Goal: Task Accomplishment & Management: Manage account settings

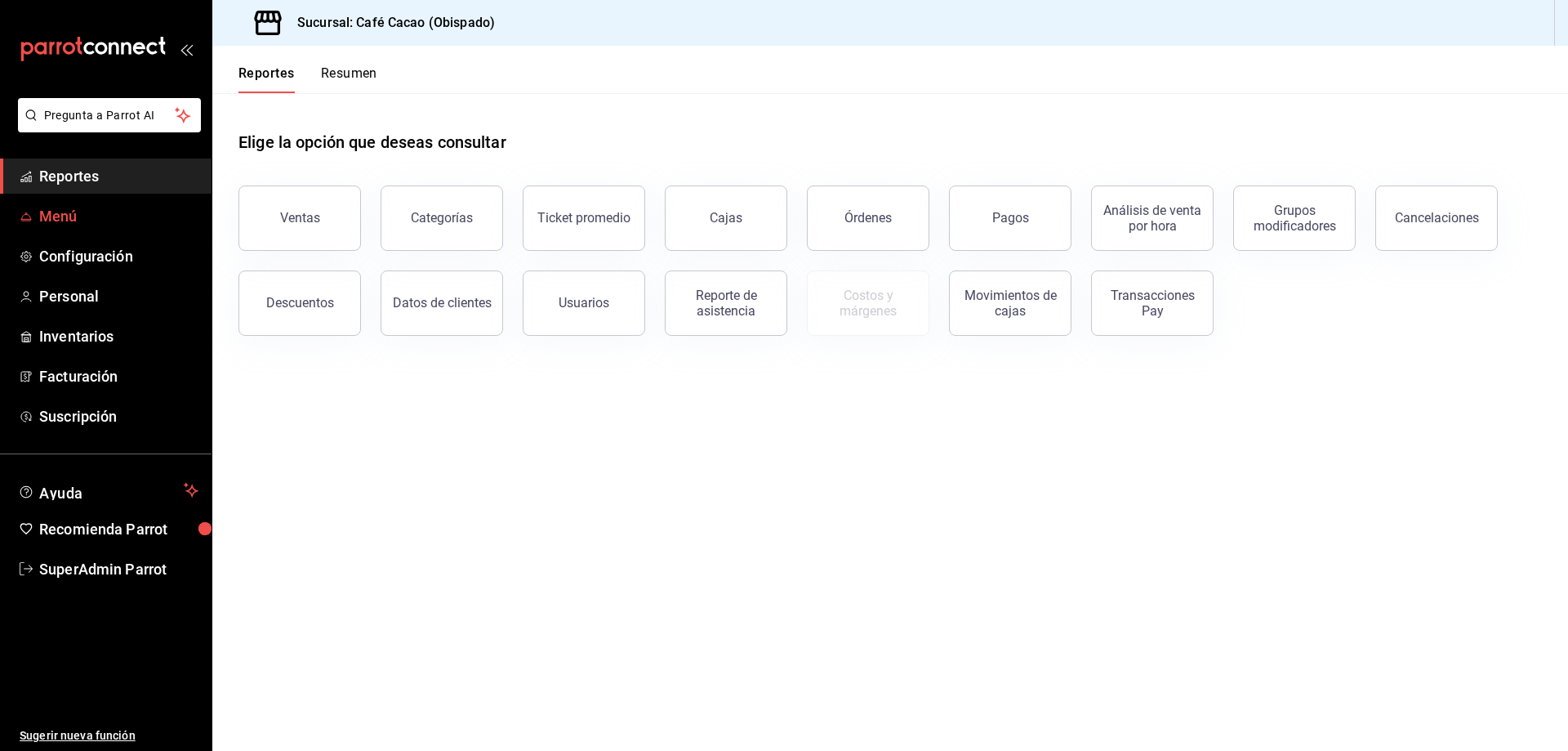
click at [70, 219] on span "Menú" at bounding box center [119, 216] width 160 height 22
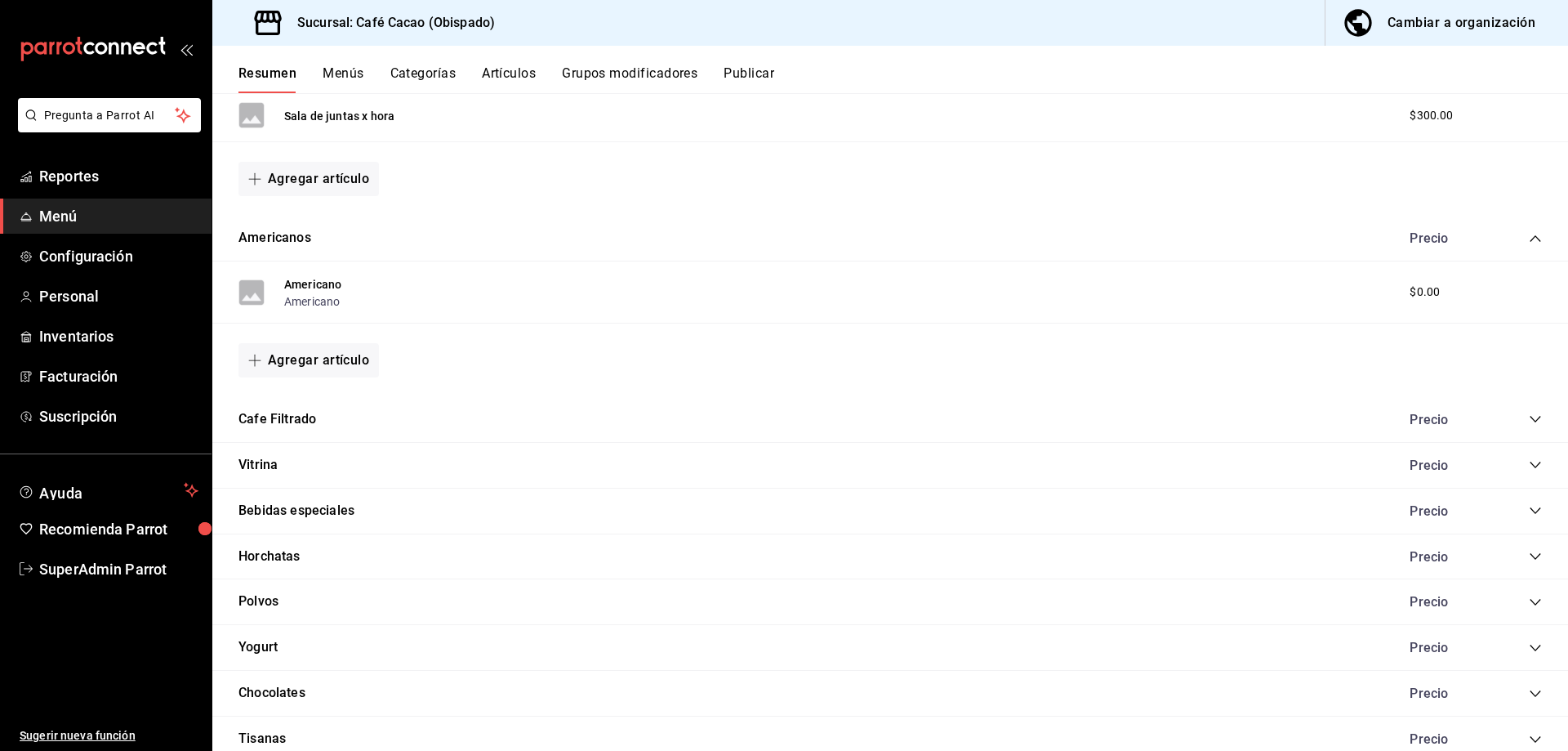
scroll to position [751, 0]
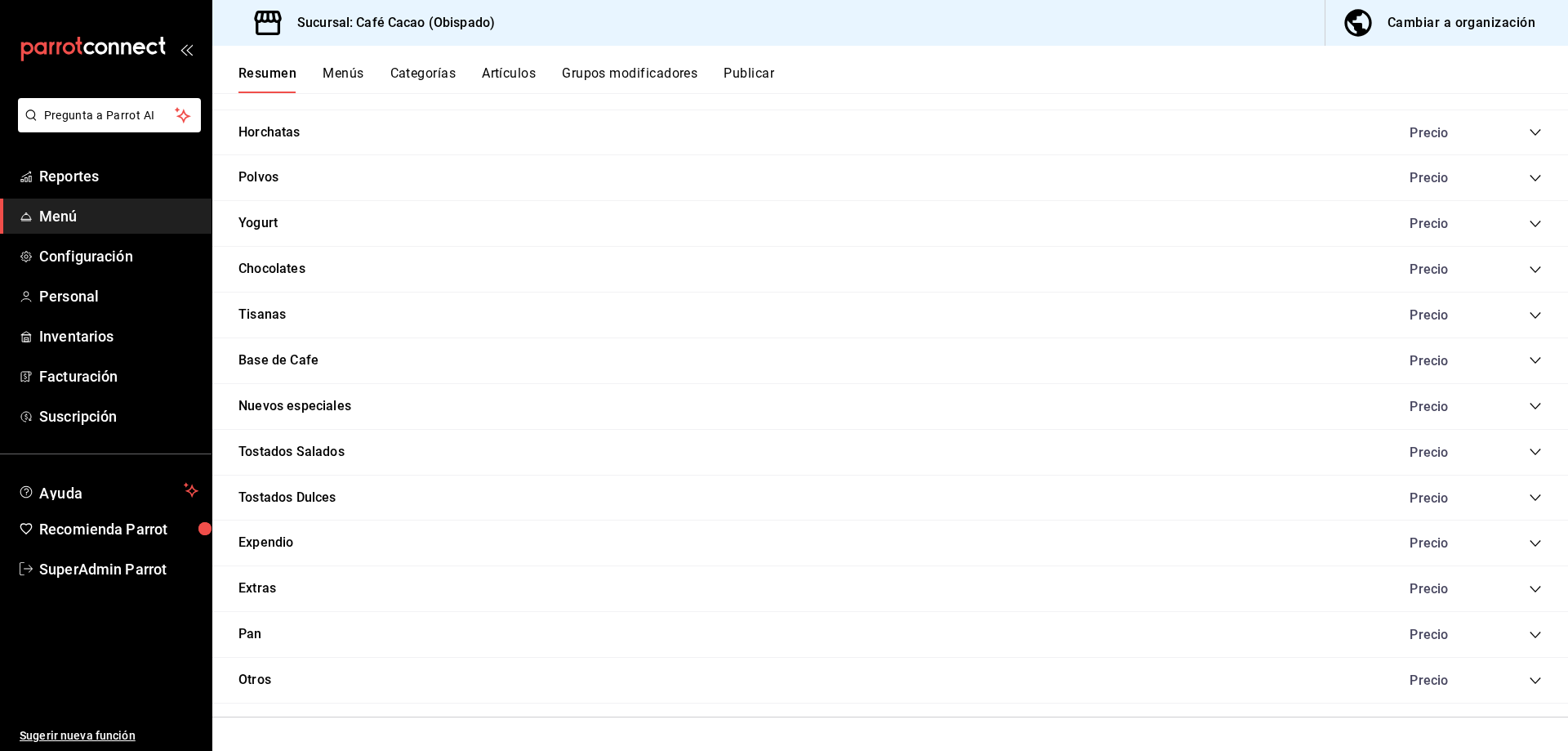
click at [1530, 535] on div "Expendio Precio" at bounding box center [890, 543] width 1356 height 46
click at [1529, 544] on div "Expendio Precio" at bounding box center [890, 543] width 1356 height 46
click at [1510, 543] on div "Precio" at bounding box center [1467, 543] width 149 height 16
drag, startPoint x: 1513, startPoint y: 543, endPoint x: 1526, endPoint y: 543, distance: 13.0
click at [1526, 543] on div "Precio" at bounding box center [1467, 543] width 149 height 16
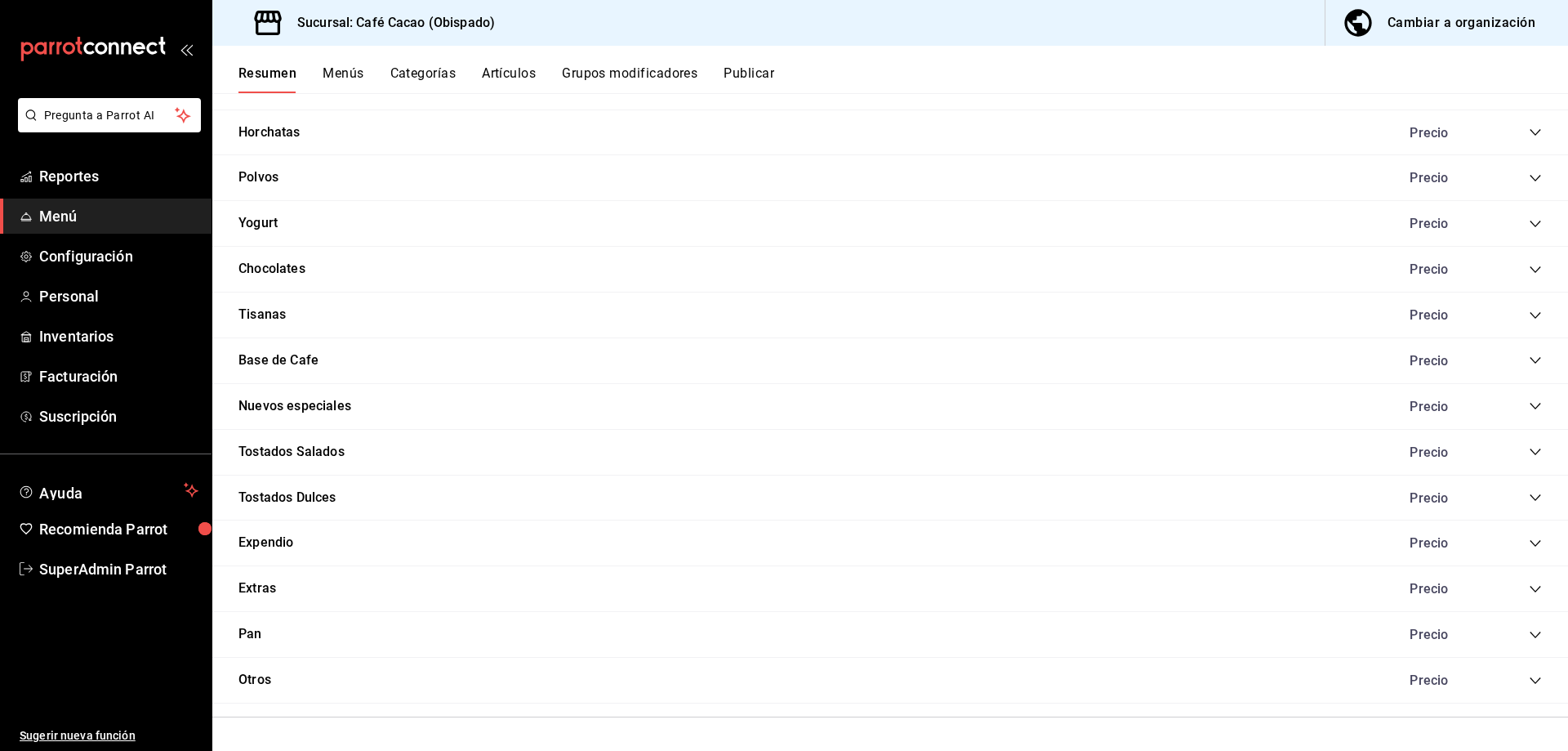
click at [1528, 543] on icon "collapse-category-row" at bounding box center [1534, 543] width 13 height 13
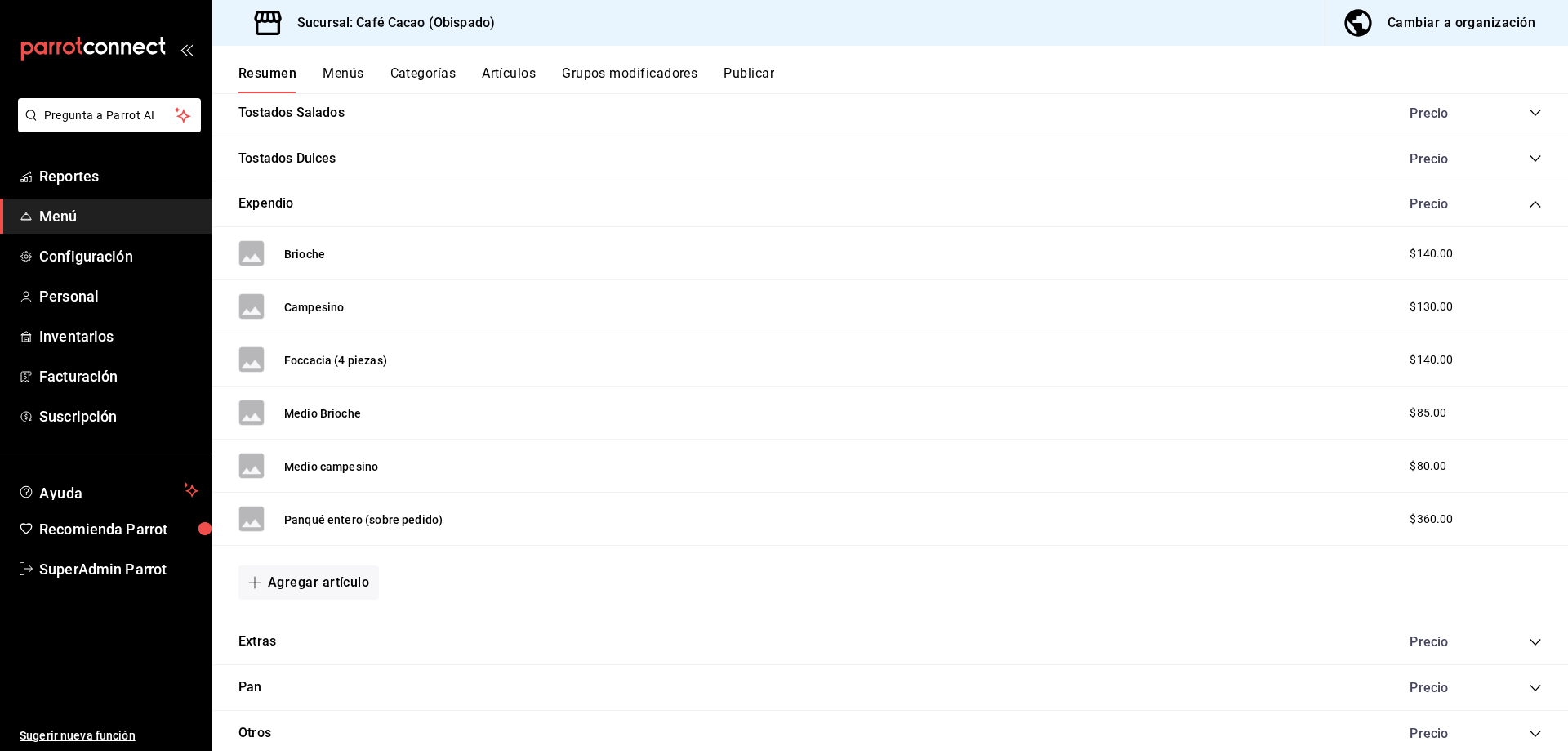
scroll to position [1061, 0]
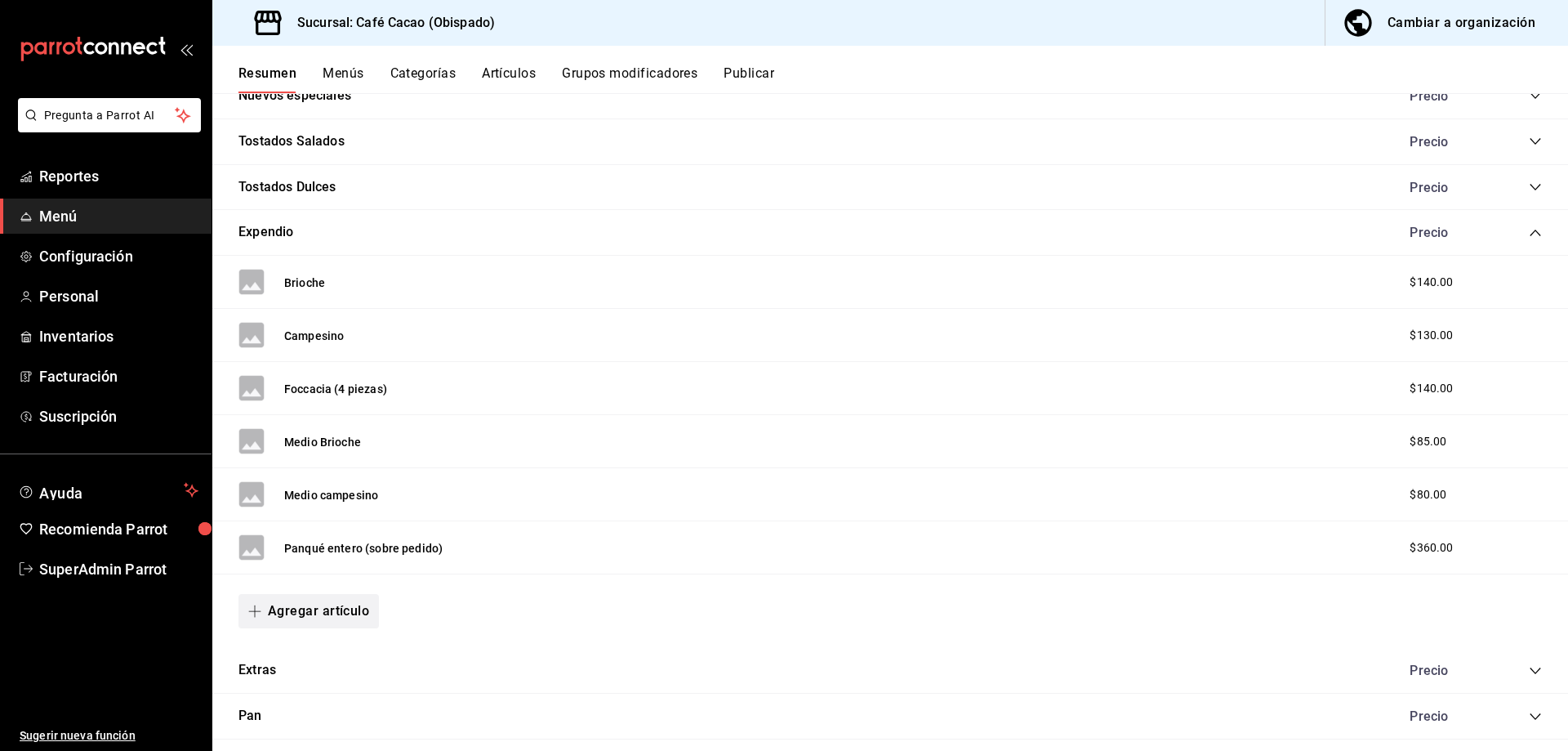
click at [317, 602] on button "Agregar artículo" at bounding box center [308, 610] width 141 height 35
click at [303, 699] on li "Artículo nuevo" at bounding box center [302, 694] width 128 height 40
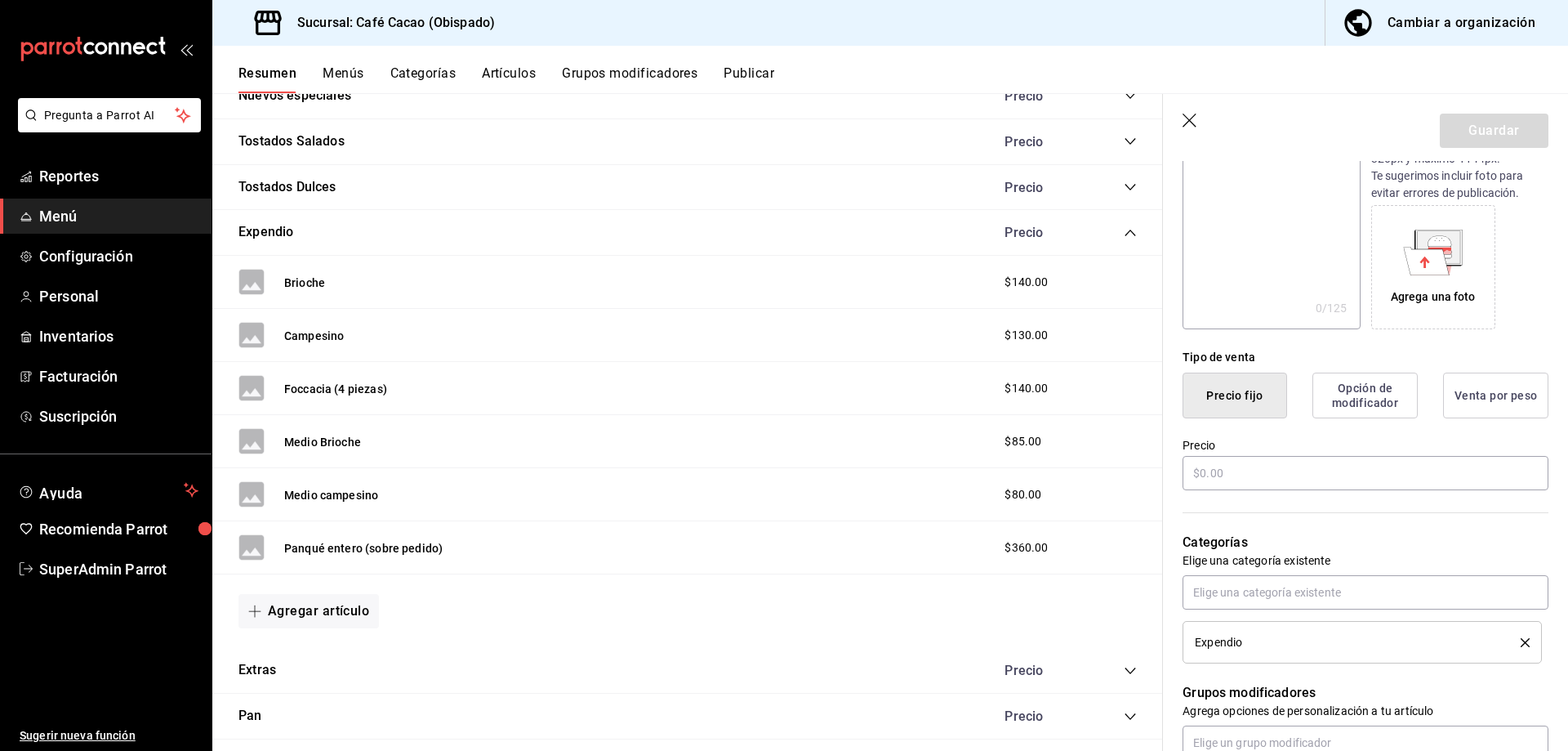
scroll to position [245, 0]
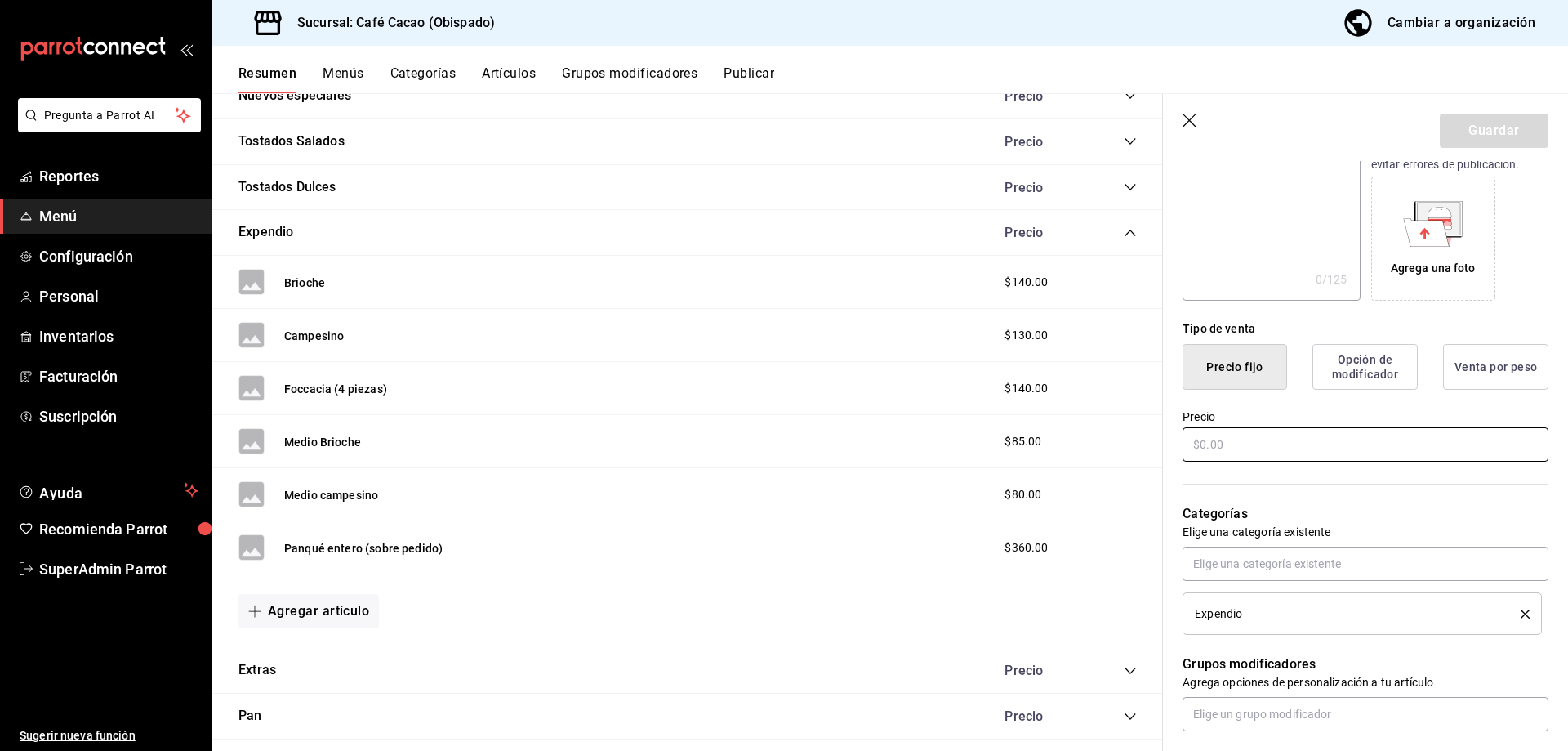
type input "Bolsa Cafe [PERSON_NAME] 250gr"
click at [1309, 451] on input "text" at bounding box center [1365, 444] width 366 height 35
type input "$290.00"
click at [1376, 373] on button "Opción de modificador" at bounding box center [1365, 367] width 105 height 46
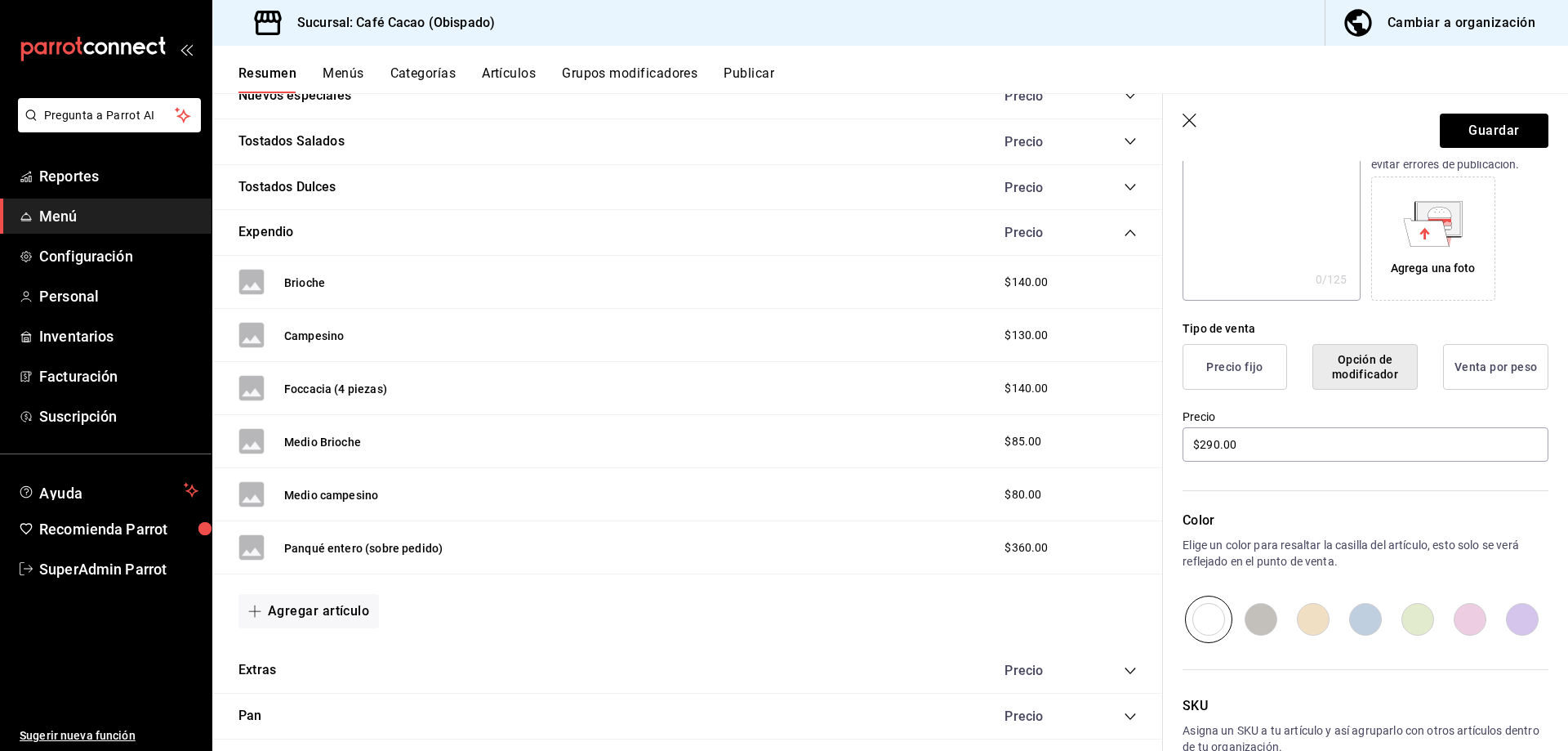
click at [1446, 366] on button "Venta por peso" at bounding box center [1496, 367] width 105 height 46
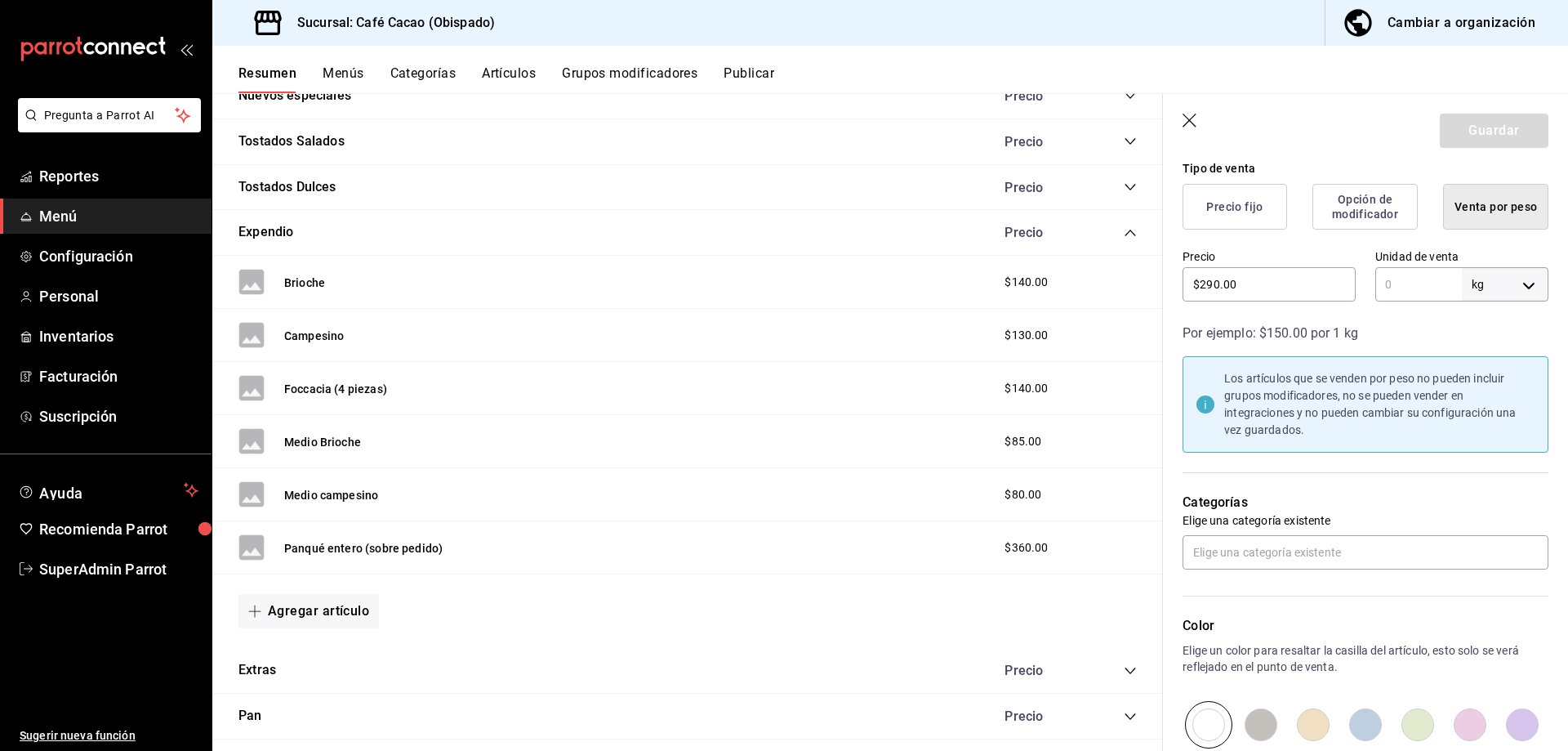
scroll to position [409, 0]
click at [1504, 290] on body "Pregunta a Parrot AI Reportes Menú Configuración Personal Inventarios Facturaci…" at bounding box center [784, 375] width 1568 height 751
click at [1473, 357] on li "gr" at bounding box center [1493, 357] width 85 height 27
type input "GRAMS"
click at [1395, 272] on input "text" at bounding box center [1417, 281] width 86 height 35
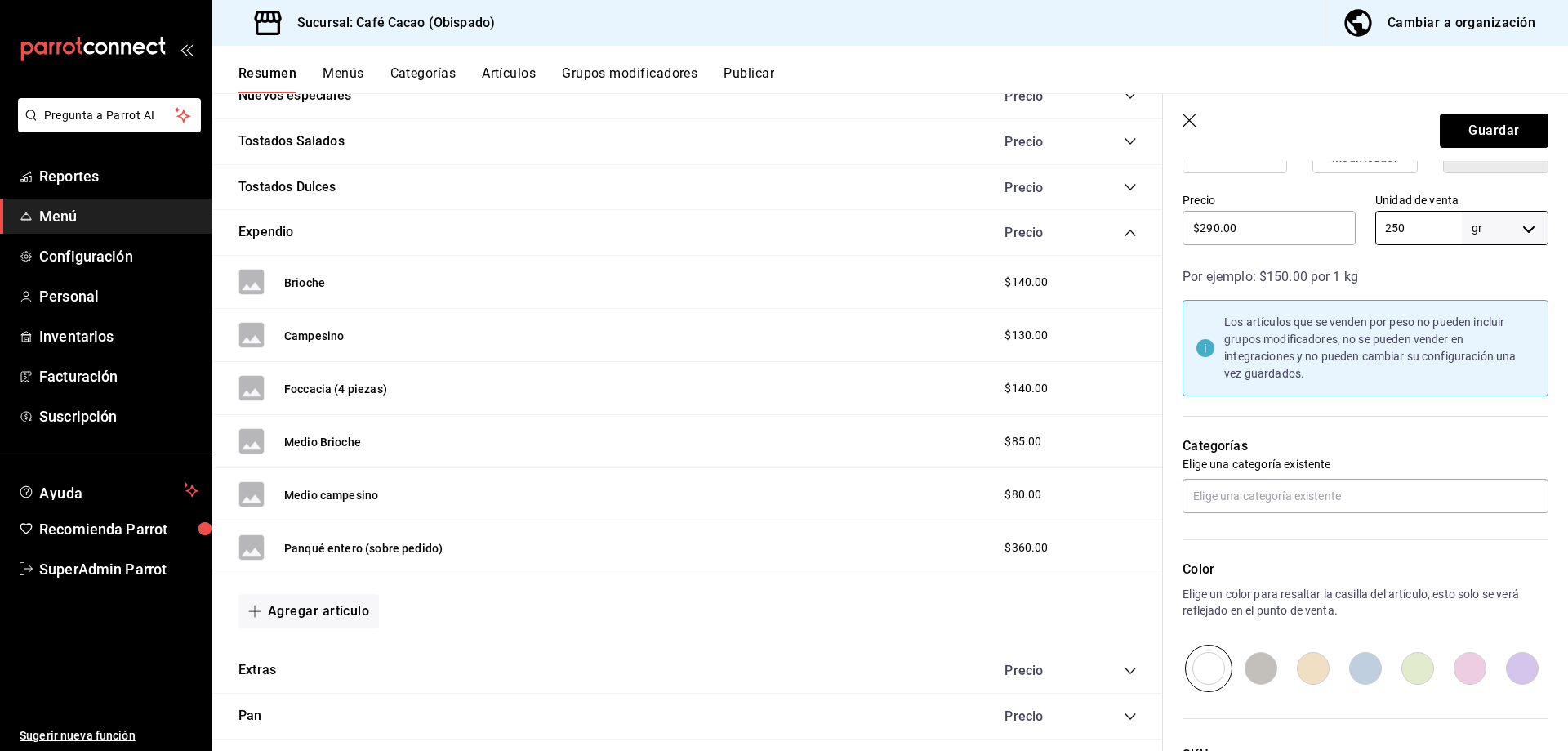
scroll to position [490, 0]
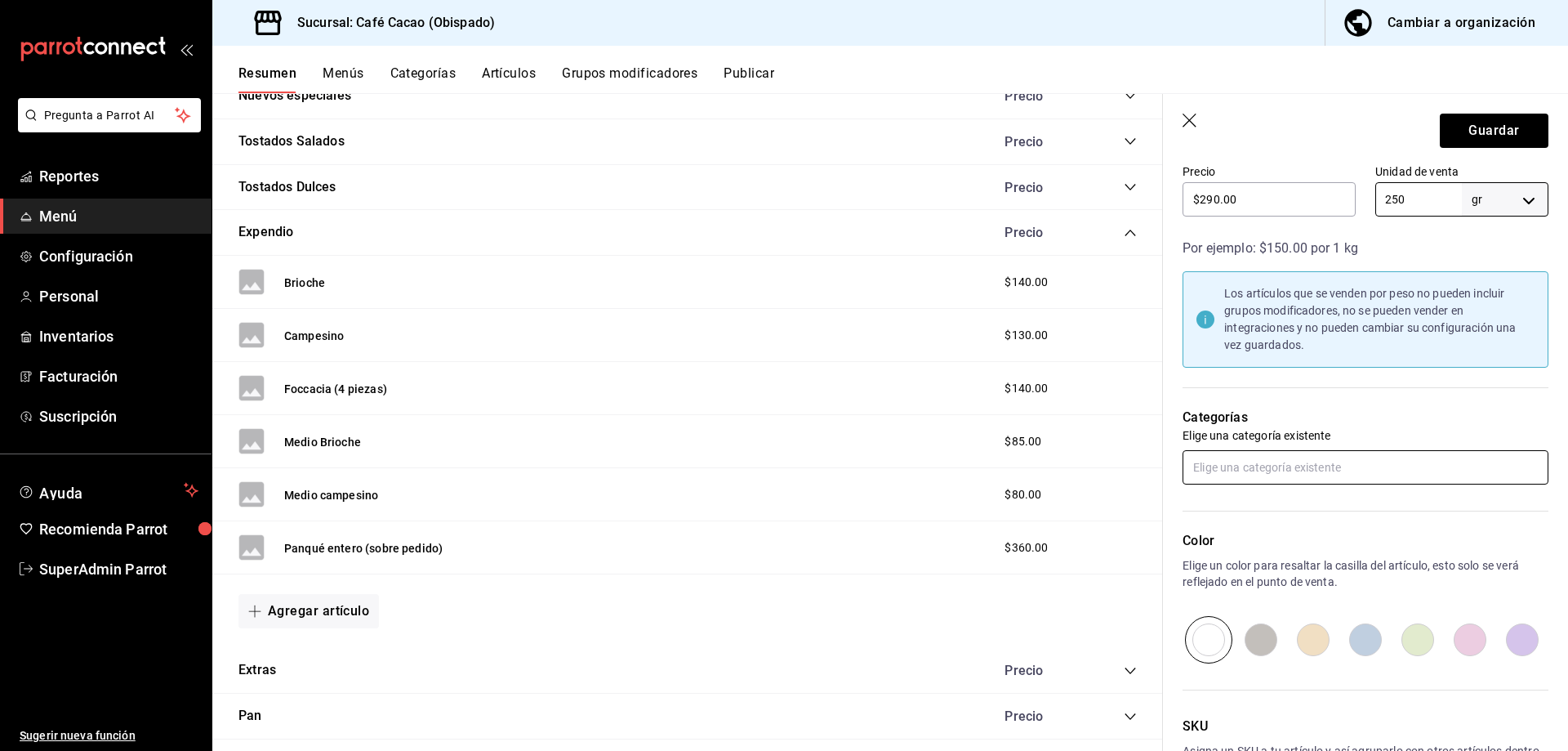
type input "250"
click at [1355, 469] on input "text" at bounding box center [1365, 467] width 366 height 35
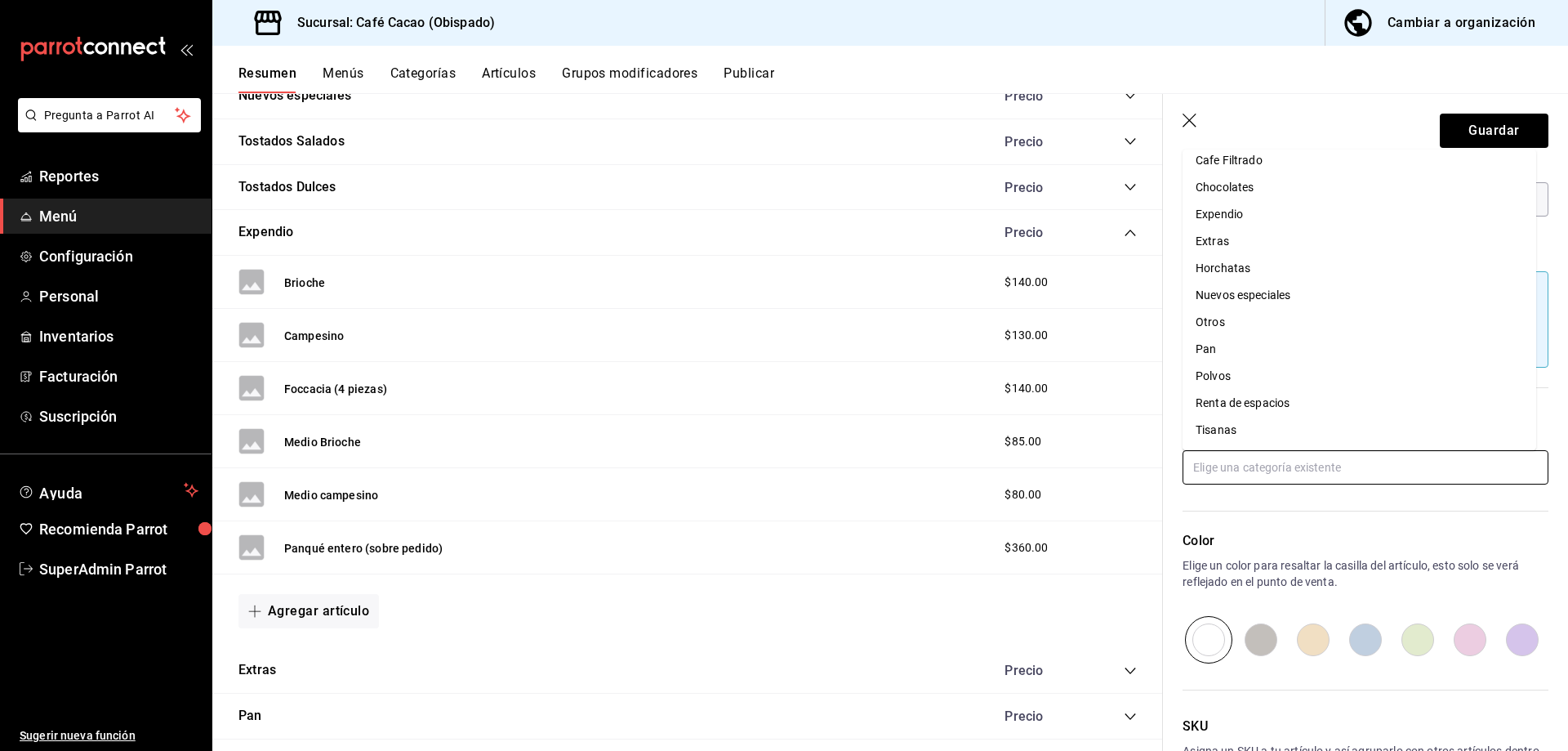
scroll to position [197, 0]
click at [1421, 538] on p "Color" at bounding box center [1365, 541] width 366 height 20
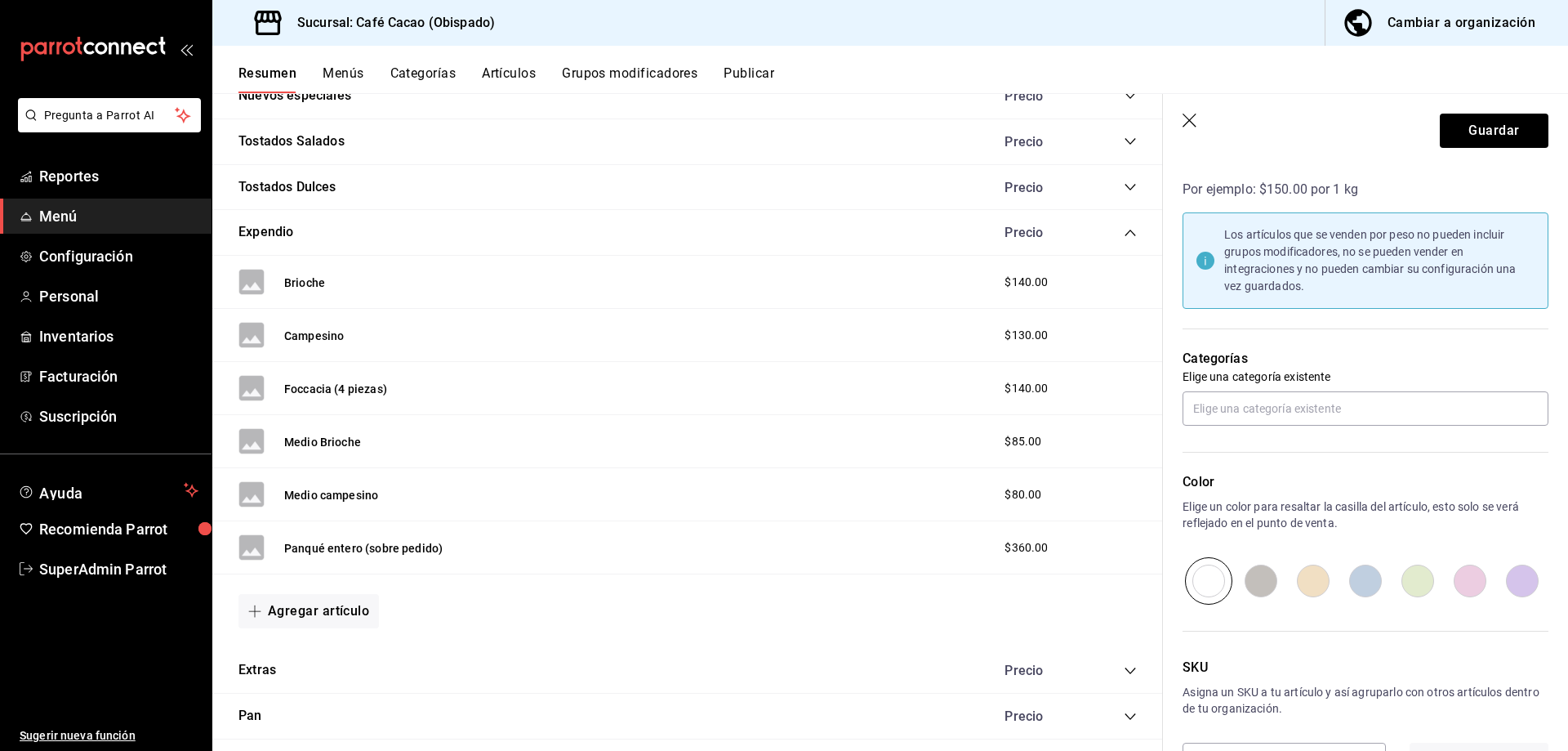
scroll to position [607, 0]
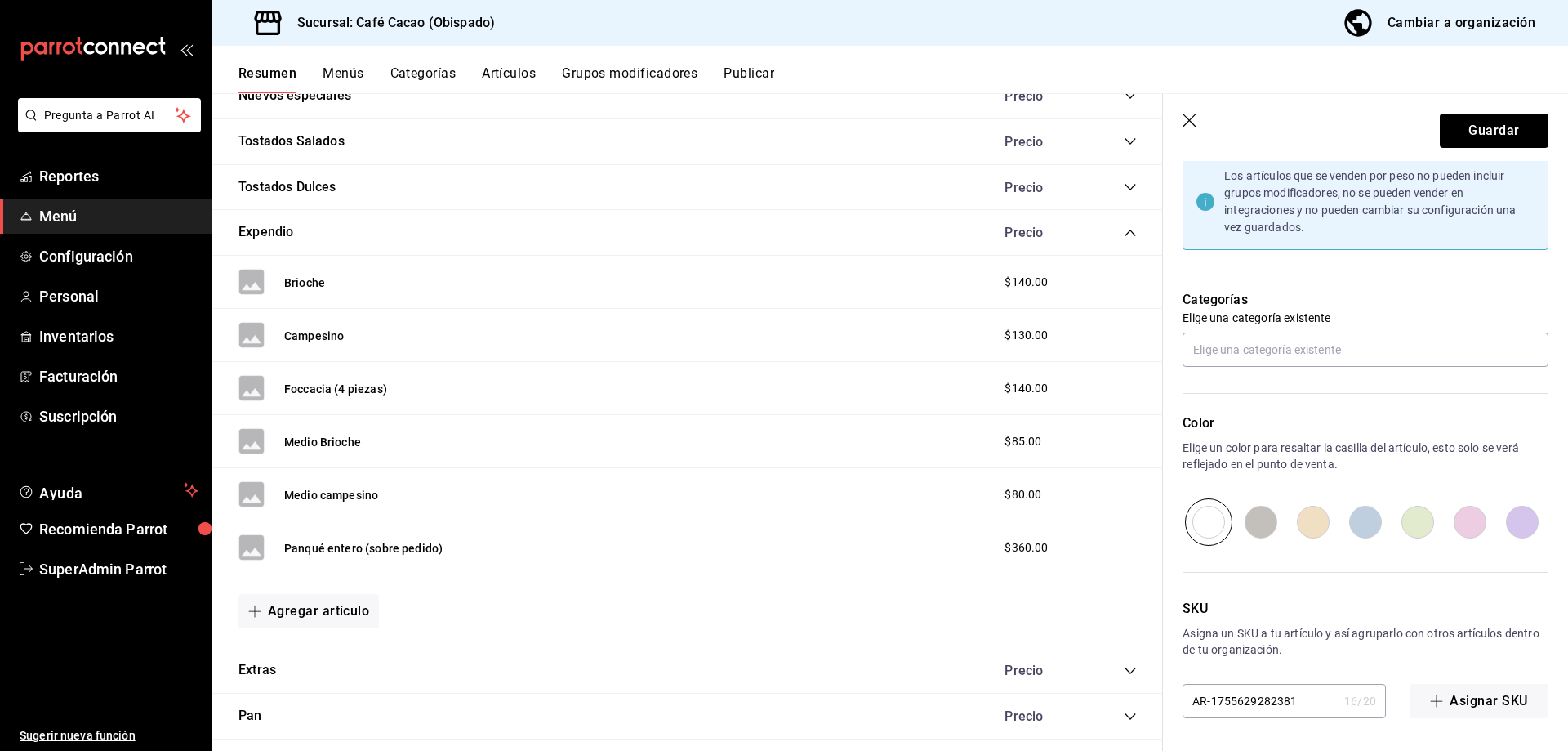
click at [1267, 520] on input "radio" at bounding box center [1261, 522] width 53 height 48
radio input "true"
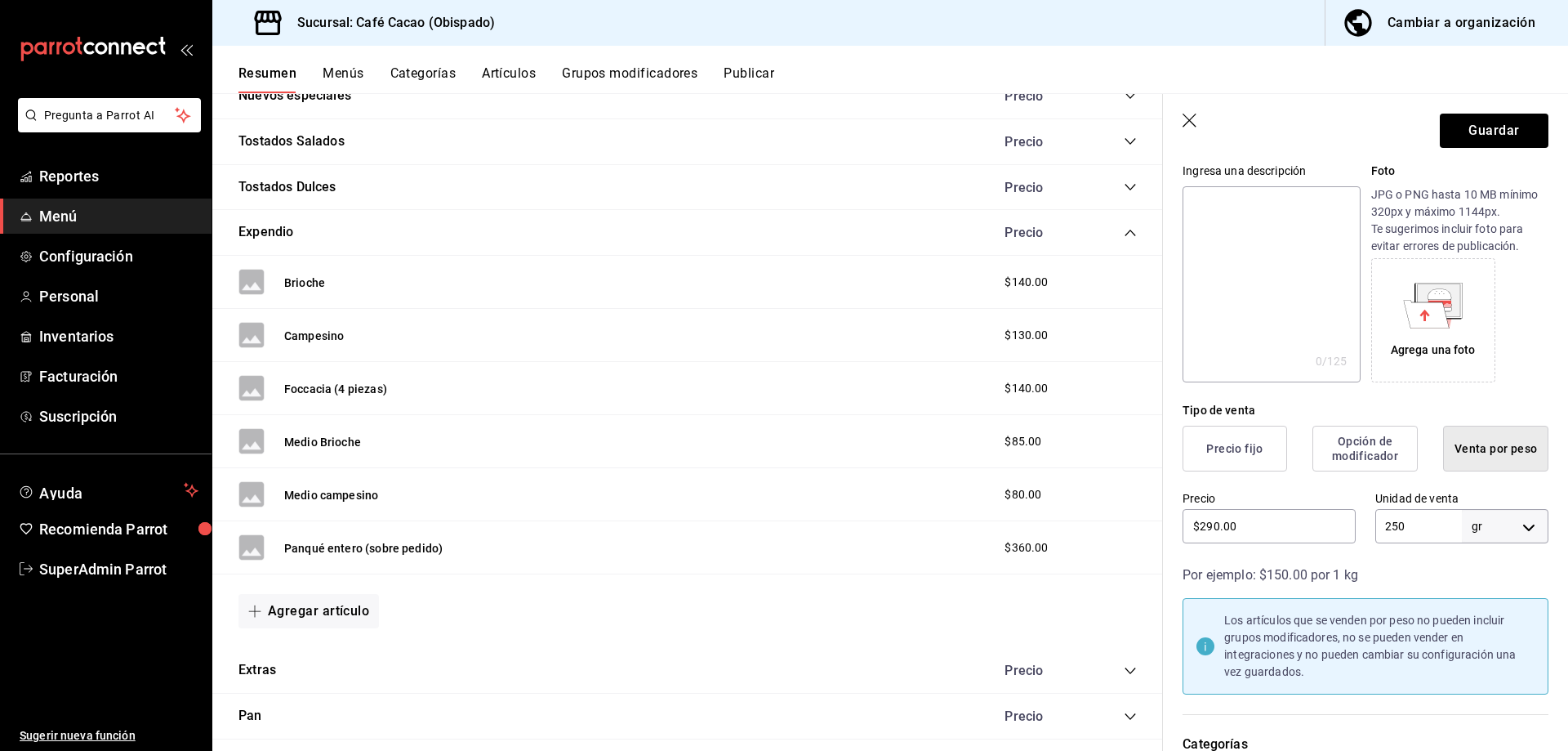
scroll to position [0, 0]
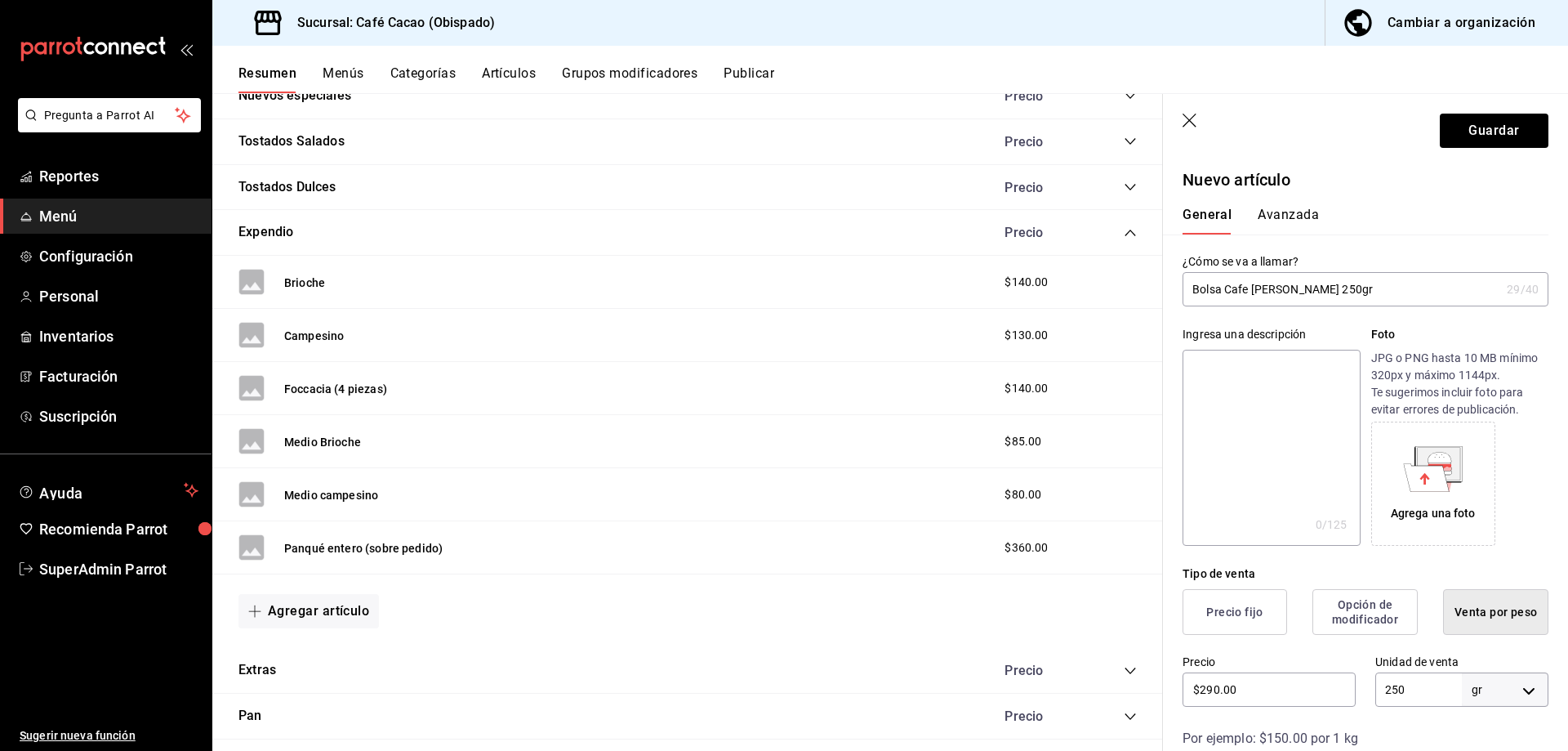
click at [1294, 221] on button "Avanzada" at bounding box center [1288, 220] width 61 height 28
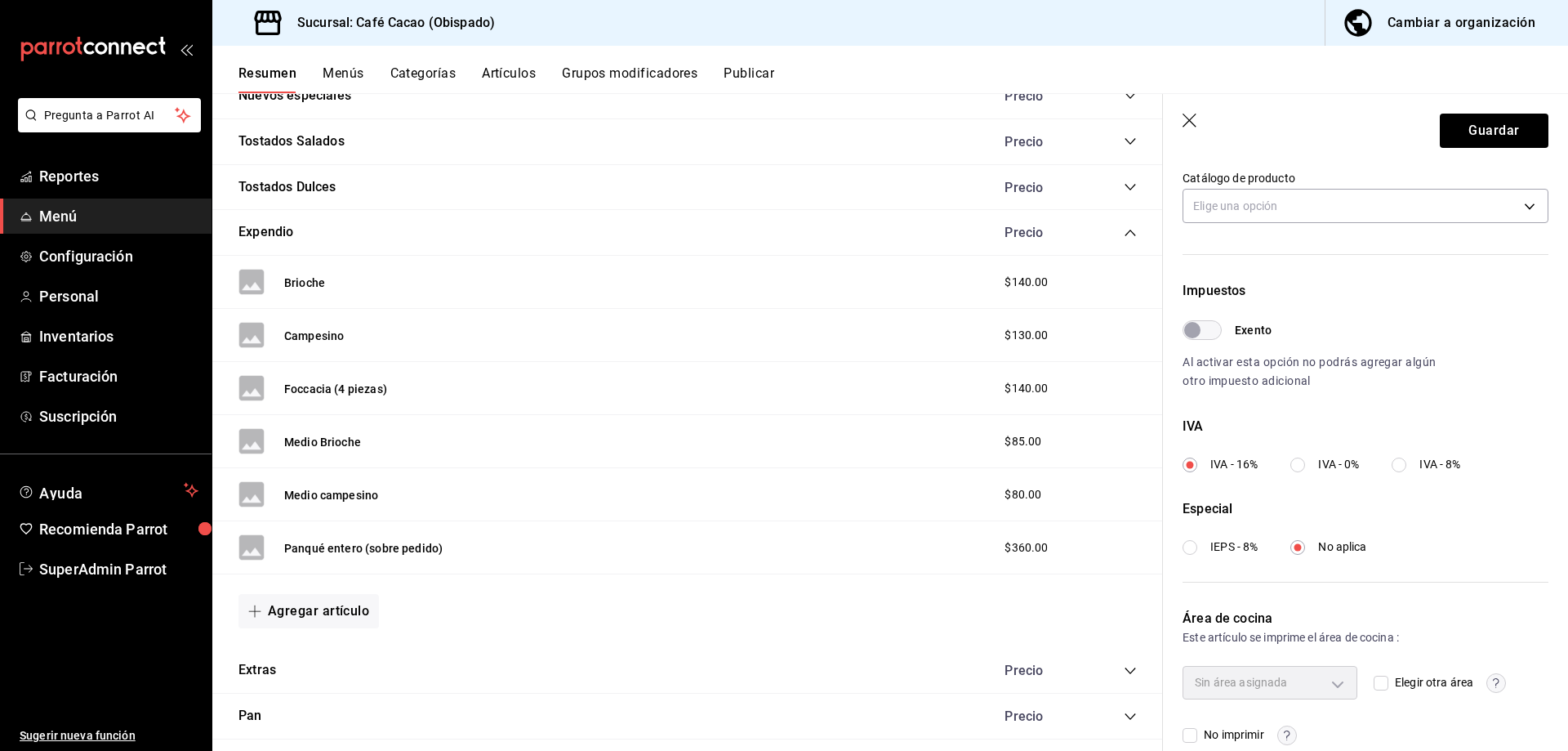
scroll to position [404, 0]
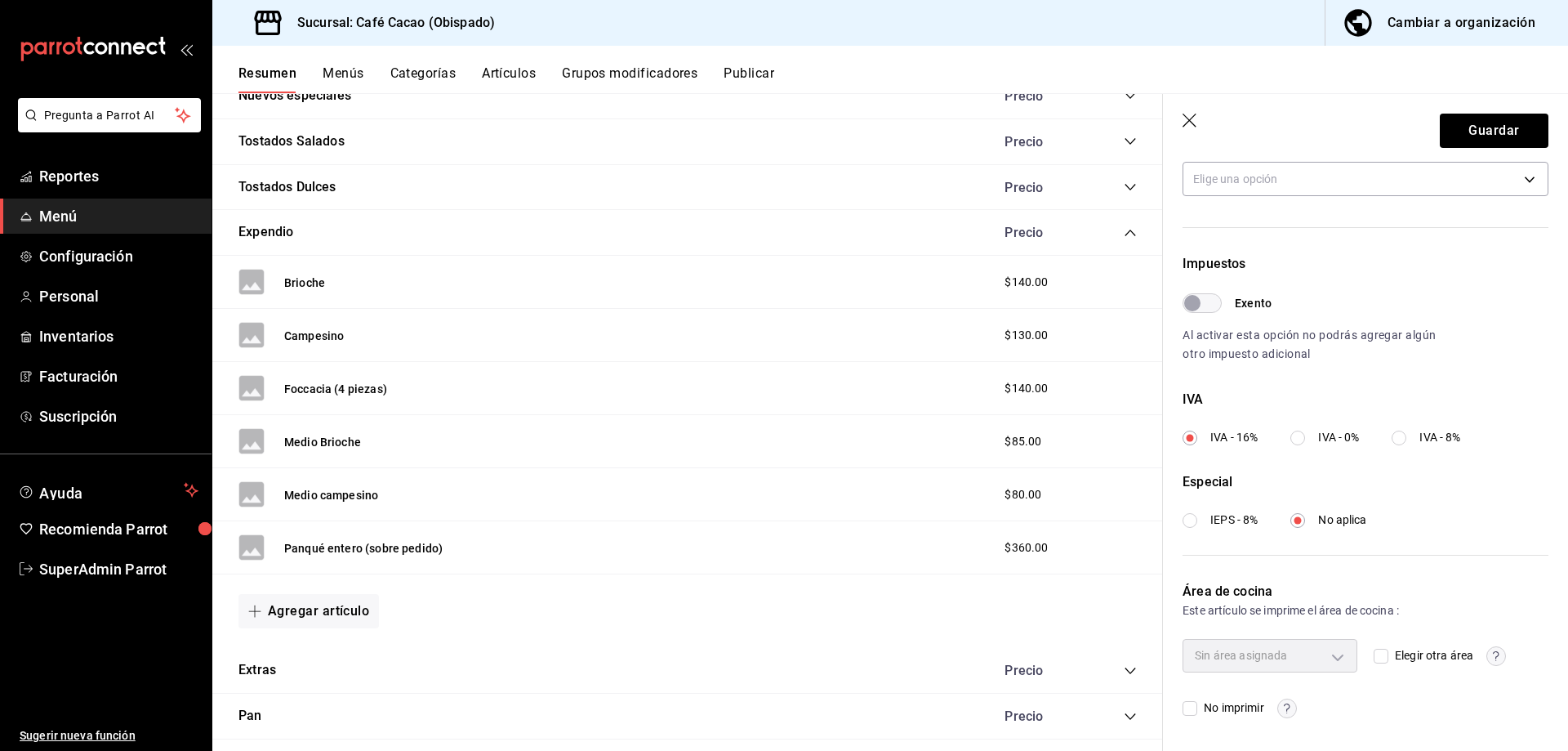
click at [1190, 437] on input "IVA - 16%" at bounding box center [1189, 438] width 15 height 15
click at [1186, 305] on input "Exento" at bounding box center [1191, 304] width 59 height 20
checkbox input "true"
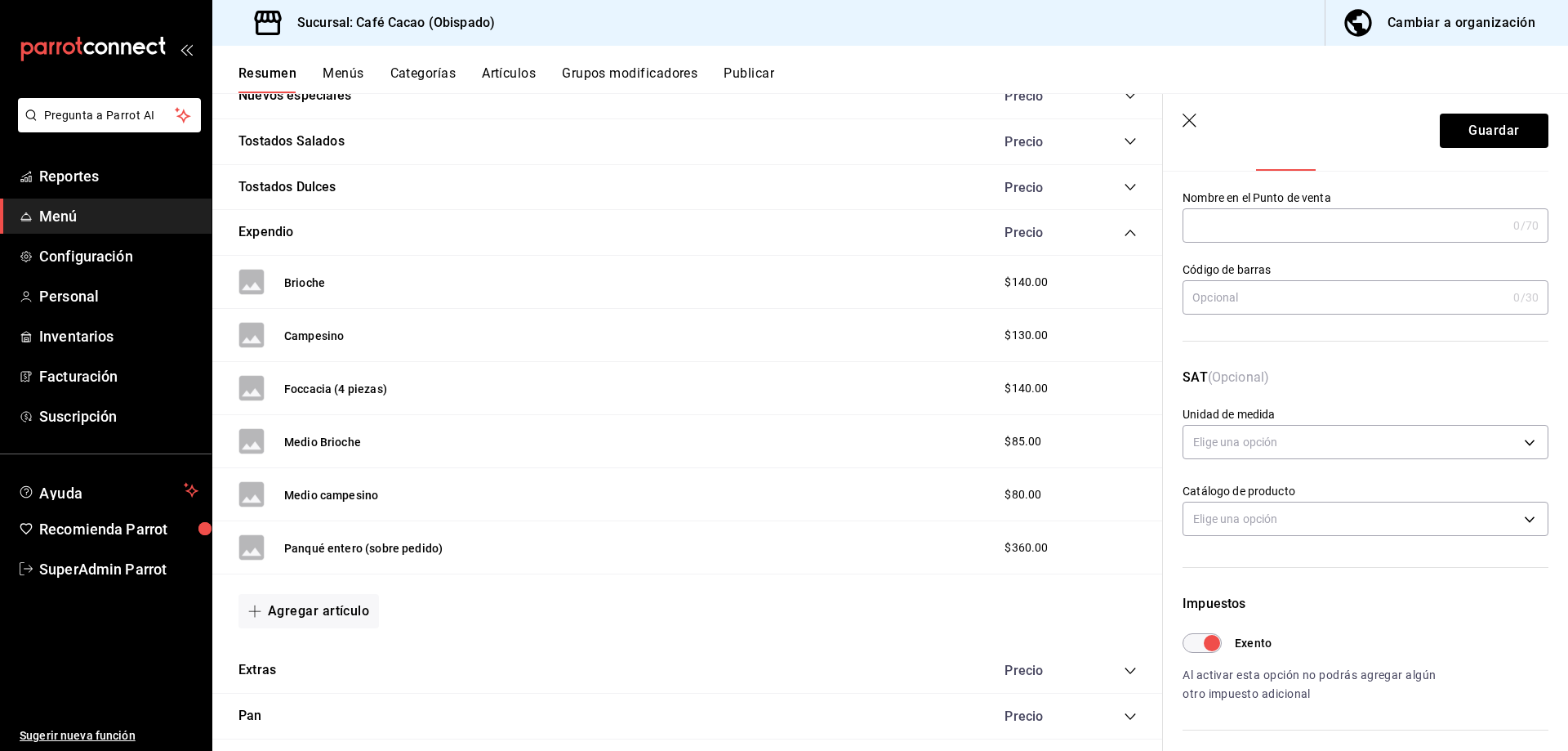
scroll to position [0, 0]
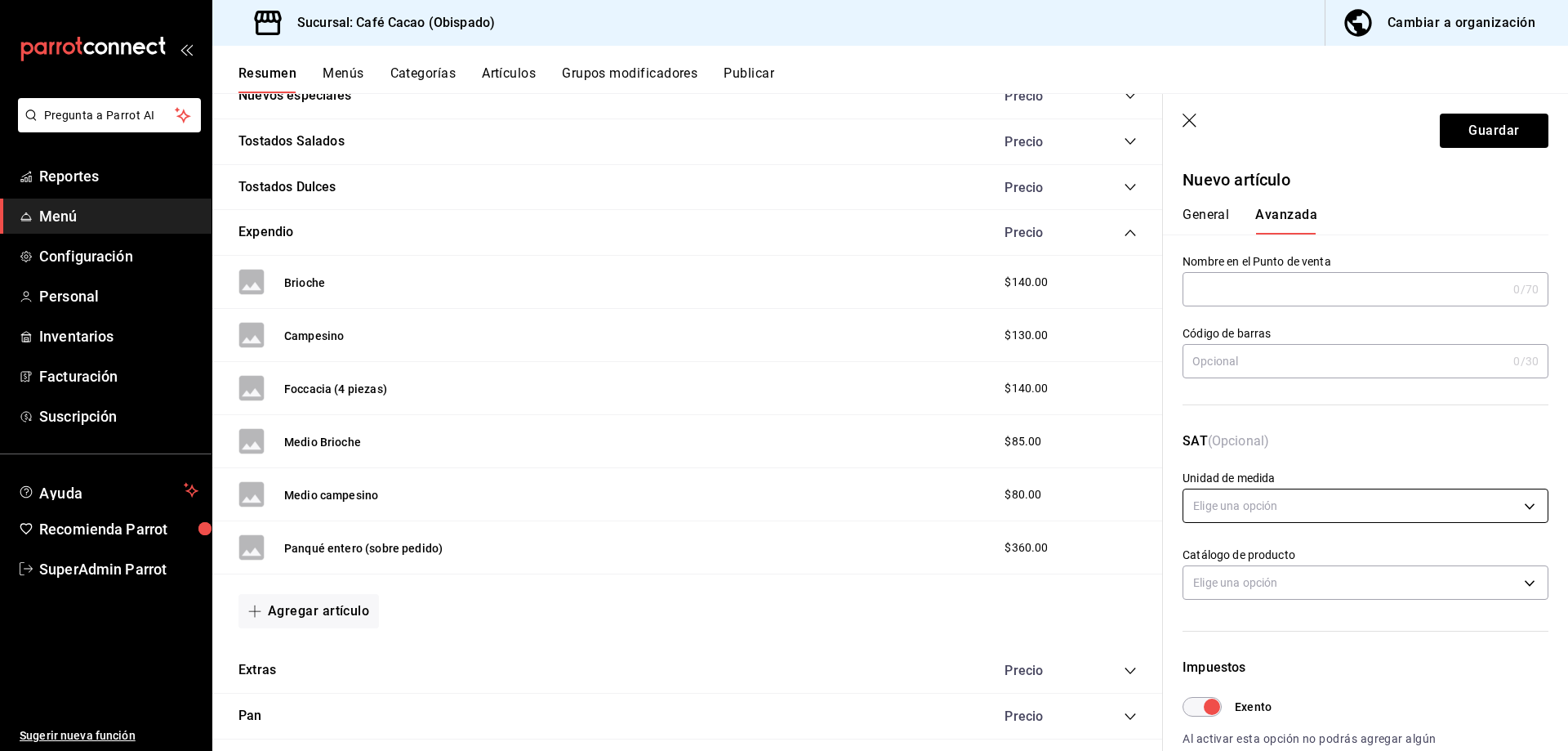
click at [1371, 499] on body "Pregunta a Parrot AI Reportes Menú Configuración Personal Inventarios Facturaci…" at bounding box center [784, 375] width 1568 height 751
click at [1361, 477] on div at bounding box center [784, 375] width 1568 height 751
click at [1223, 210] on button "General" at bounding box center [1205, 220] width 47 height 28
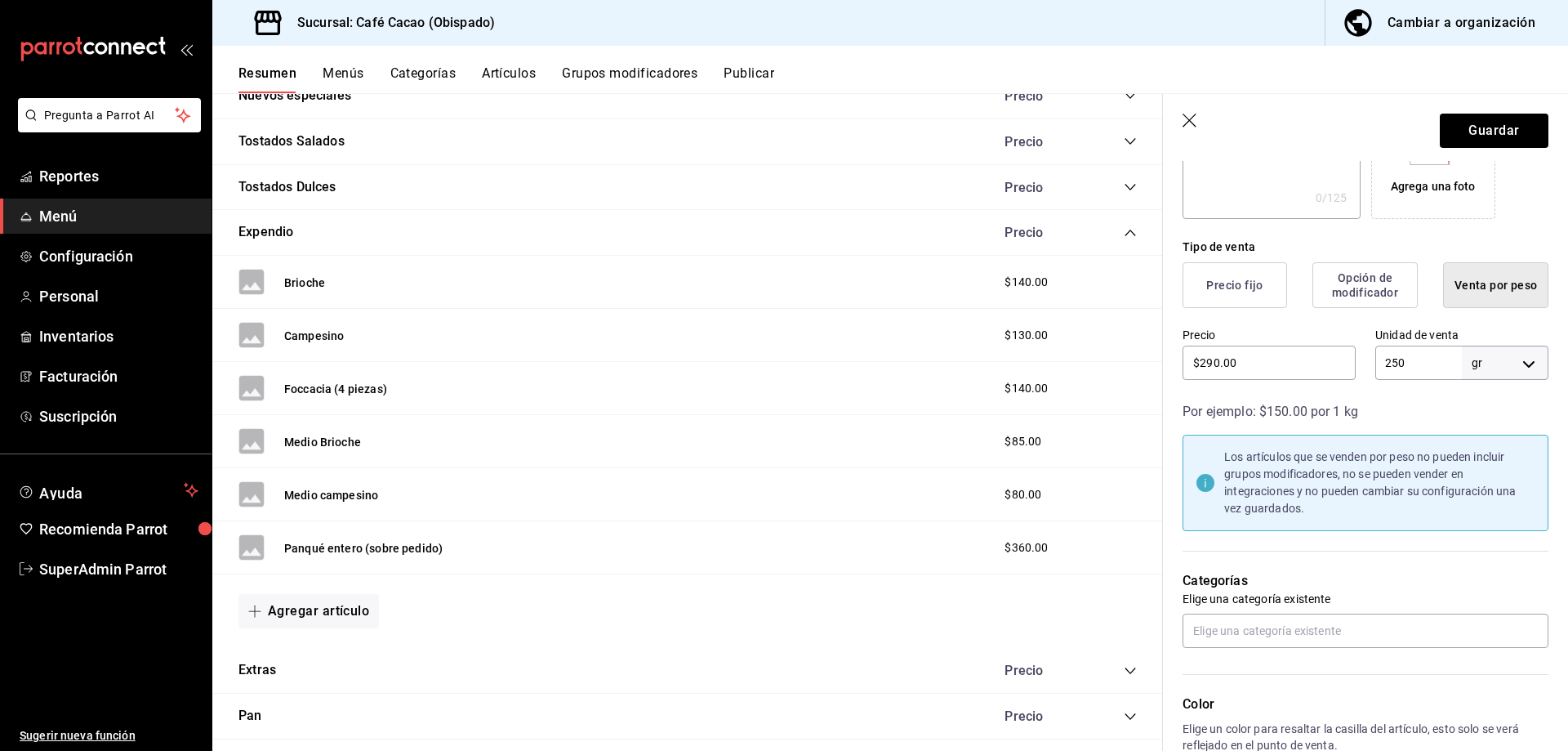
scroll to position [409, 0]
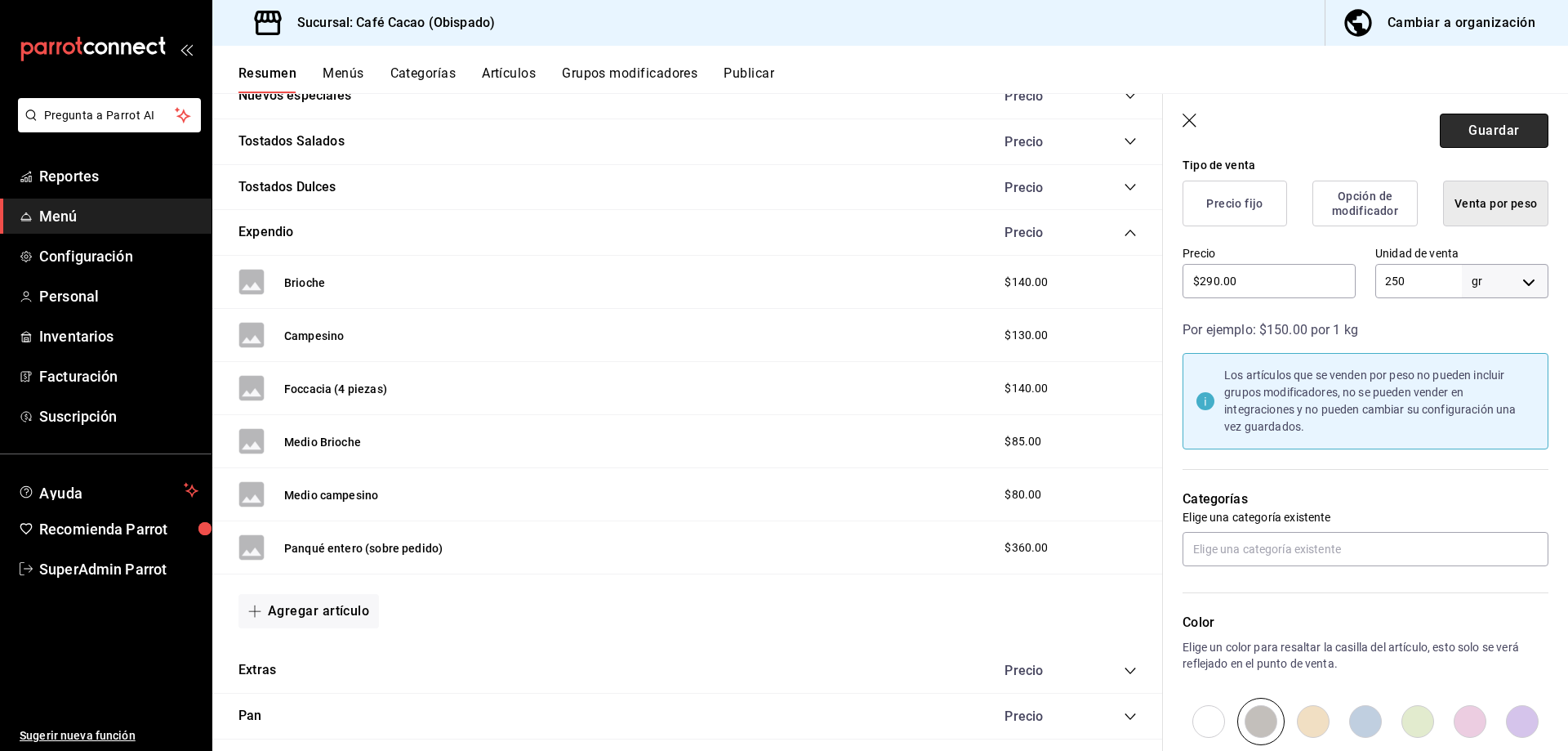
click at [1471, 136] on button "Guardar" at bounding box center [1493, 130] width 108 height 35
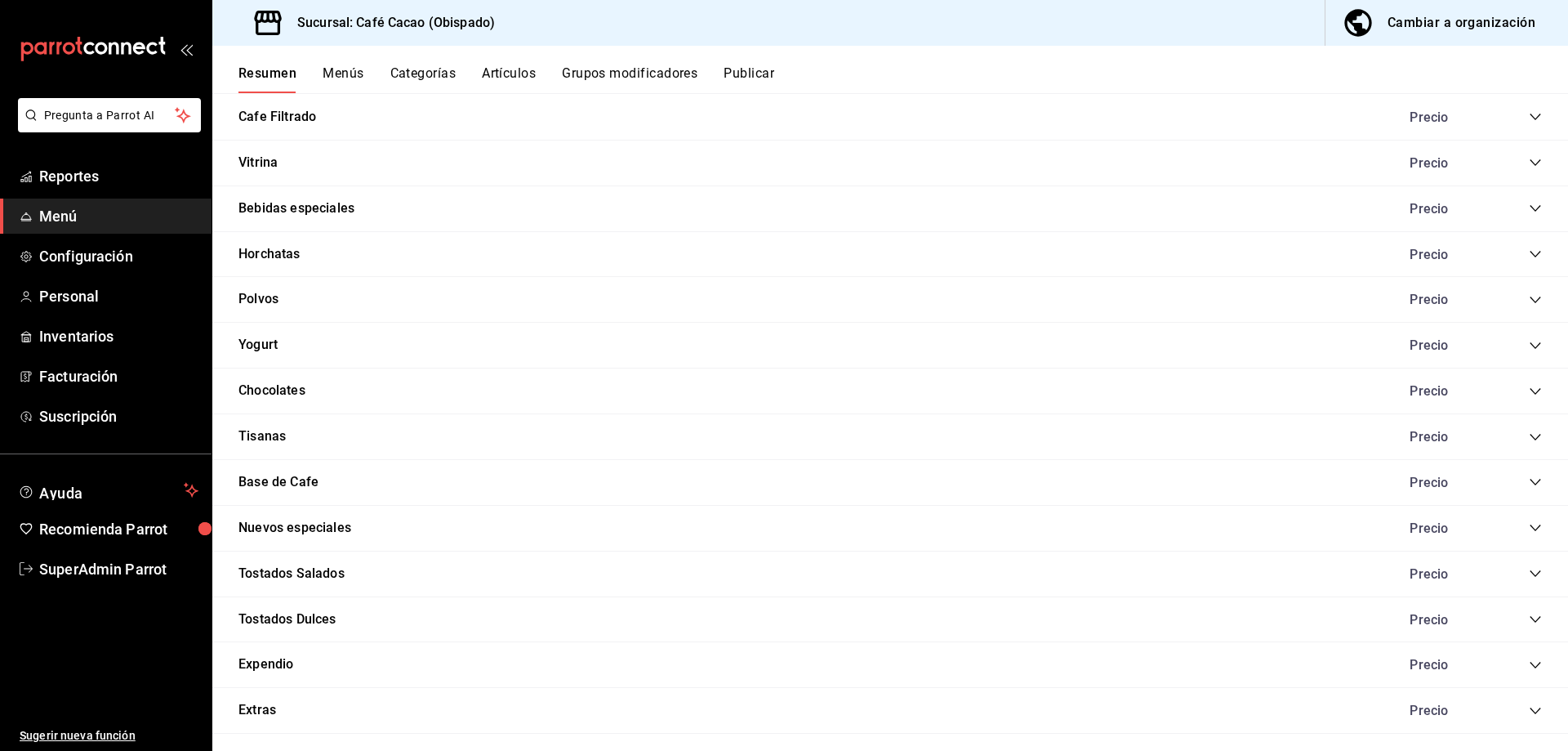
scroll to position [751, 0]
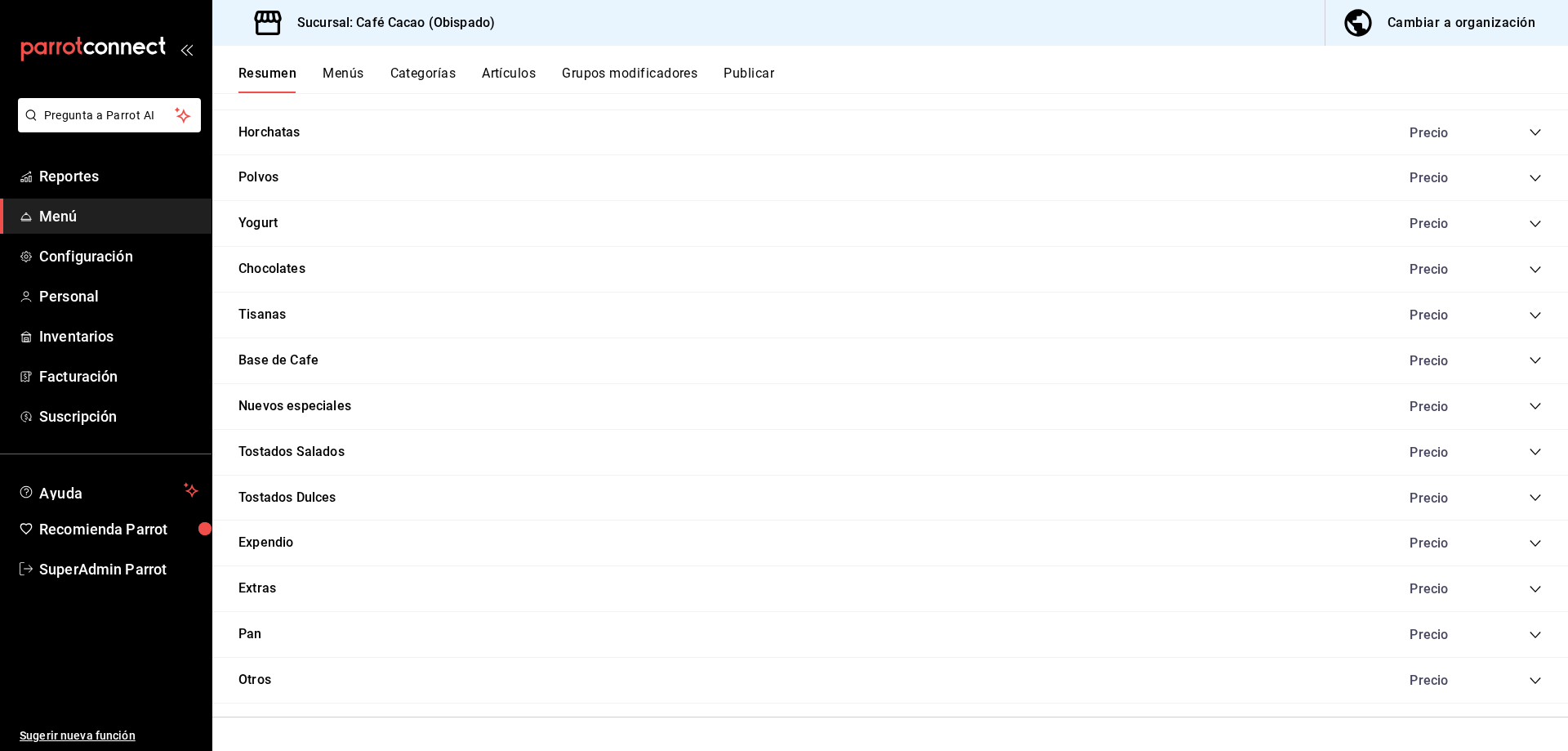
click at [1528, 548] on icon "collapse-category-row" at bounding box center [1534, 543] width 13 height 13
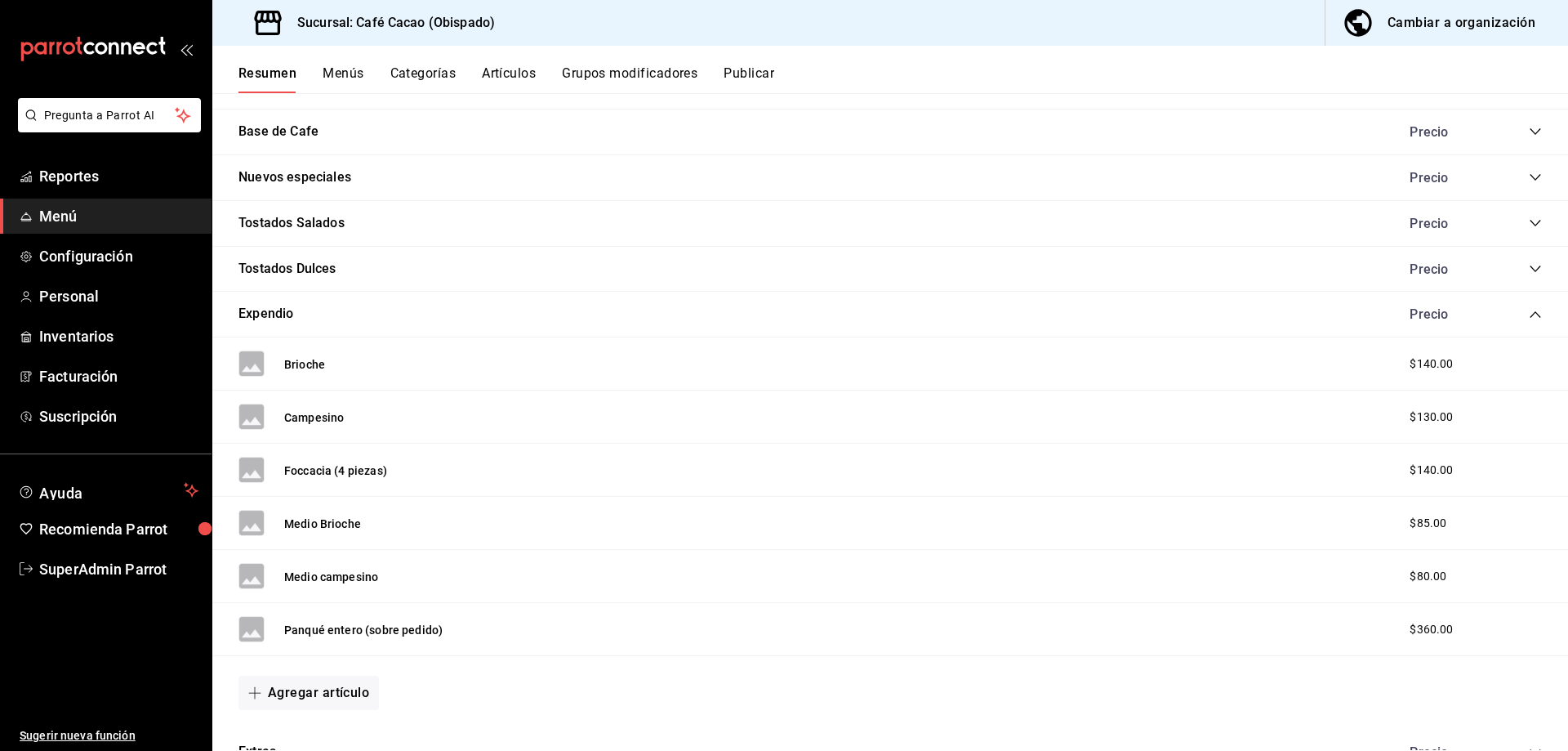
scroll to position [898, 0]
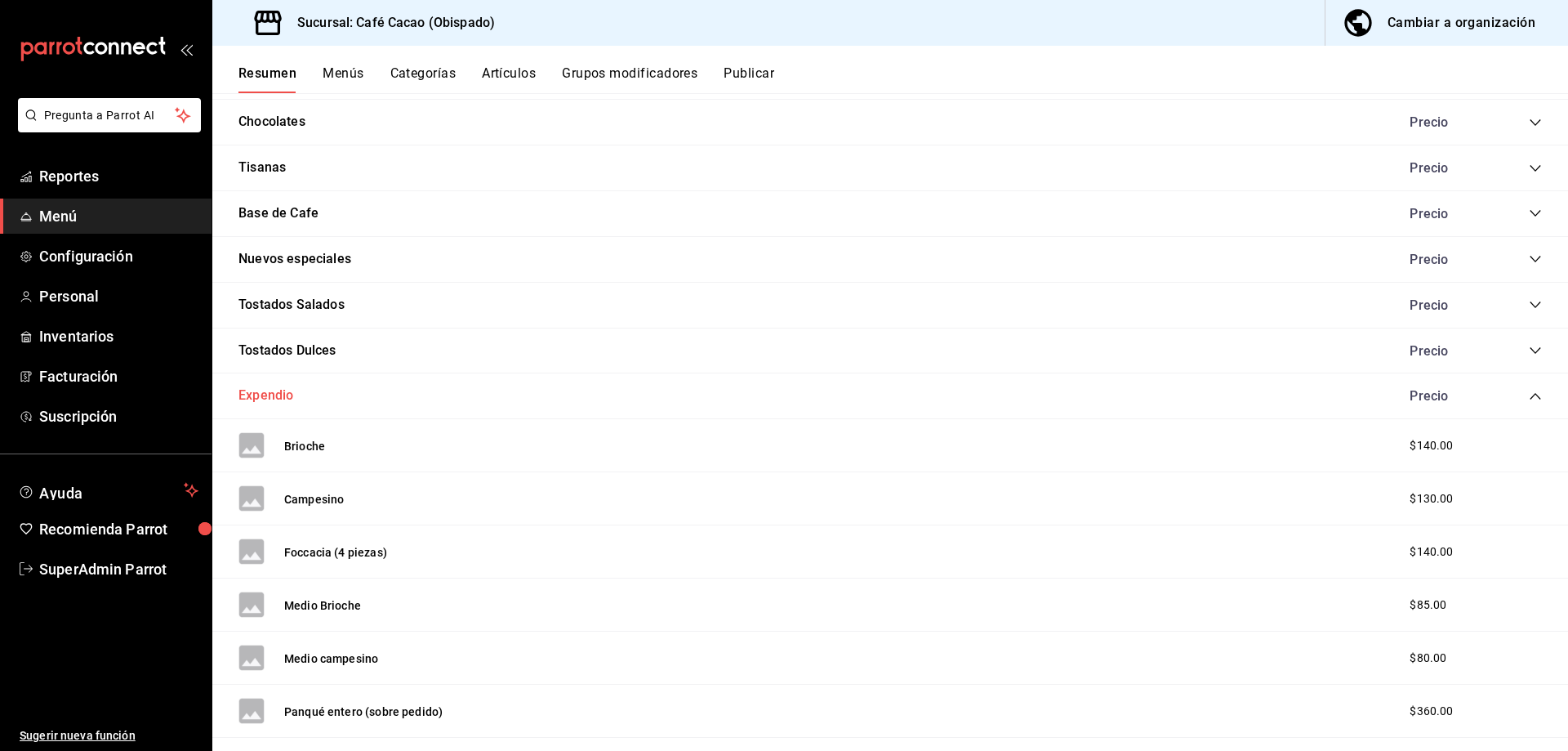
click at [260, 389] on button "Expendio" at bounding box center [265, 395] width 55 height 19
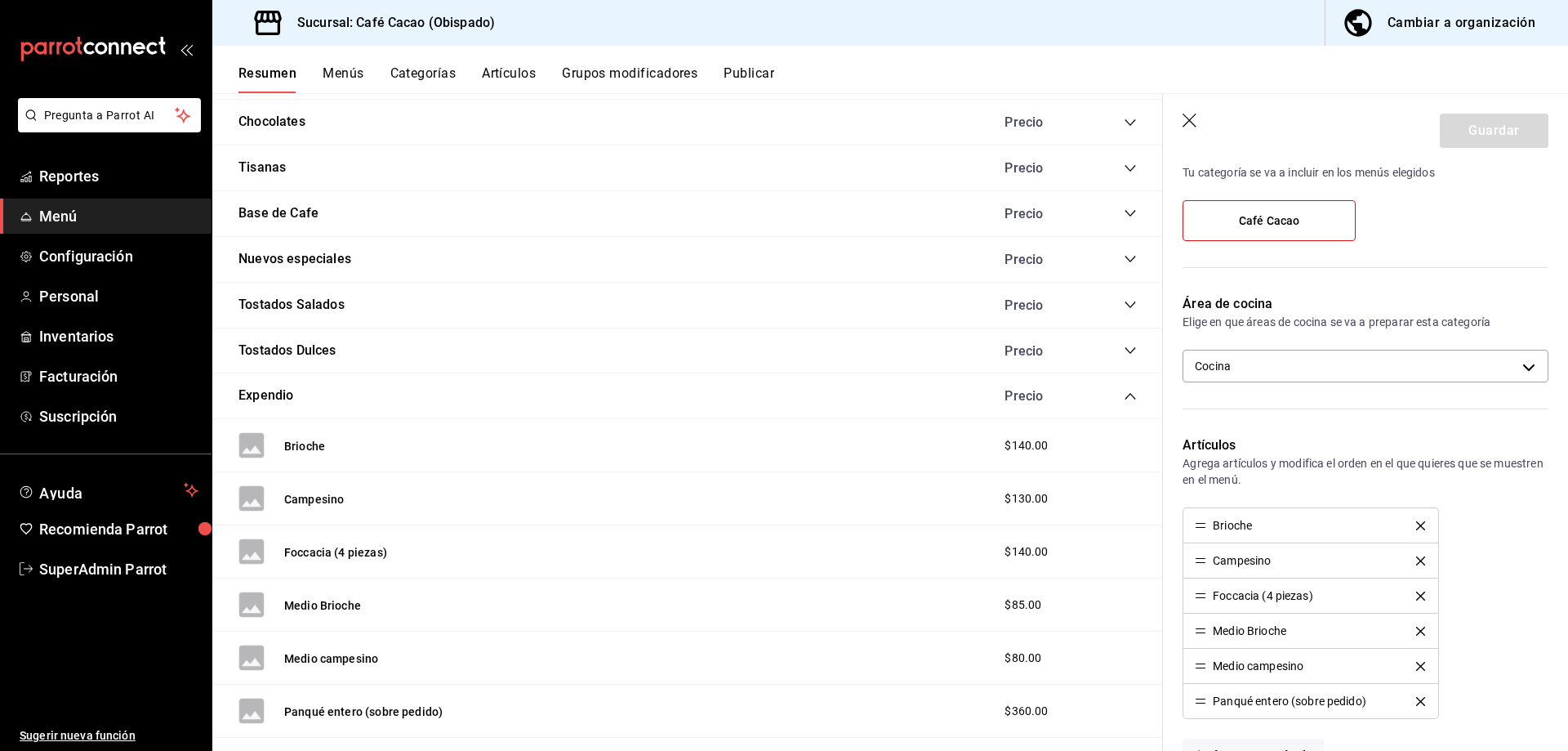
scroll to position [326, 0]
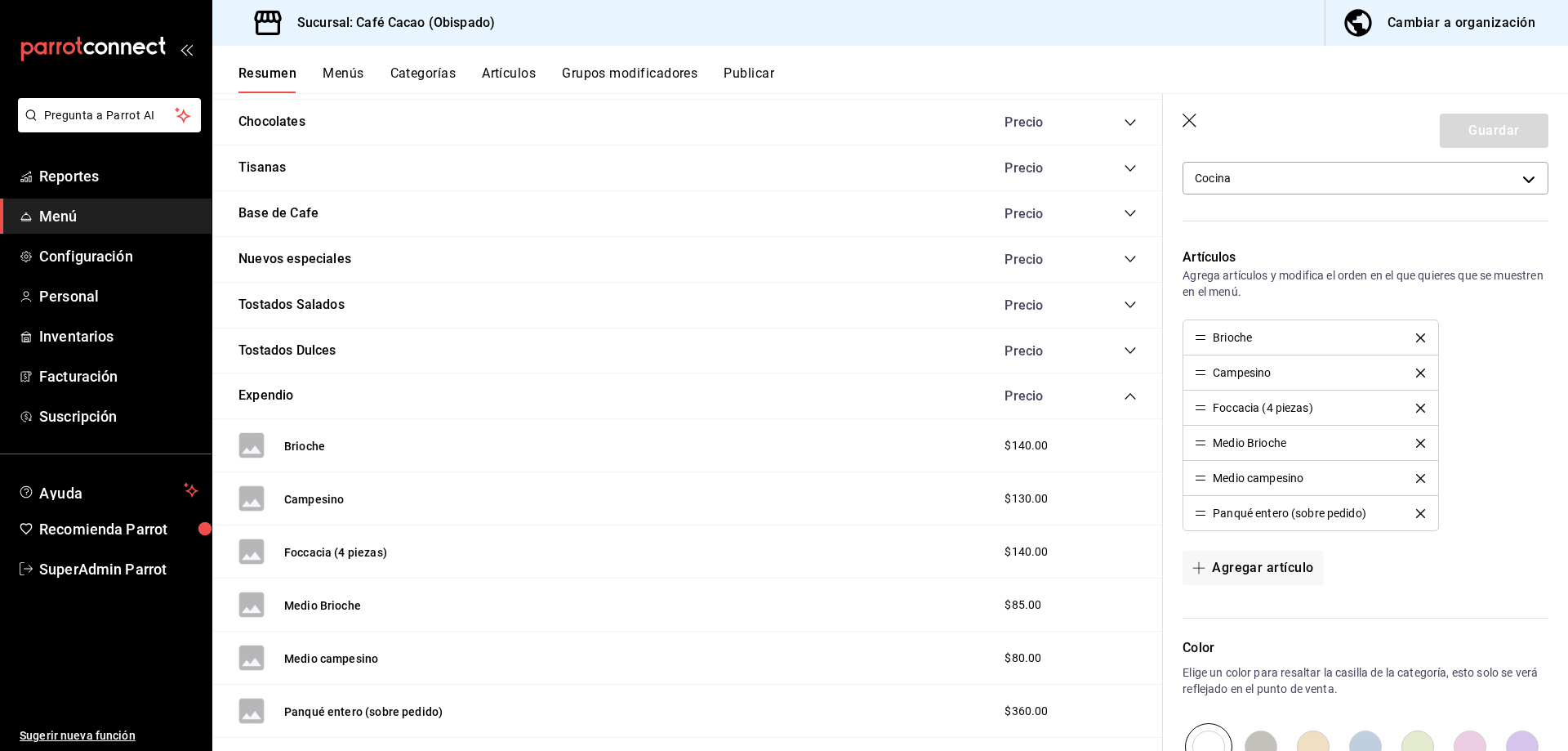
click at [1188, 120] on icon "button" at bounding box center [1190, 121] width 16 height 16
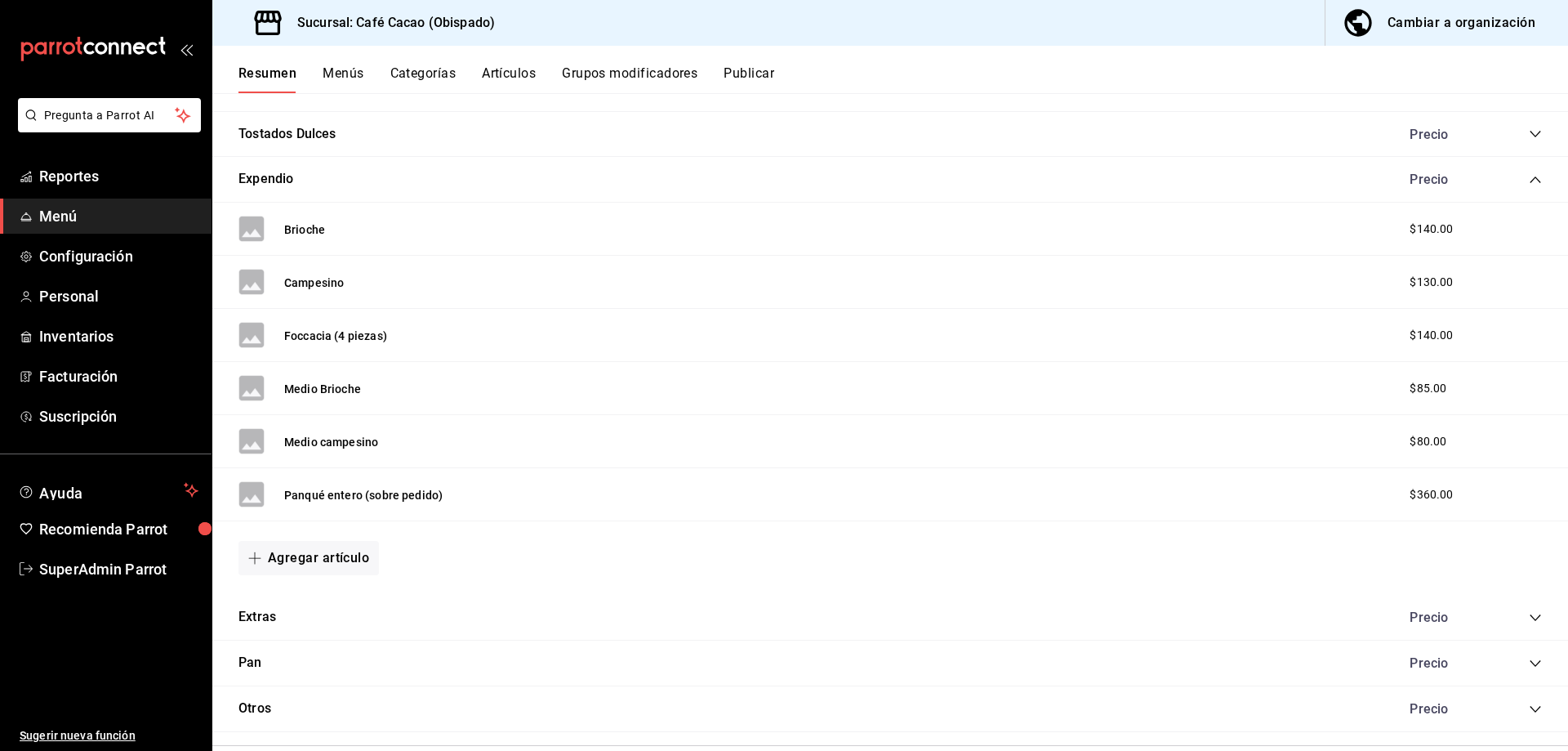
scroll to position [1143, 0]
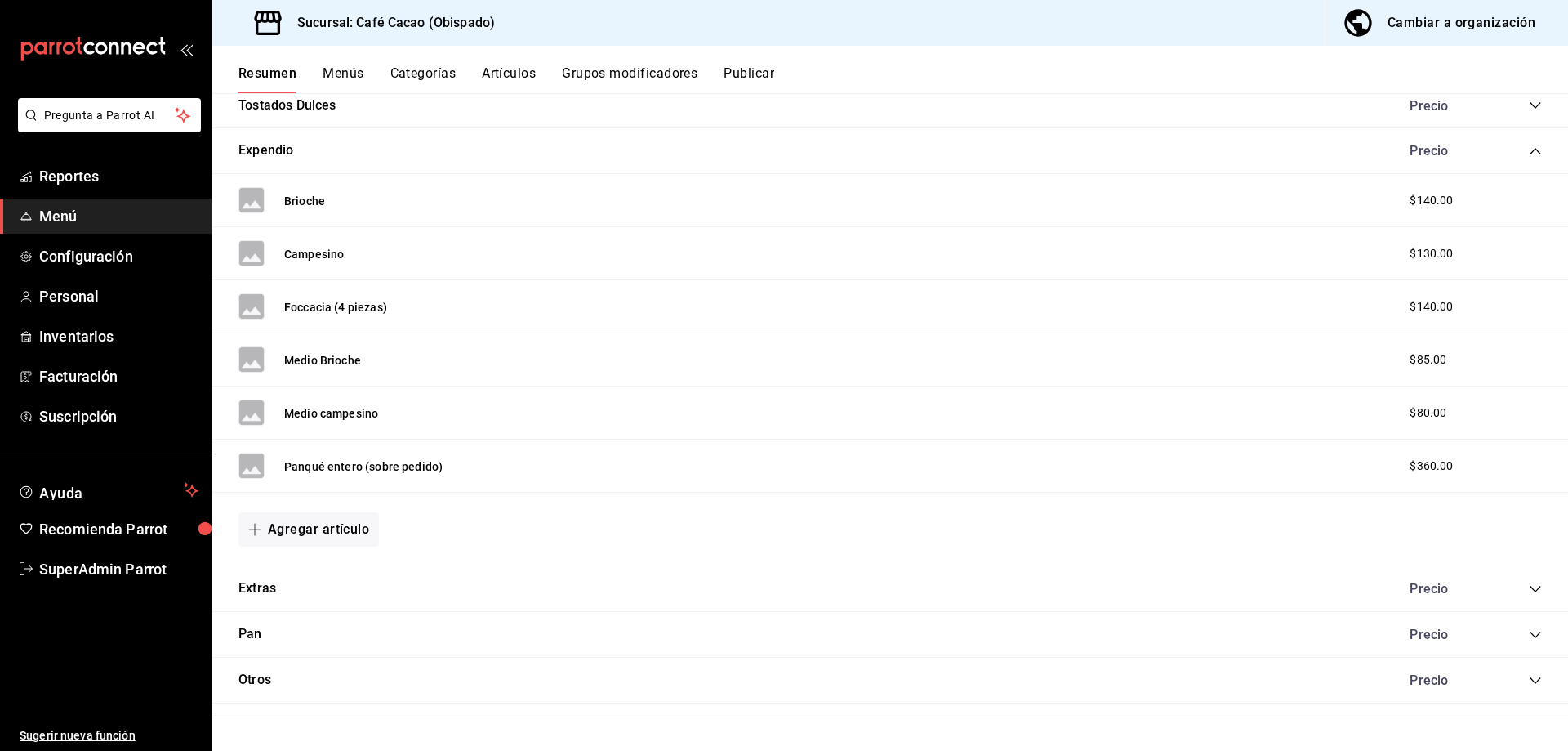
click at [1528, 589] on icon "collapse-category-row" at bounding box center [1534, 588] width 13 height 13
click at [345, 537] on button "Agregar artículo" at bounding box center [308, 529] width 141 height 35
click at [318, 573] on li "Artículo existente" at bounding box center [302, 572] width 128 height 40
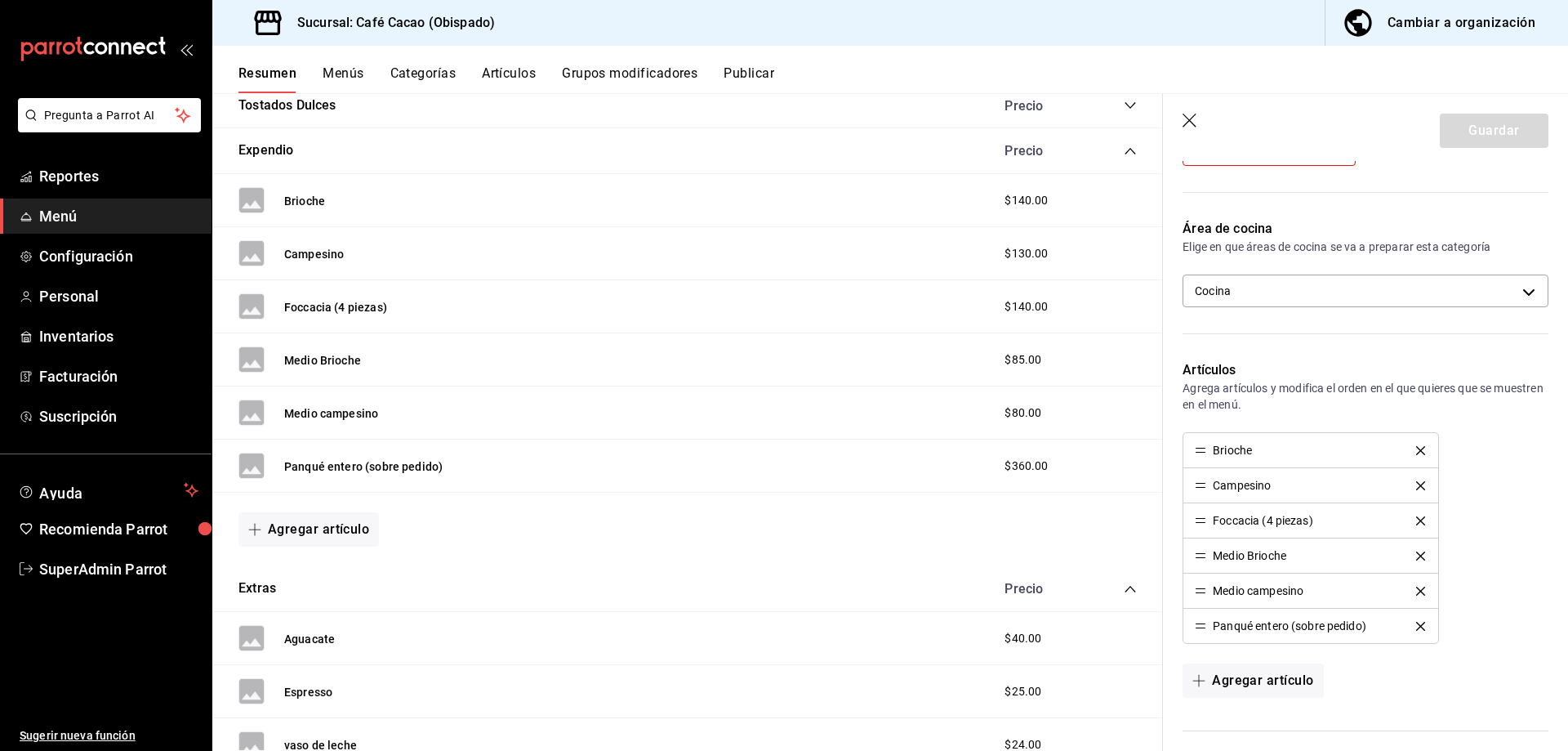
scroll to position [553, 0]
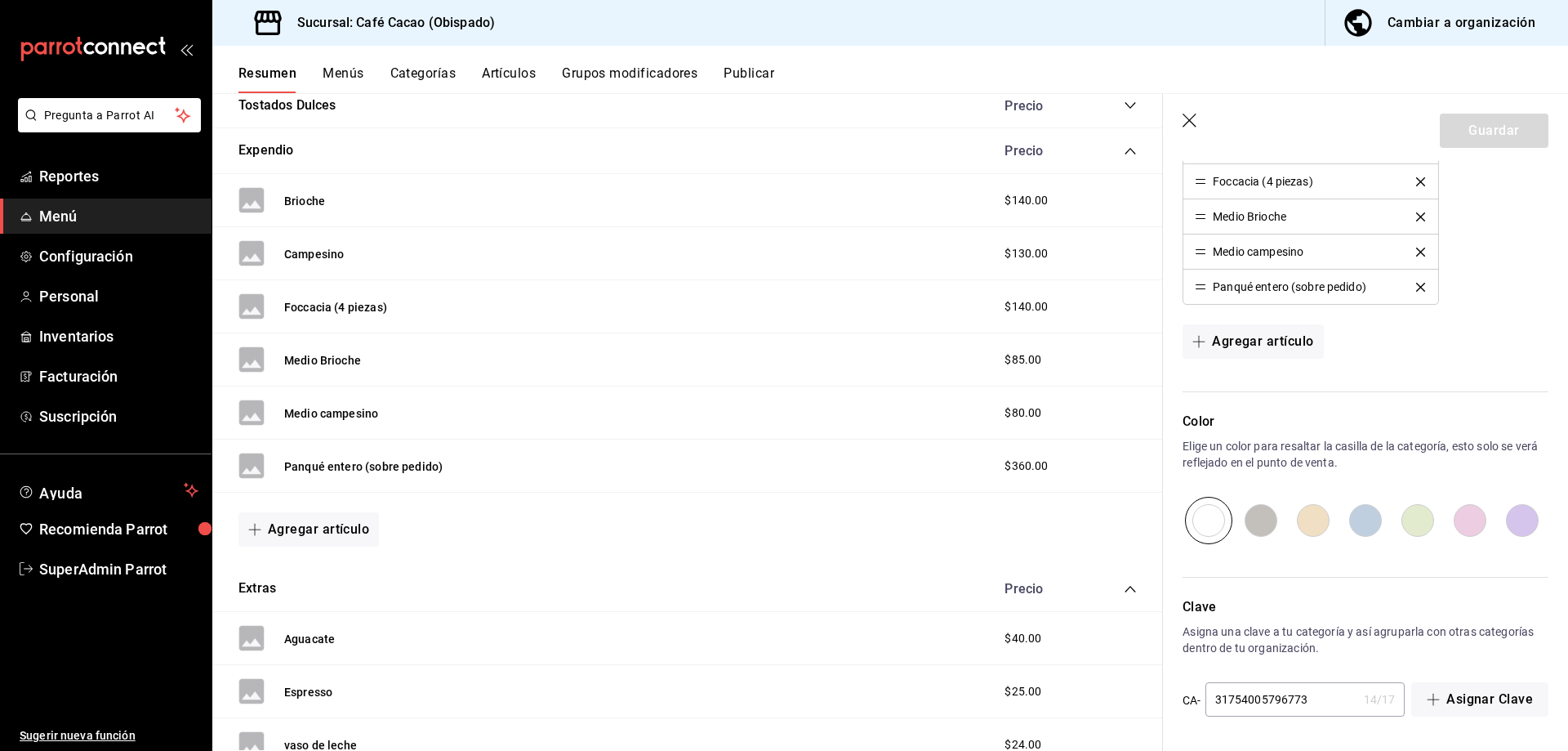
click at [1192, 130] on header "Guardar" at bounding box center [1365, 128] width 405 height 67
click at [1192, 125] on icon "button" at bounding box center [1190, 121] width 16 height 16
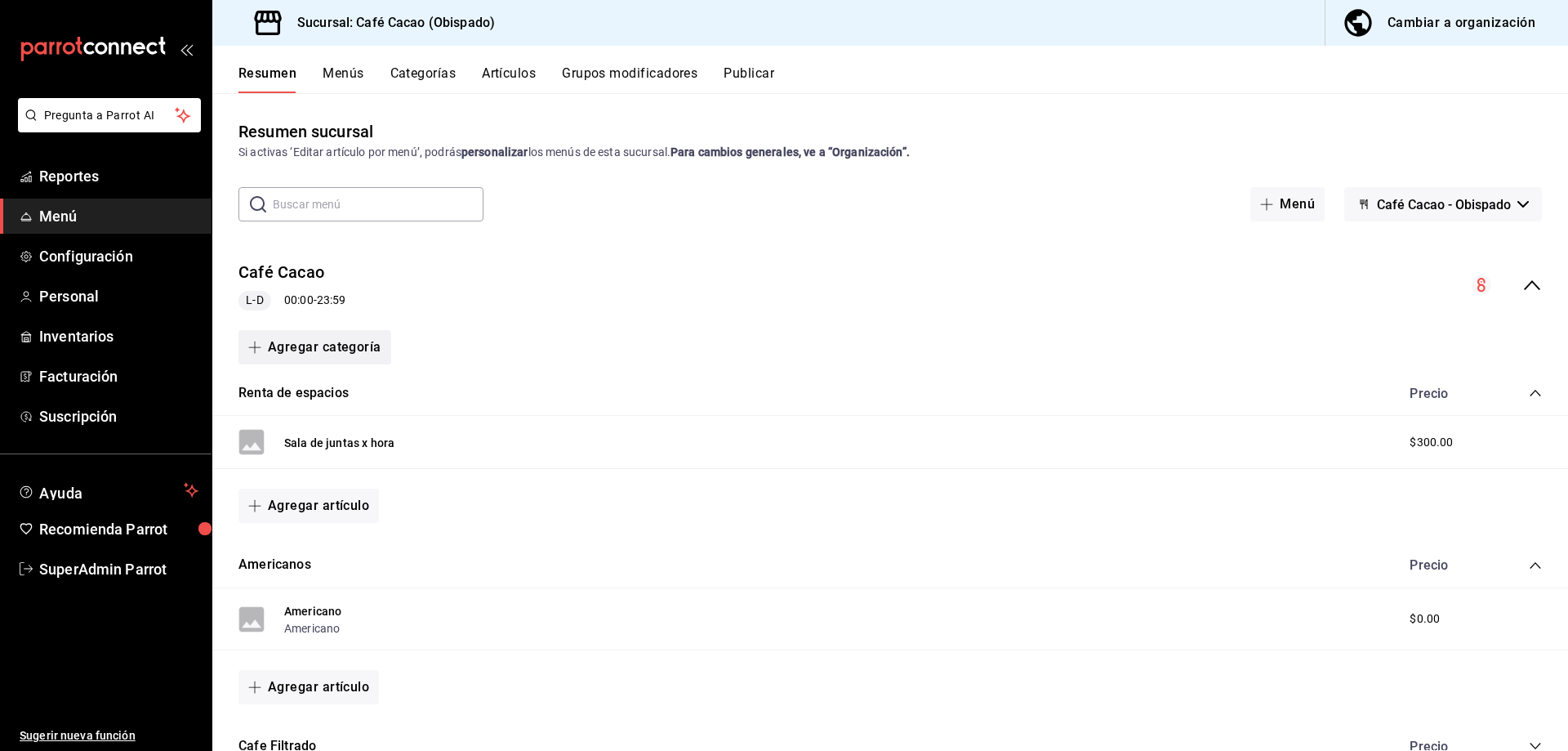
click at [356, 349] on button "Agregar categoría" at bounding box center [314, 347] width 153 height 35
click at [335, 445] on li "Categoría nueva" at bounding box center [307, 431] width 140 height 40
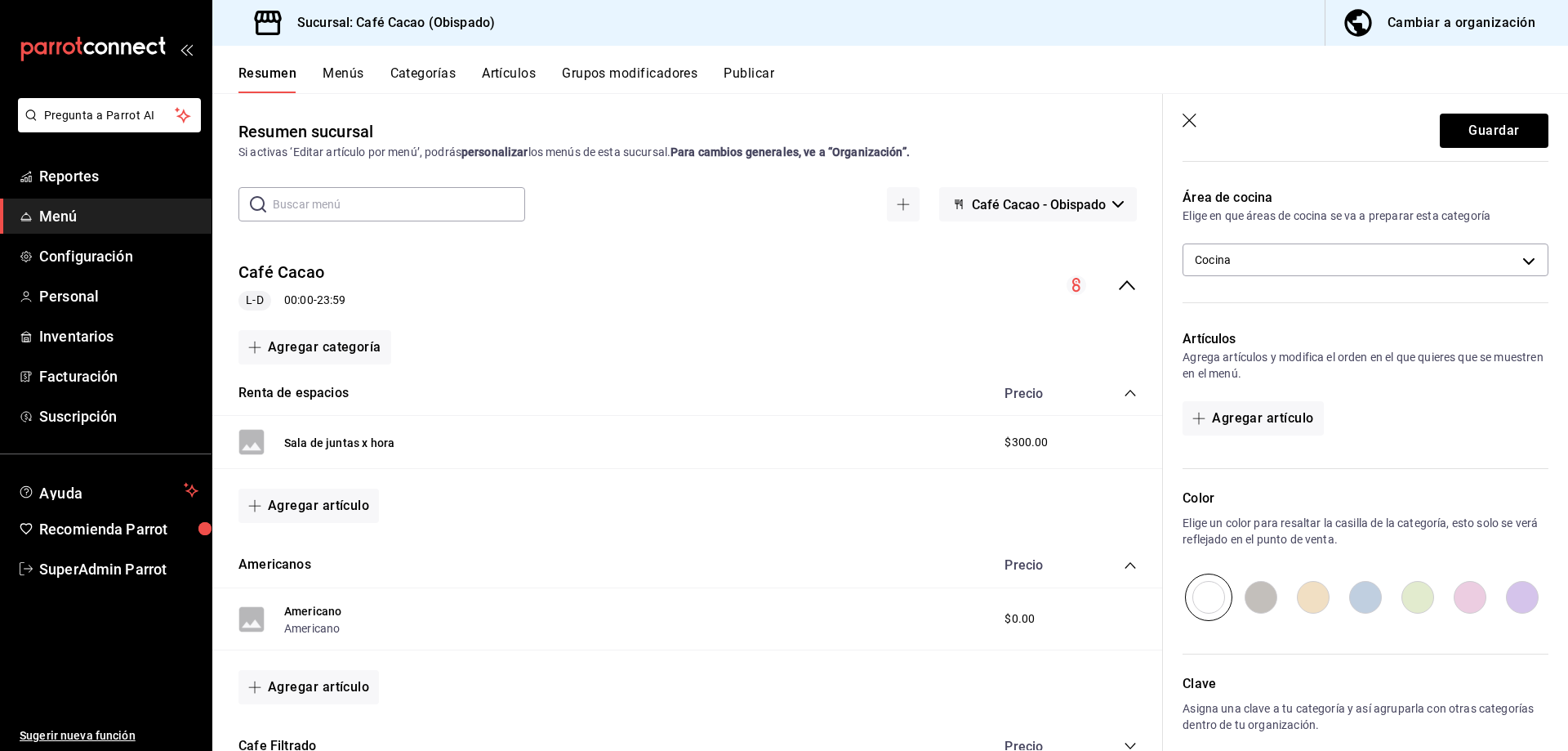
scroll to position [321, 0]
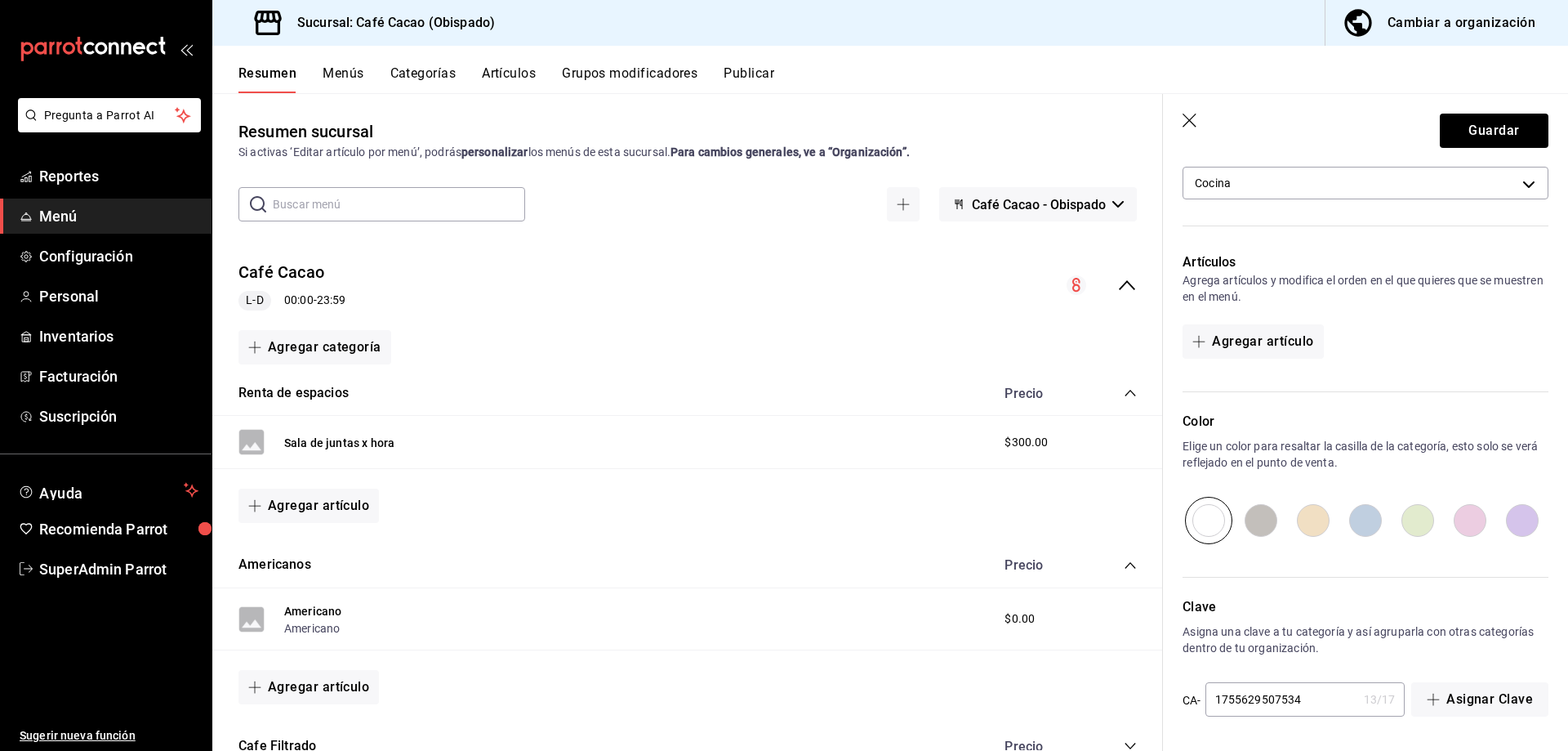
type input "Bolsas de Cafe"
click at [1260, 537] on input "radio" at bounding box center [1261, 521] width 53 height 48
radio input "true"
click at [1497, 123] on button "Guardar" at bounding box center [1493, 130] width 108 height 35
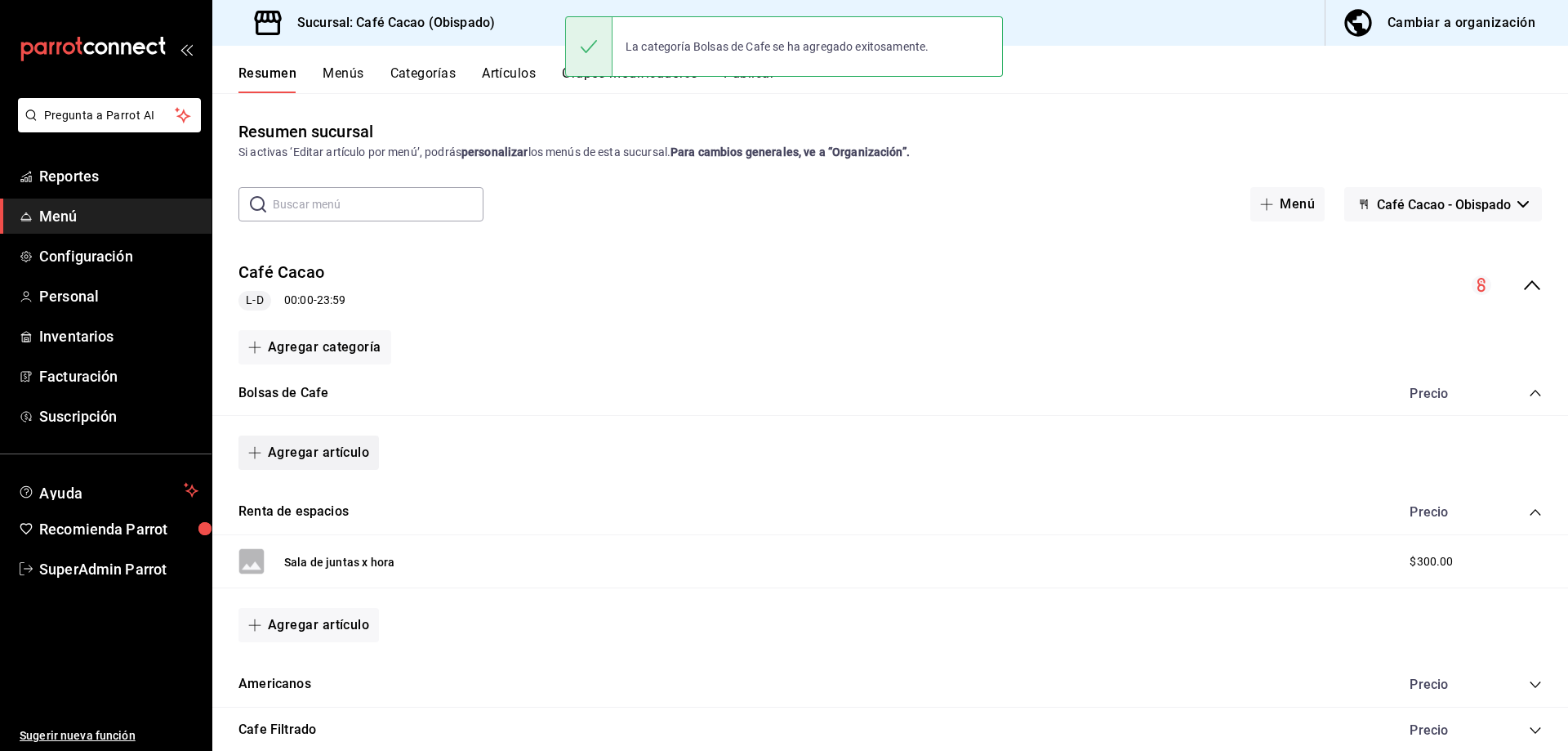
click at [322, 441] on button "Agregar artículo" at bounding box center [308, 452] width 141 height 35
click at [333, 526] on li "Artículo nuevo" at bounding box center [302, 536] width 128 height 40
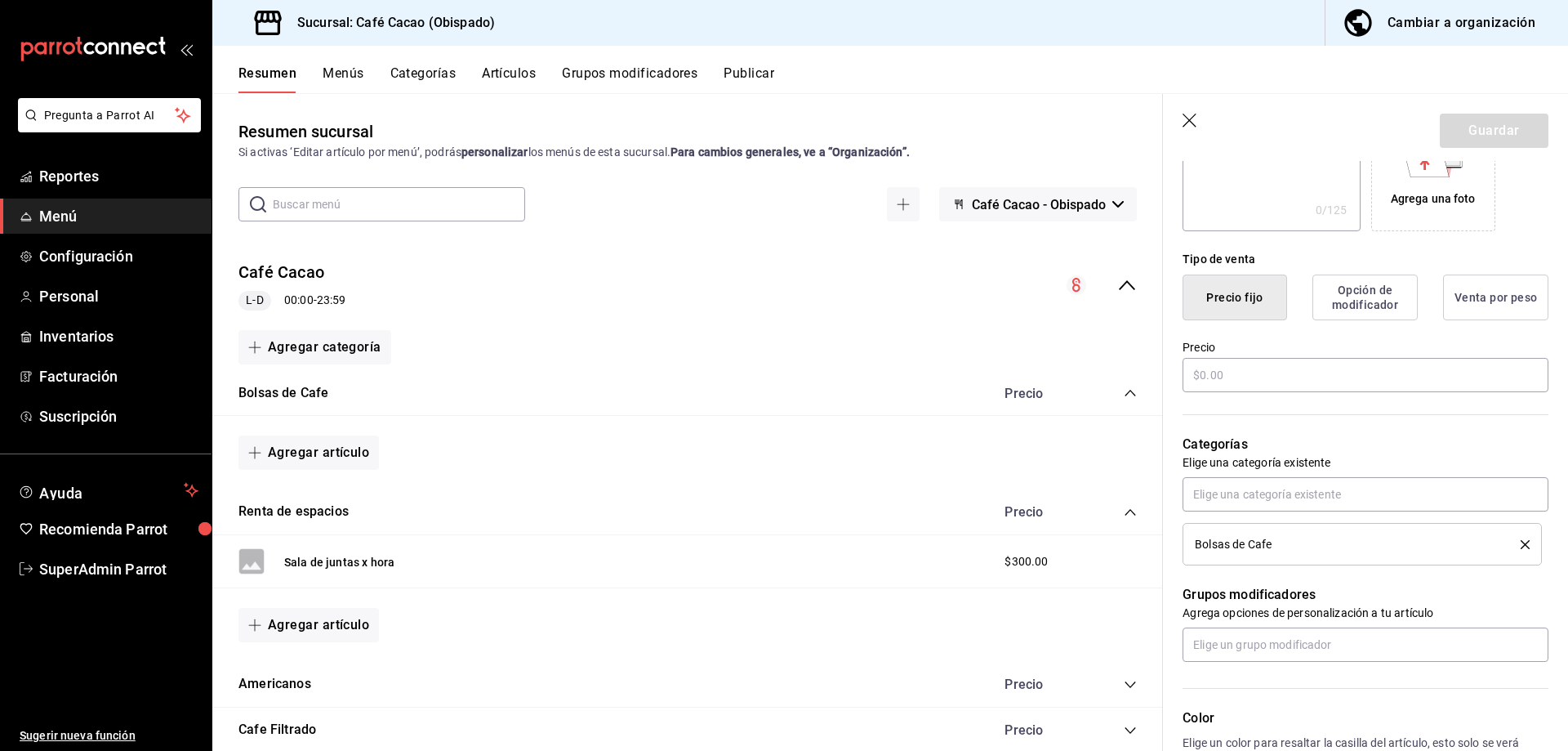
scroll to position [409, 0]
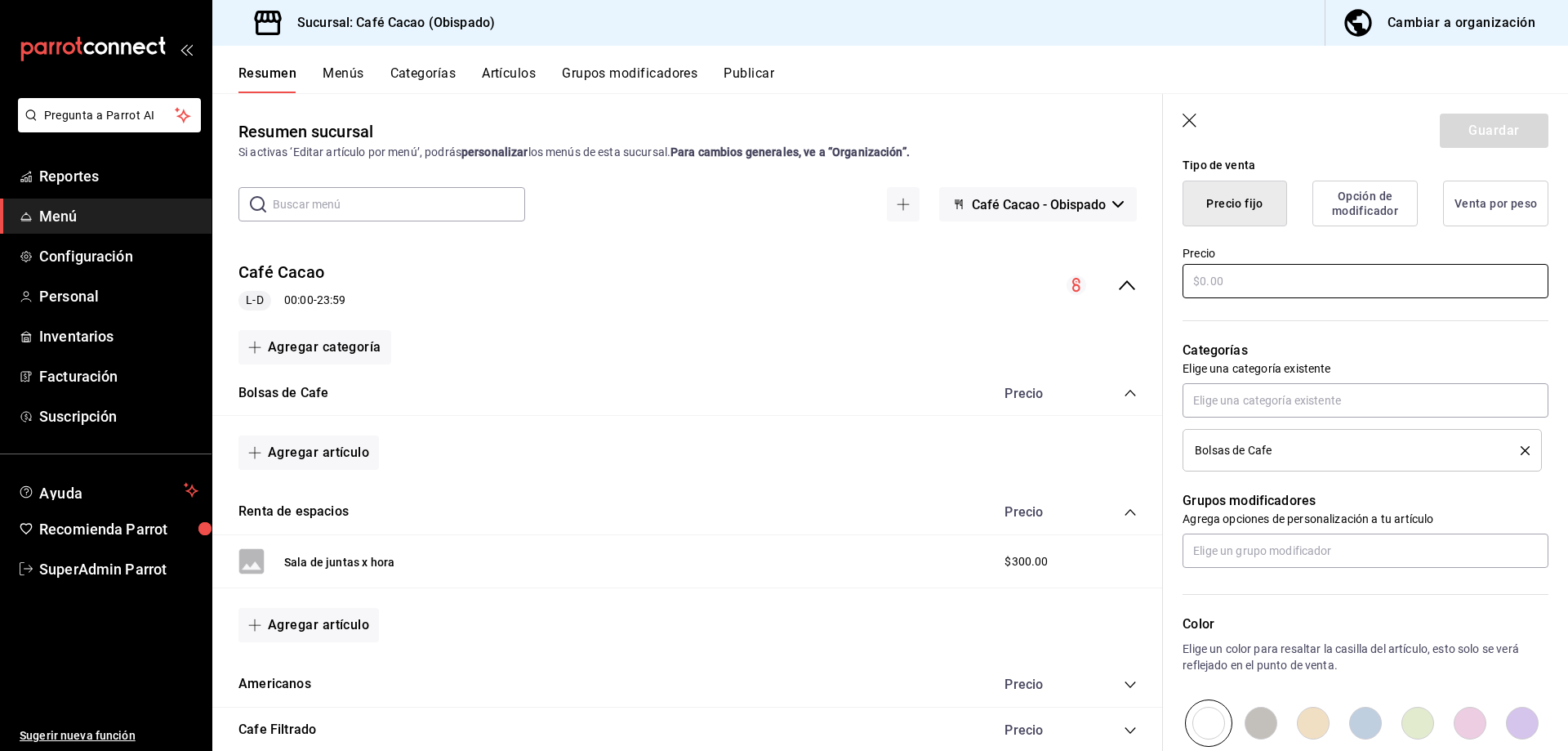
type input "[PERSON_NAME] 250gr"
click at [1322, 287] on input "text" at bounding box center [1365, 281] width 366 height 35
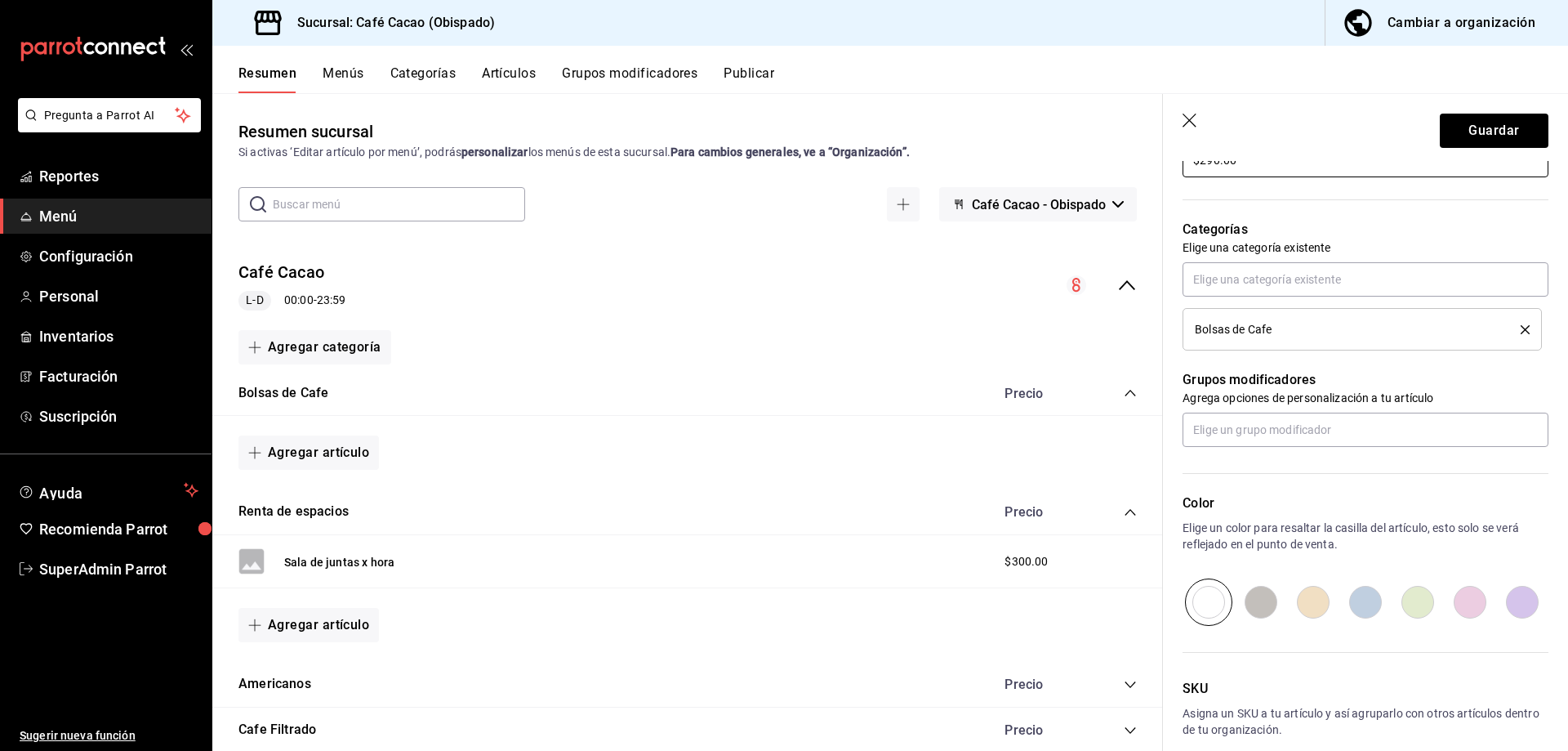
scroll to position [609, 0]
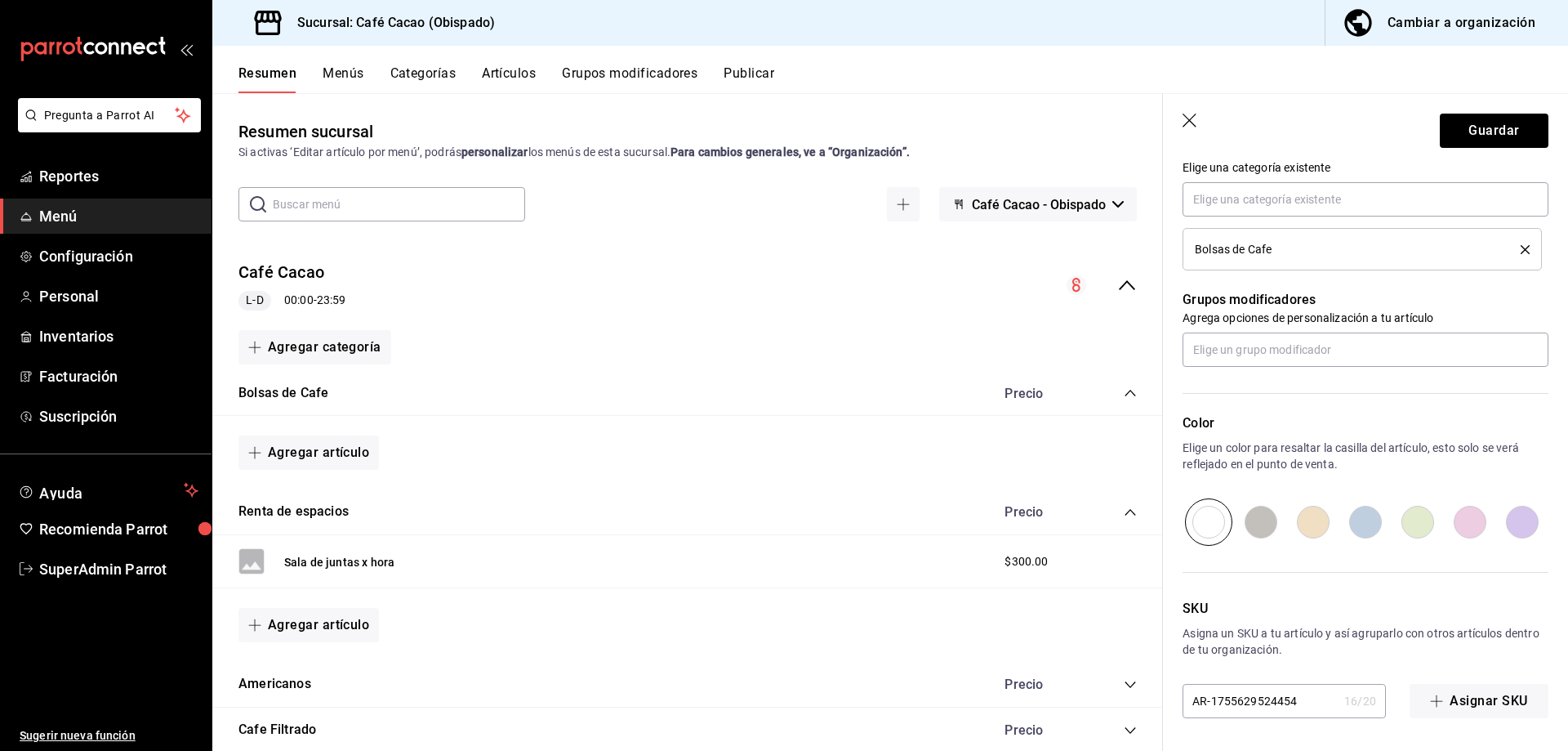
type input "$290.00"
drag, startPoint x: 1265, startPoint y: 534, endPoint x: 1298, endPoint y: 518, distance: 36.7
click at [1267, 532] on input "radio" at bounding box center [1261, 522] width 53 height 48
radio input "true"
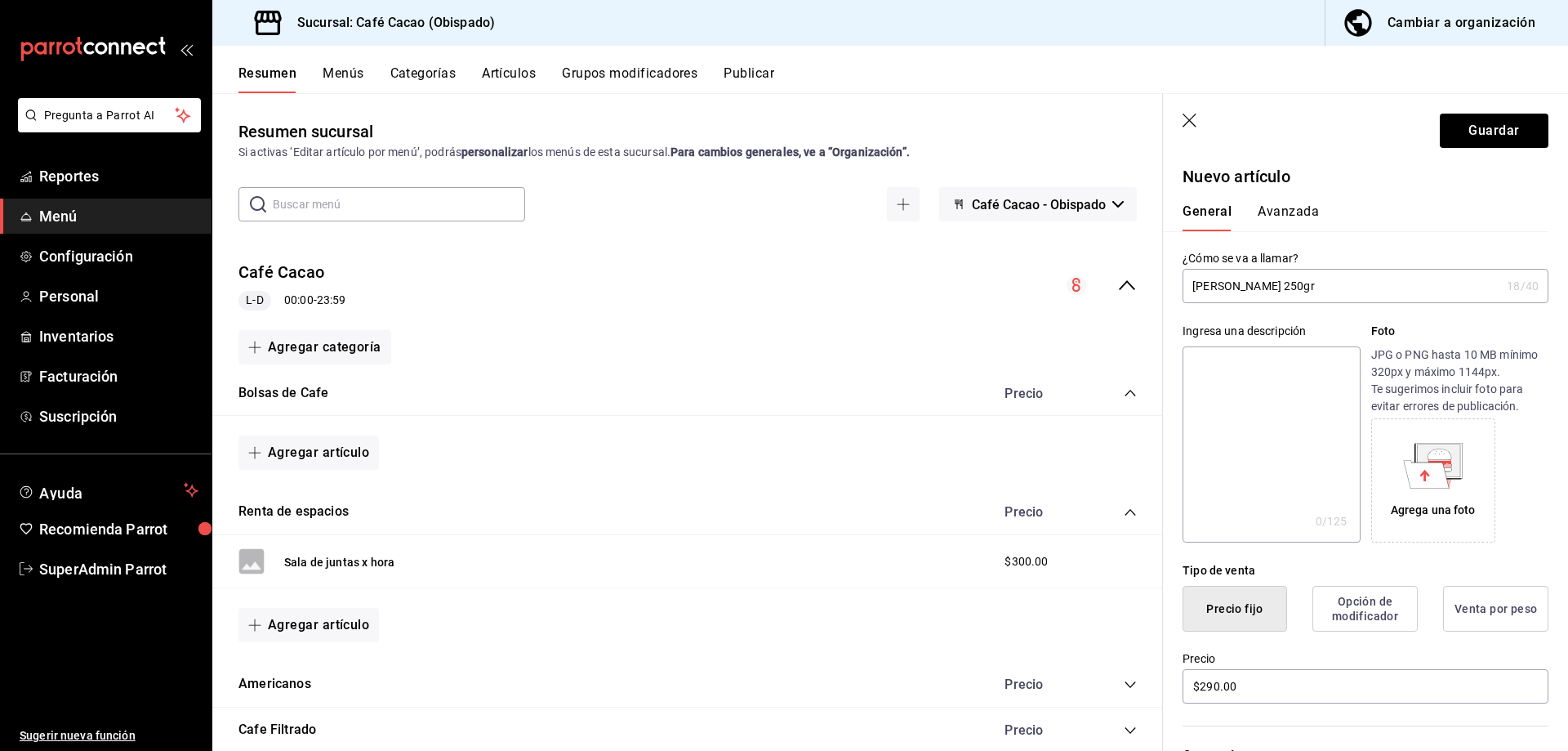
scroll to position [0, 0]
click at [1483, 606] on button "Venta por peso" at bounding box center [1496, 612] width 105 height 46
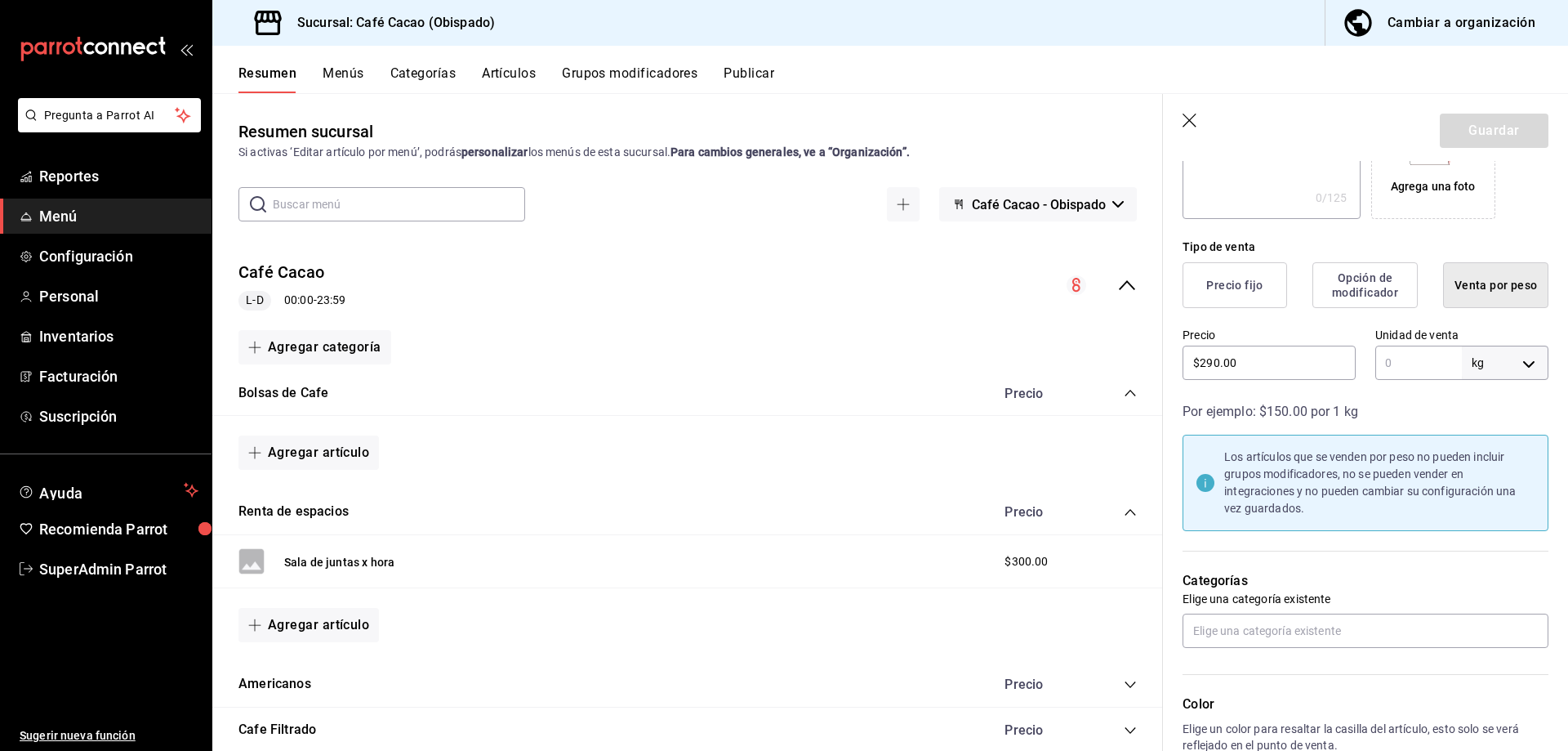
scroll to position [245, 0]
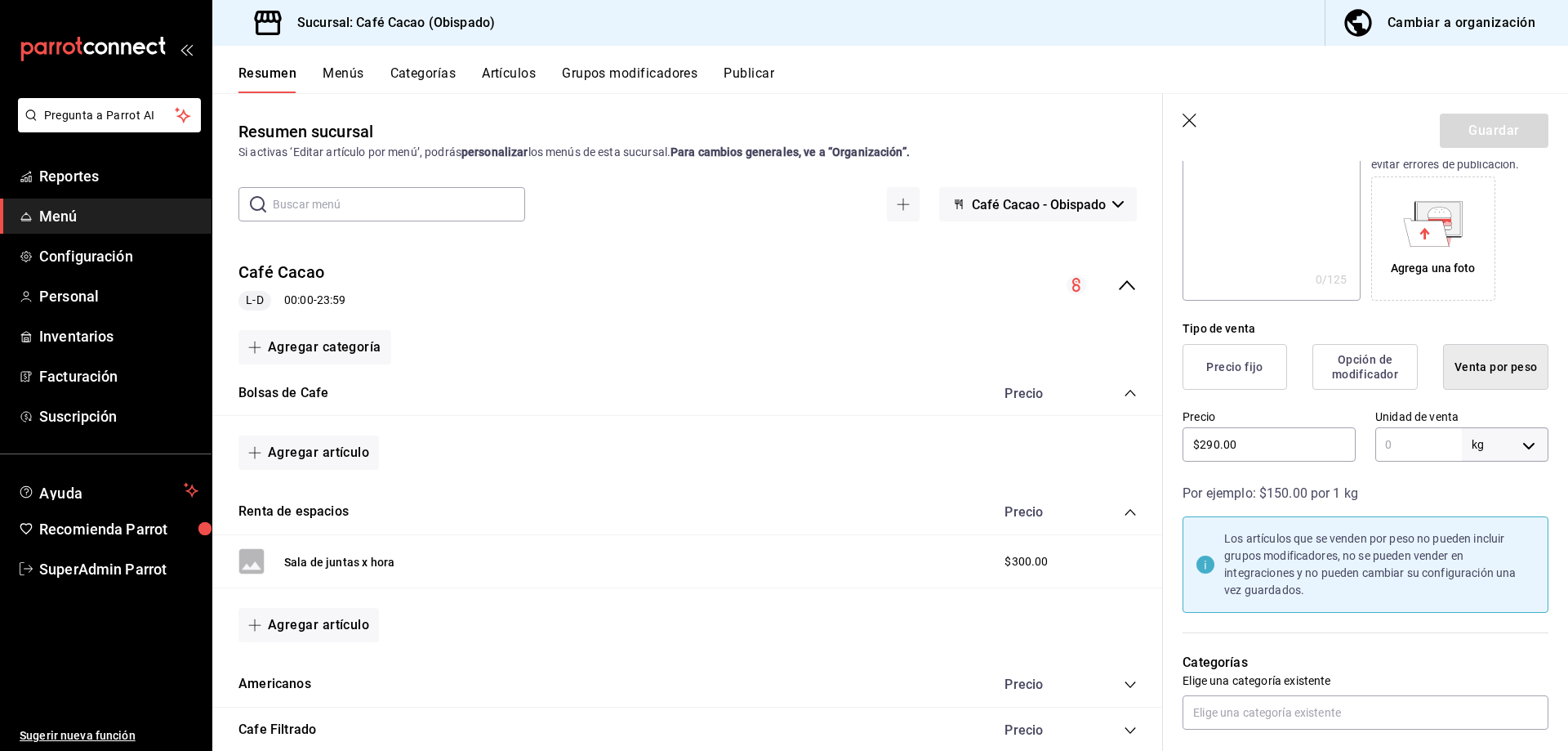
click at [1393, 382] on button "Opción de modificador" at bounding box center [1365, 367] width 105 height 46
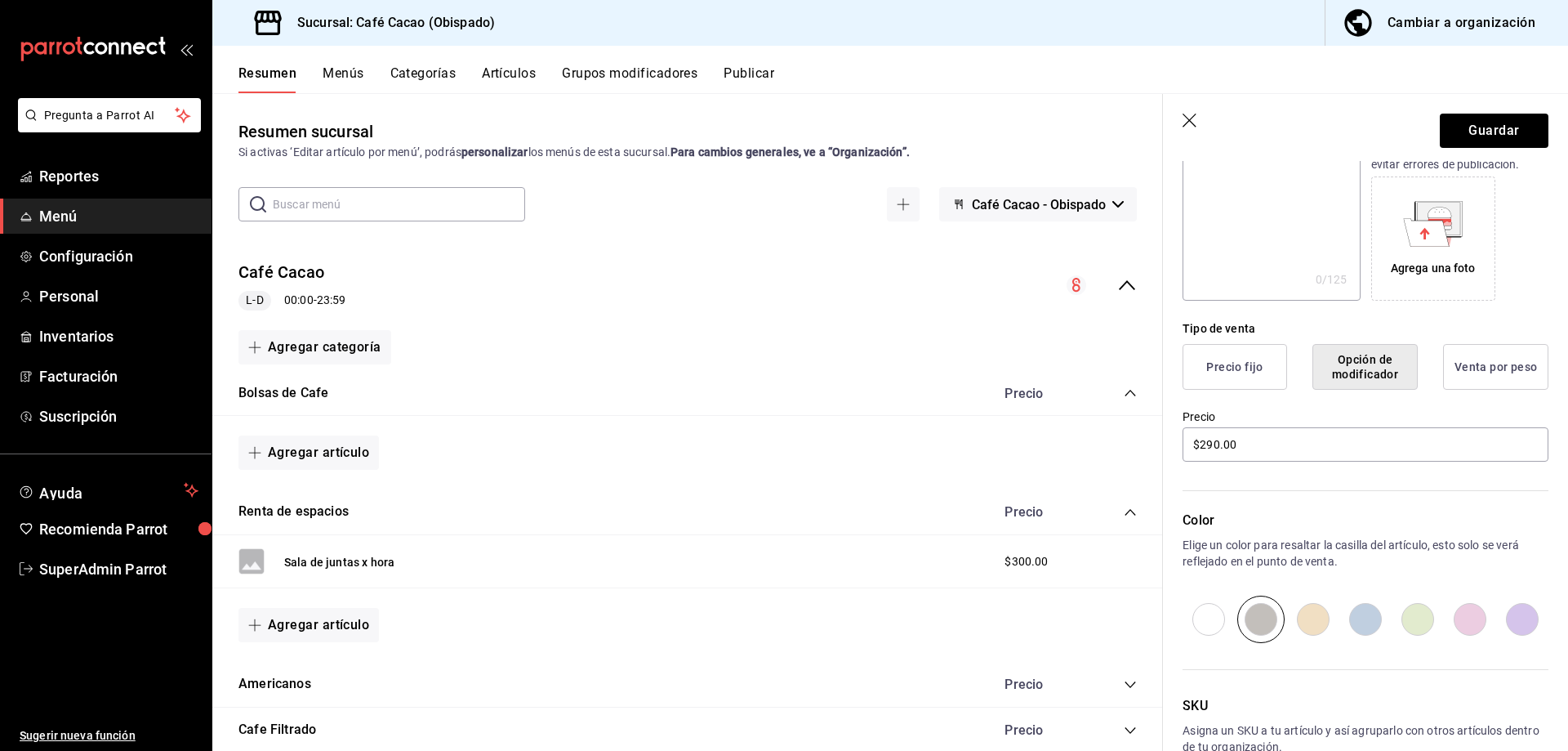
click at [1476, 370] on button "Venta por peso" at bounding box center [1496, 367] width 105 height 46
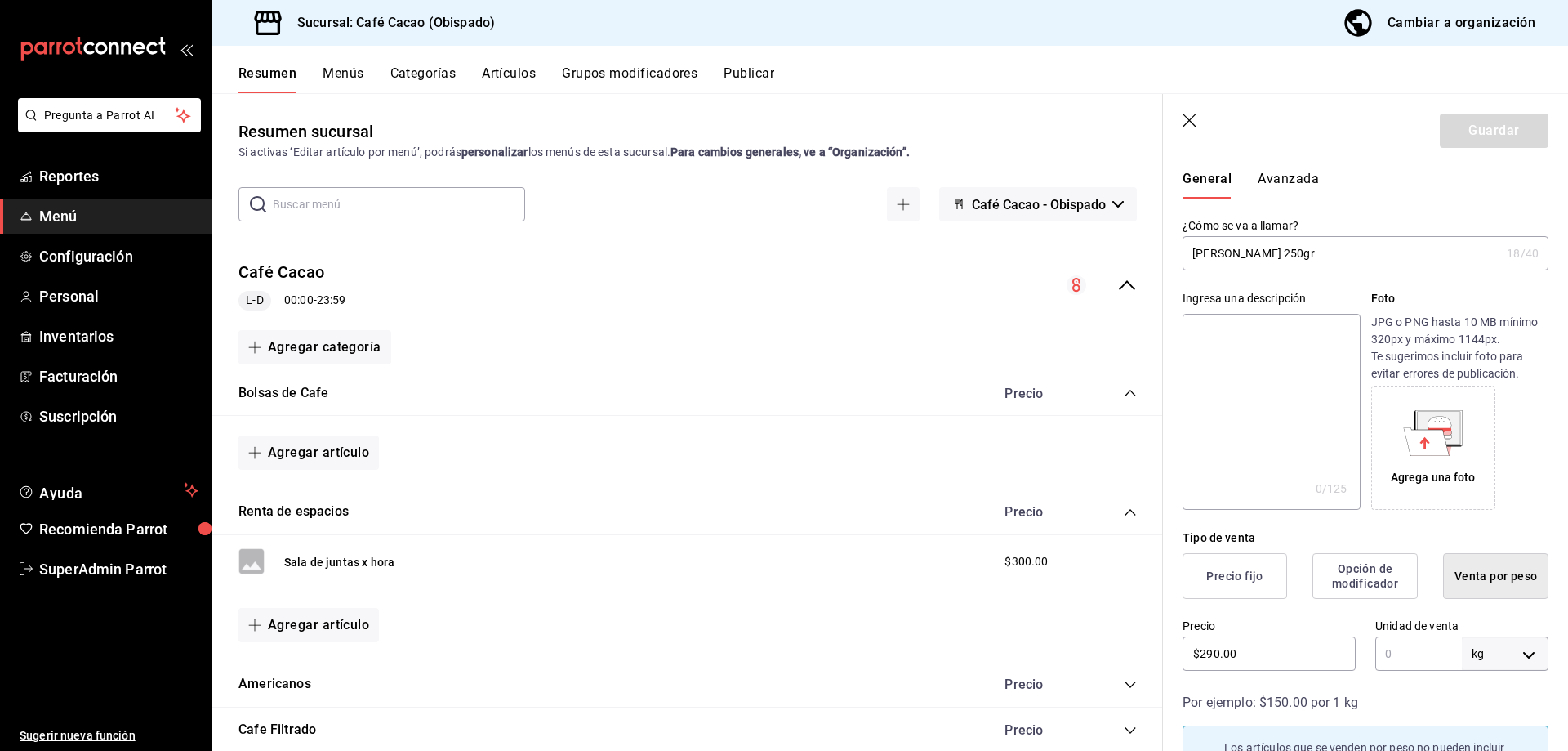
scroll to position [0, 0]
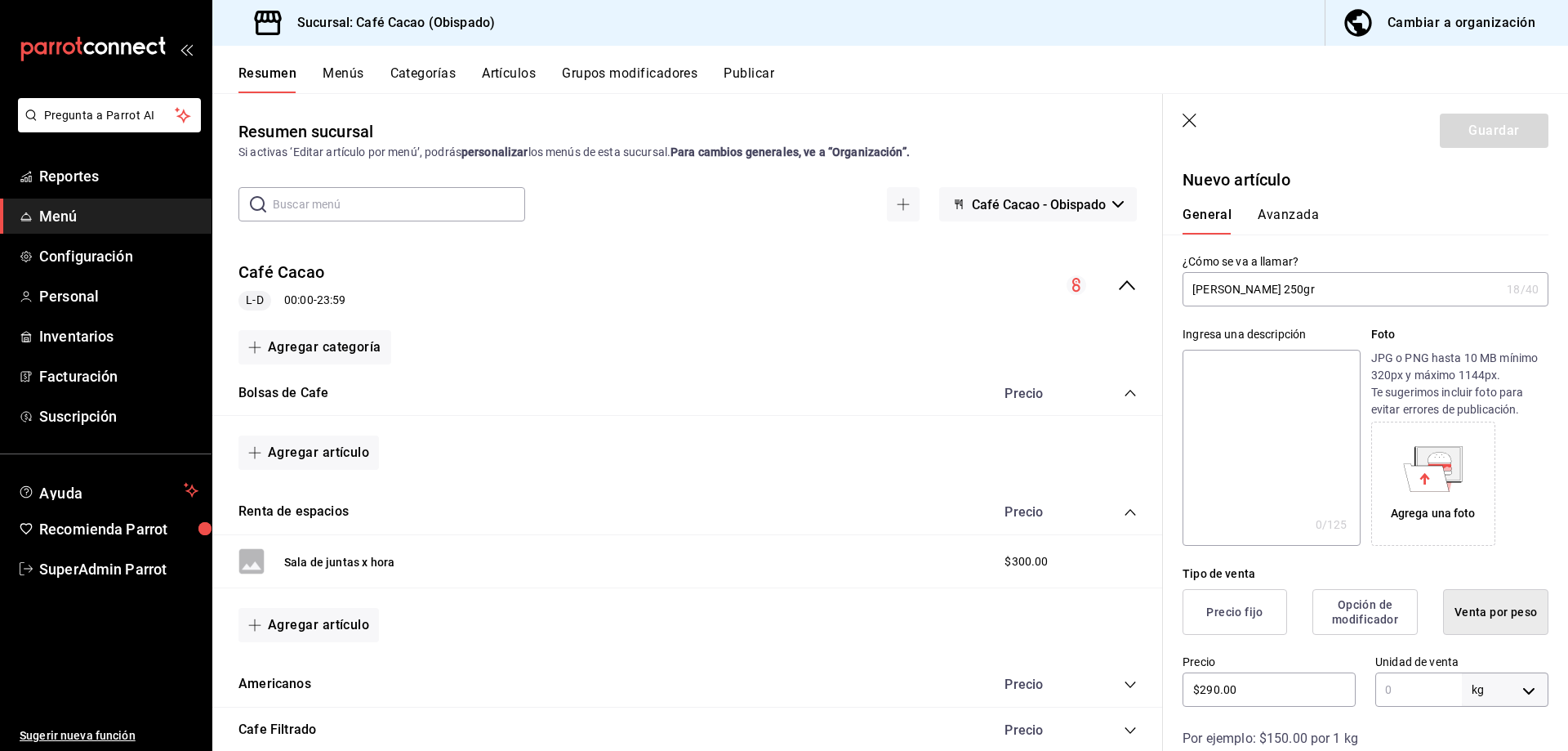
click at [1298, 200] on div "General [PERSON_NAME]" at bounding box center [1355, 212] width 386 height 43
click at [1301, 208] on button "Avanzada" at bounding box center [1288, 220] width 61 height 28
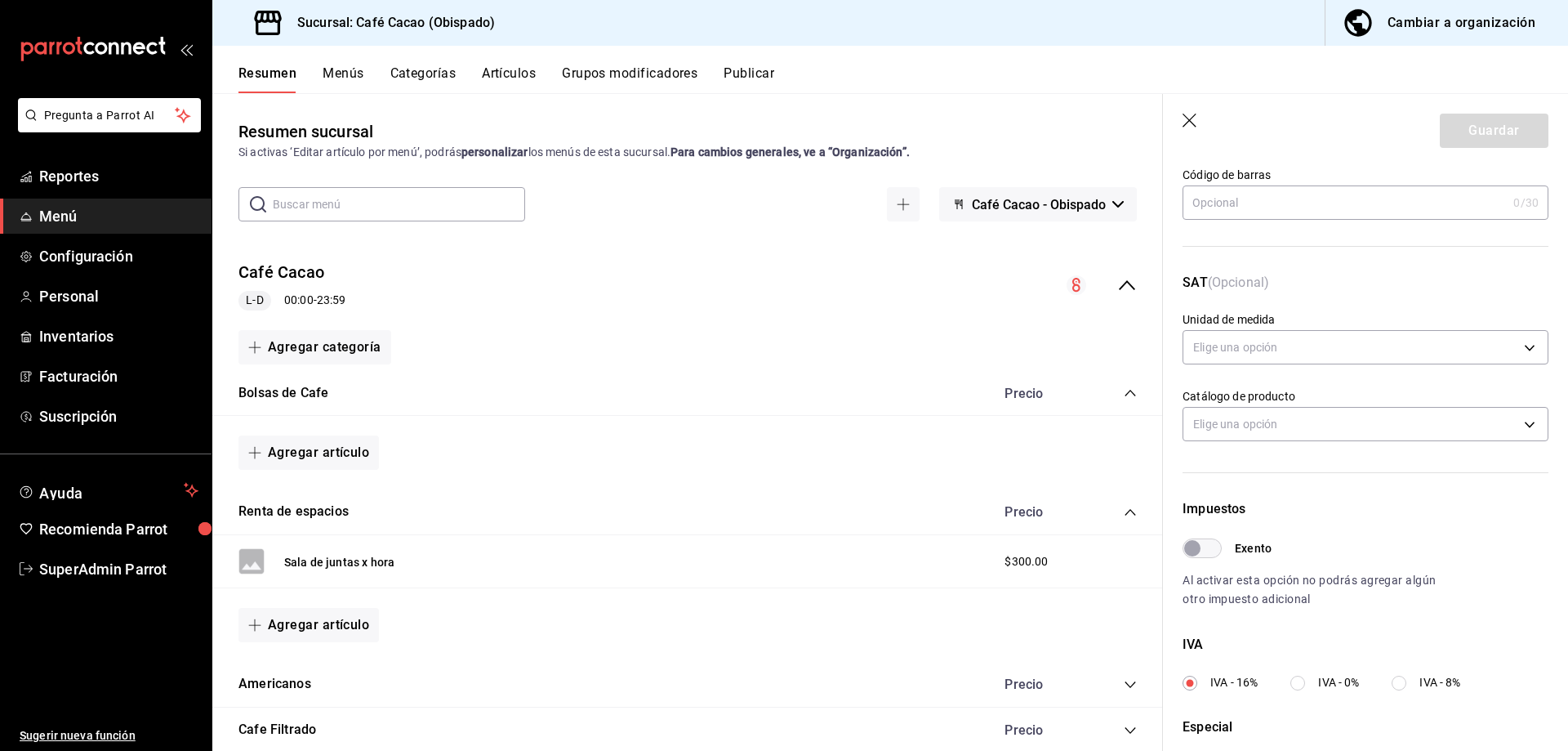
scroll to position [326, 0]
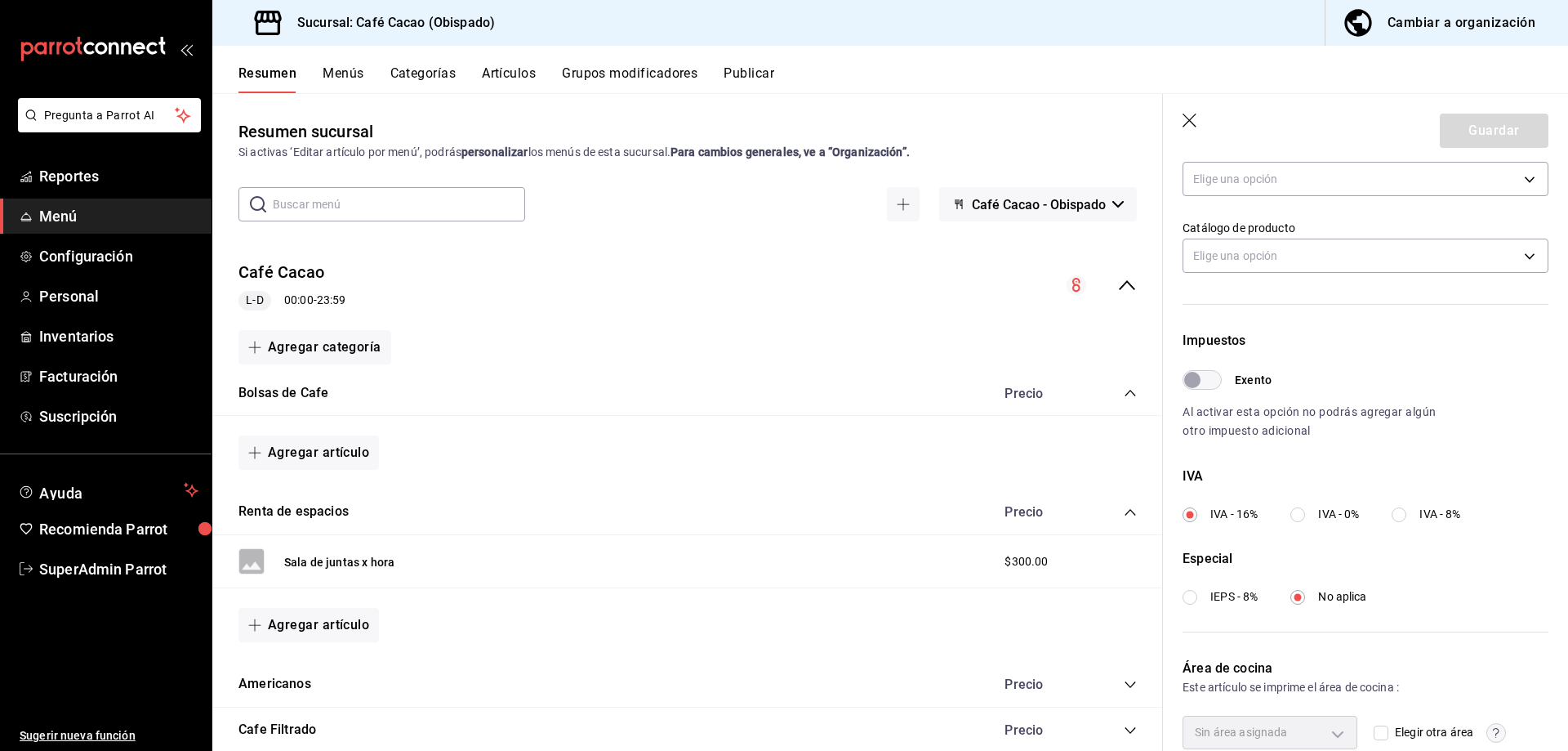
click at [1204, 388] on input "Exento" at bounding box center [1191, 380] width 59 height 20
checkbox input "true"
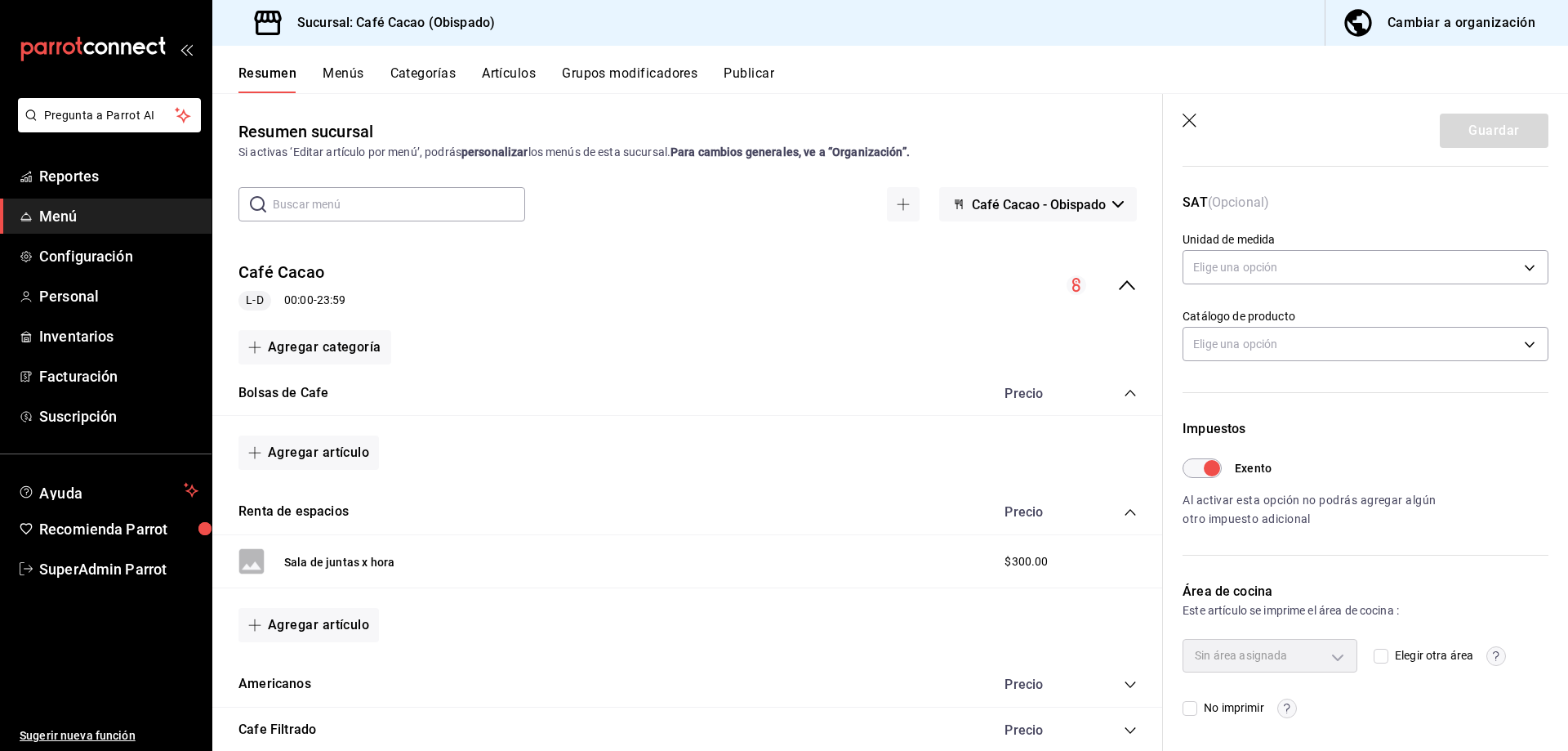
scroll to position [0, 0]
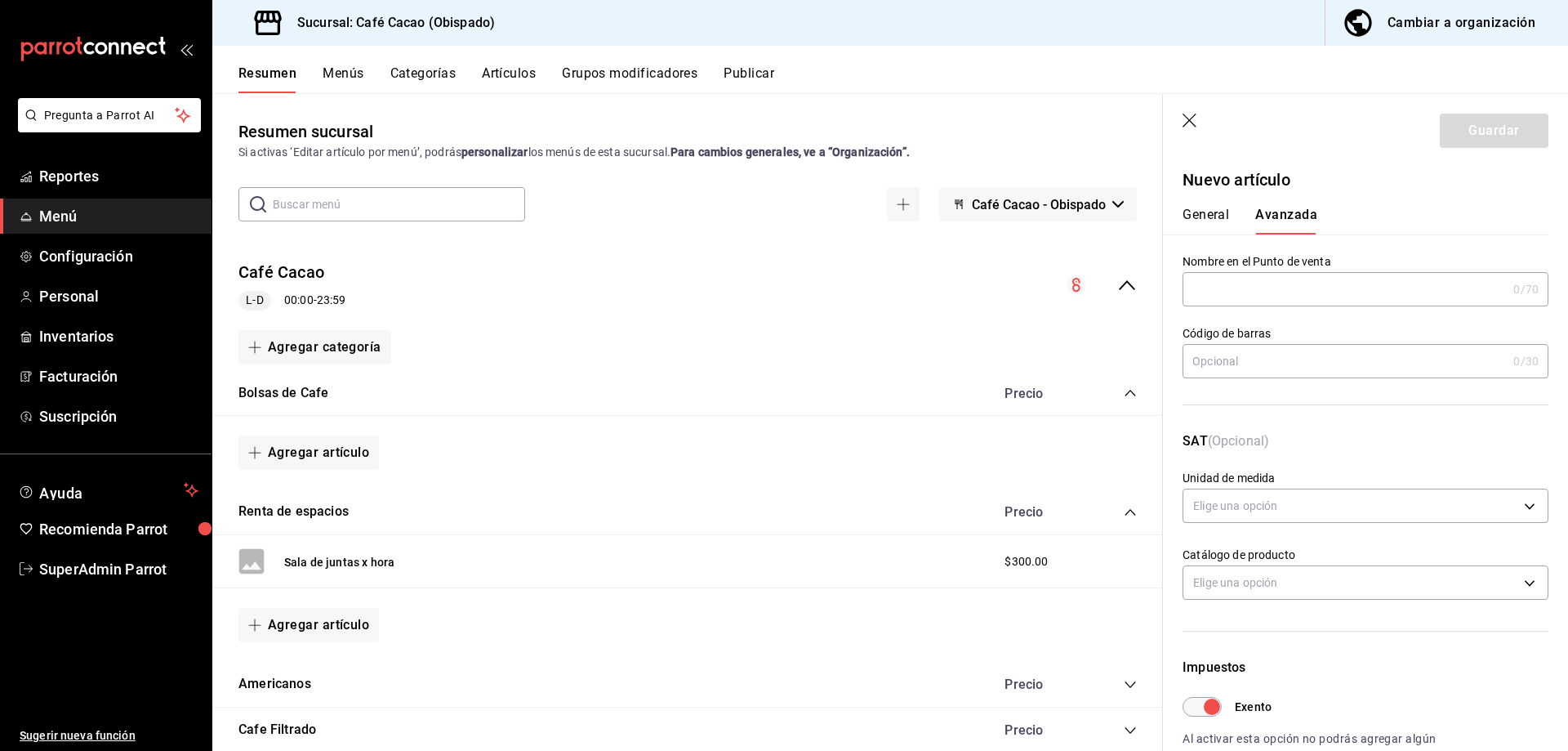
click at [1313, 299] on input "text" at bounding box center [1344, 289] width 324 height 33
click at [1212, 218] on button "General" at bounding box center [1205, 220] width 47 height 28
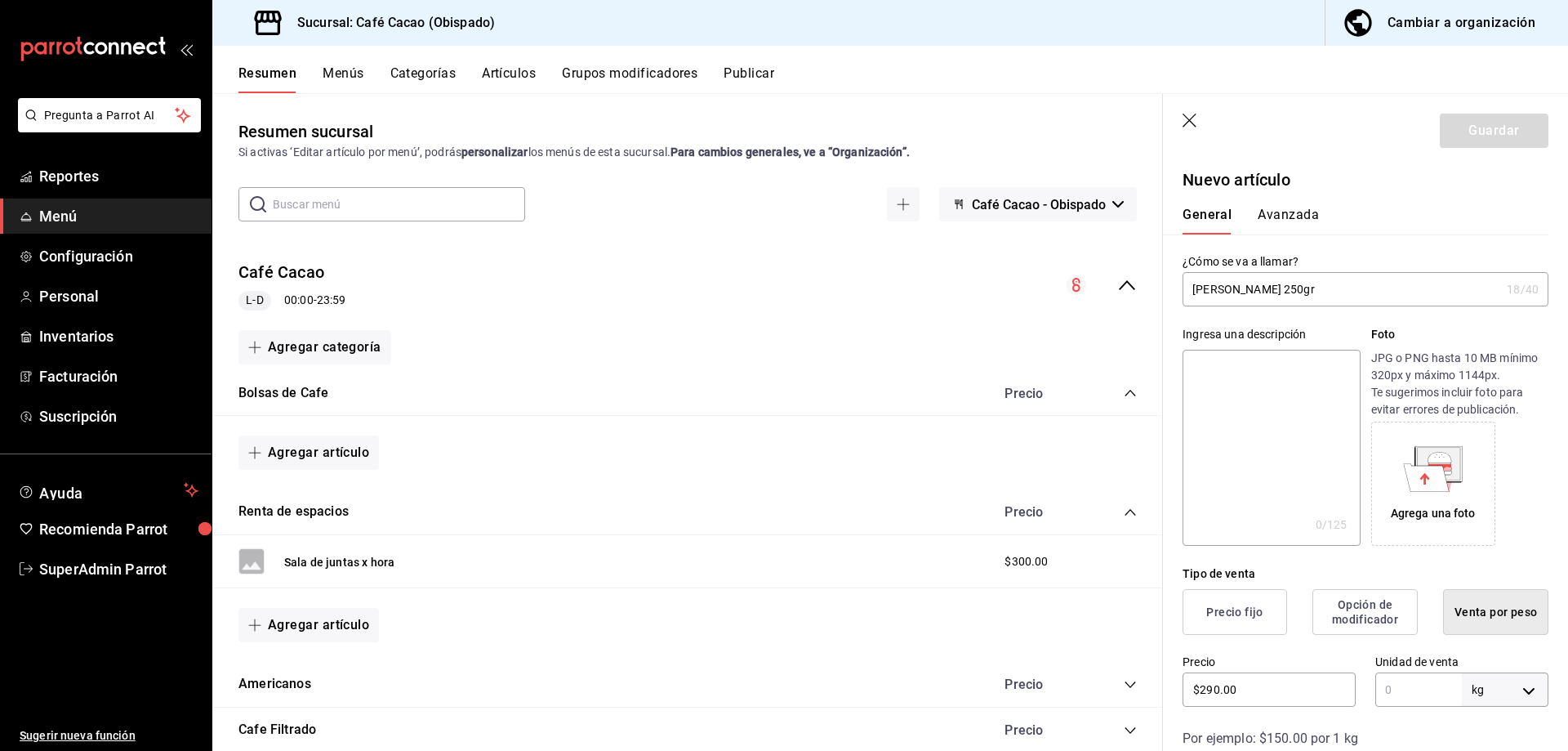
click at [1323, 287] on input "[PERSON_NAME] 250gr" at bounding box center [1341, 289] width 317 height 33
type input "[PERSON_NAME] 250gr"
click at [1496, 425] on div "Agrega una foto" at bounding box center [1459, 483] width 178 height 124
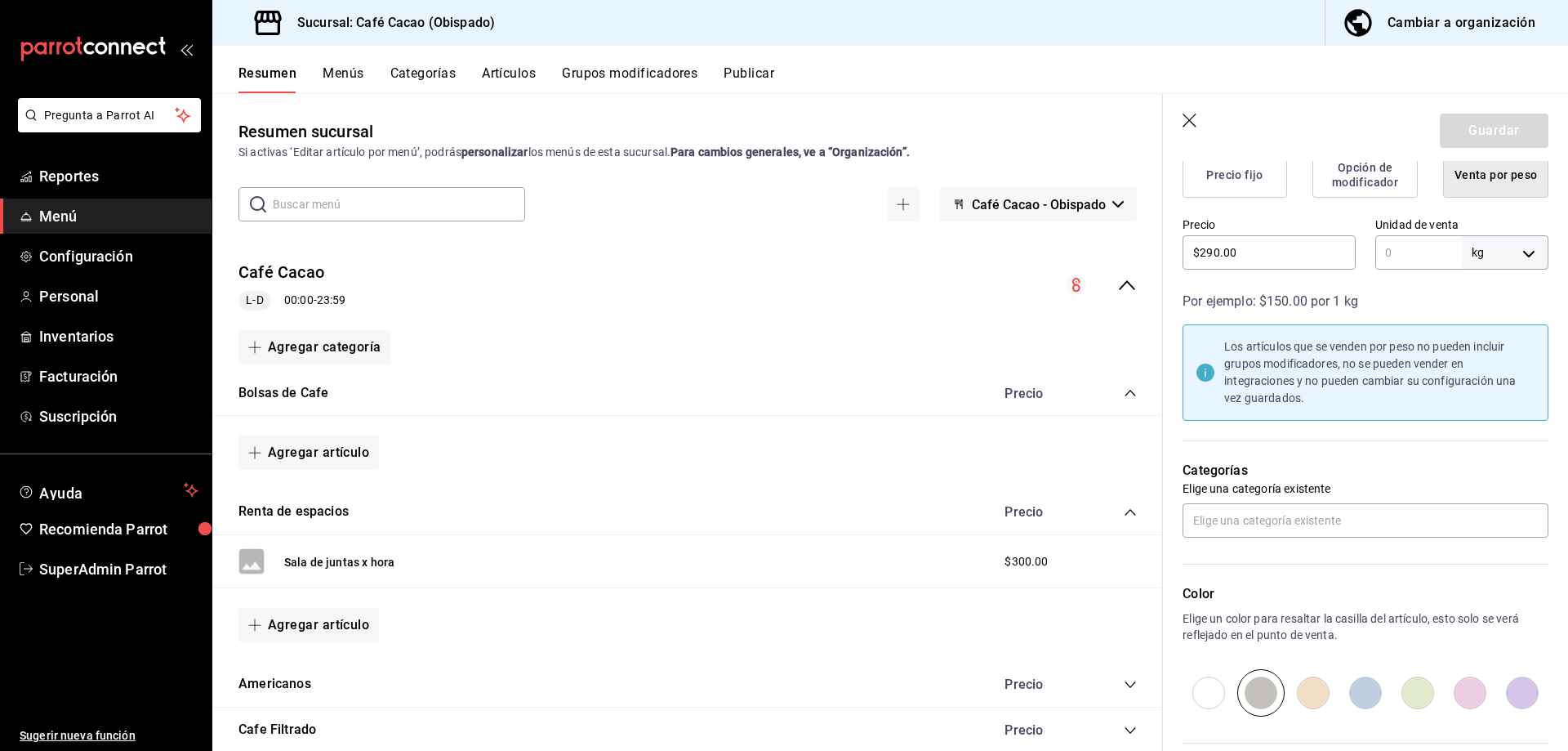
scroll to position [409, 0]
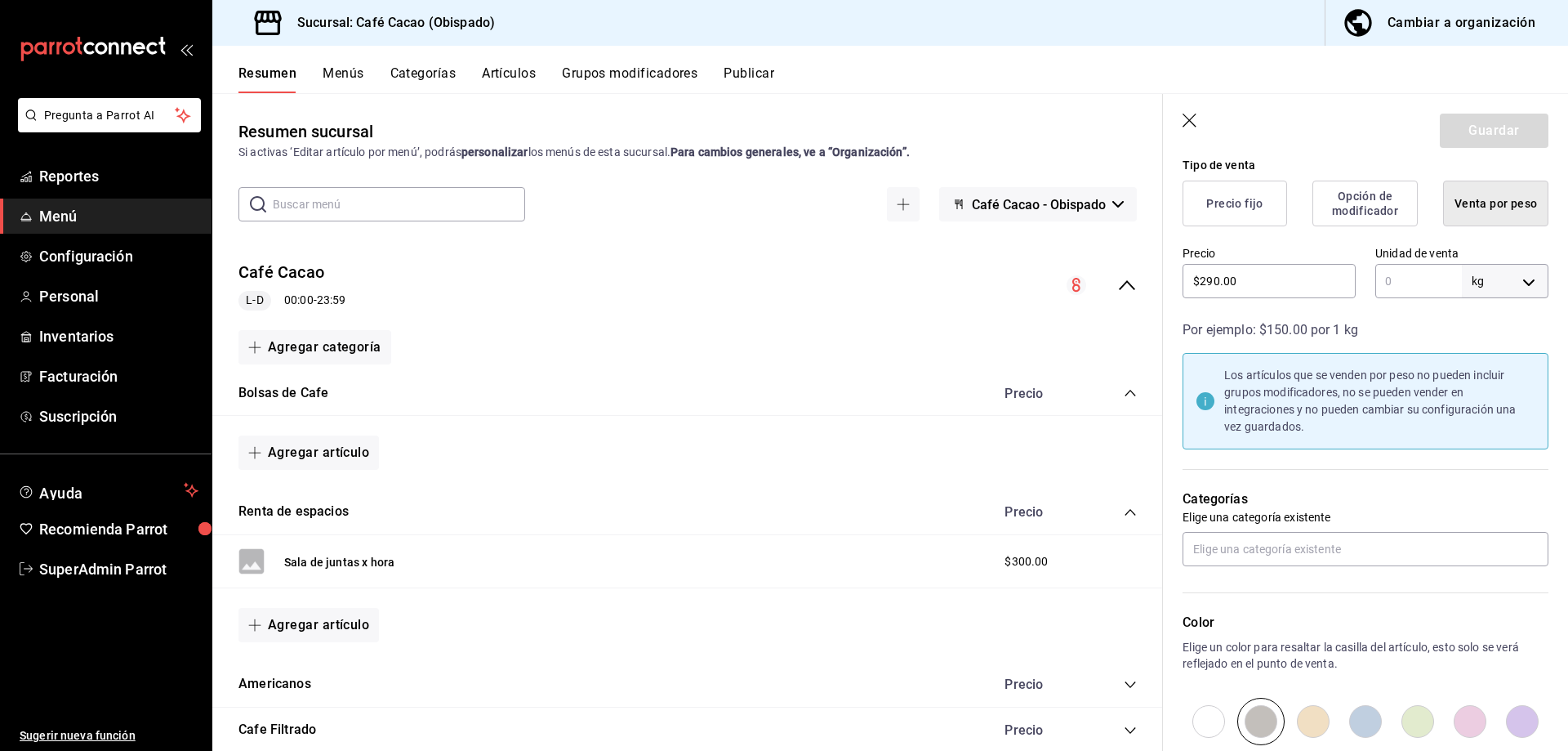
click at [1417, 284] on input "text" at bounding box center [1417, 281] width 86 height 35
type input "250"
click at [1504, 279] on body "Pregunta a Parrot AI Reportes Menú Configuración Personal Inventarios Facturaci…" at bounding box center [784, 375] width 1568 height 751
click at [1468, 359] on li "gr" at bounding box center [1493, 357] width 85 height 27
type input "GRAMS"
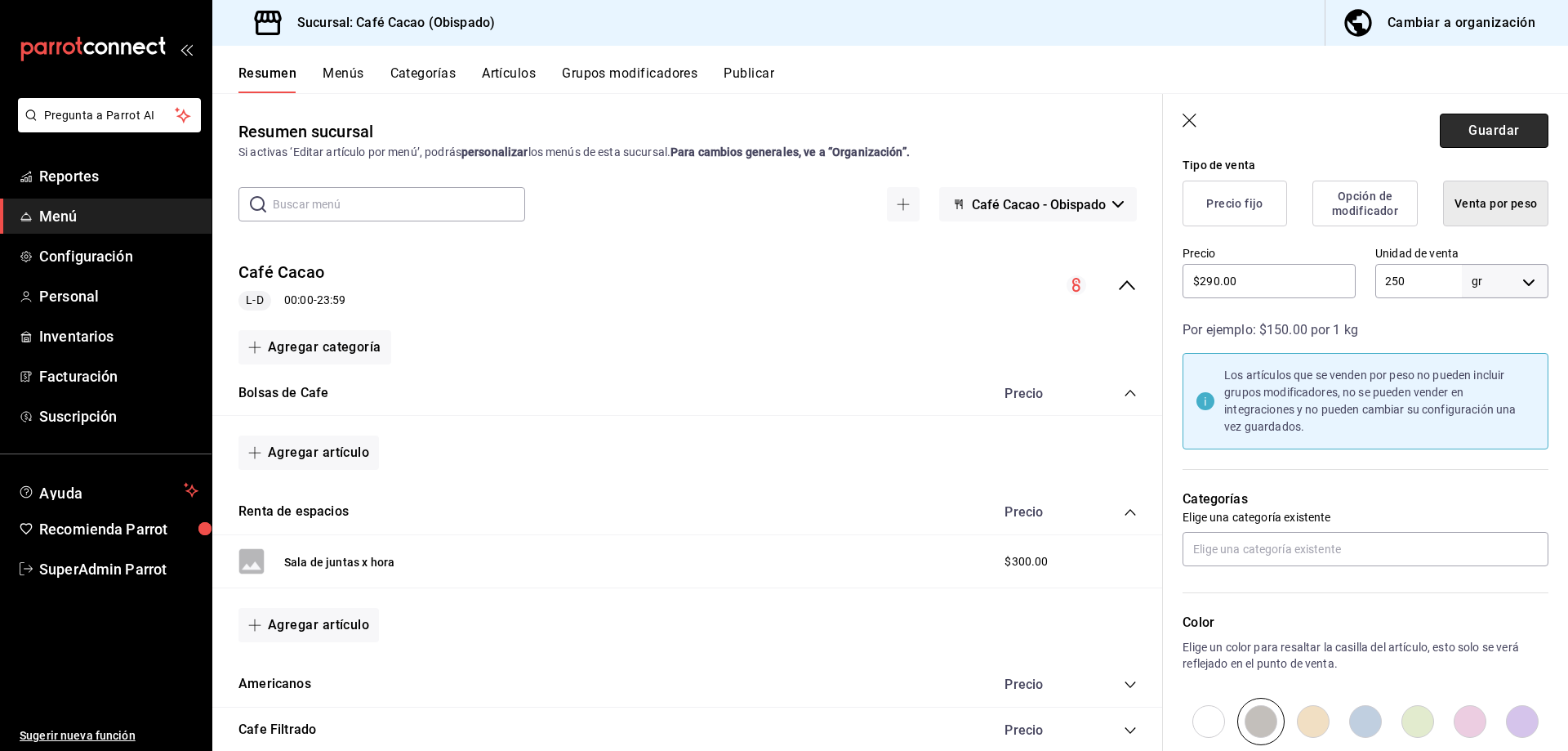
click at [1466, 141] on button "Guardar" at bounding box center [1493, 130] width 108 height 35
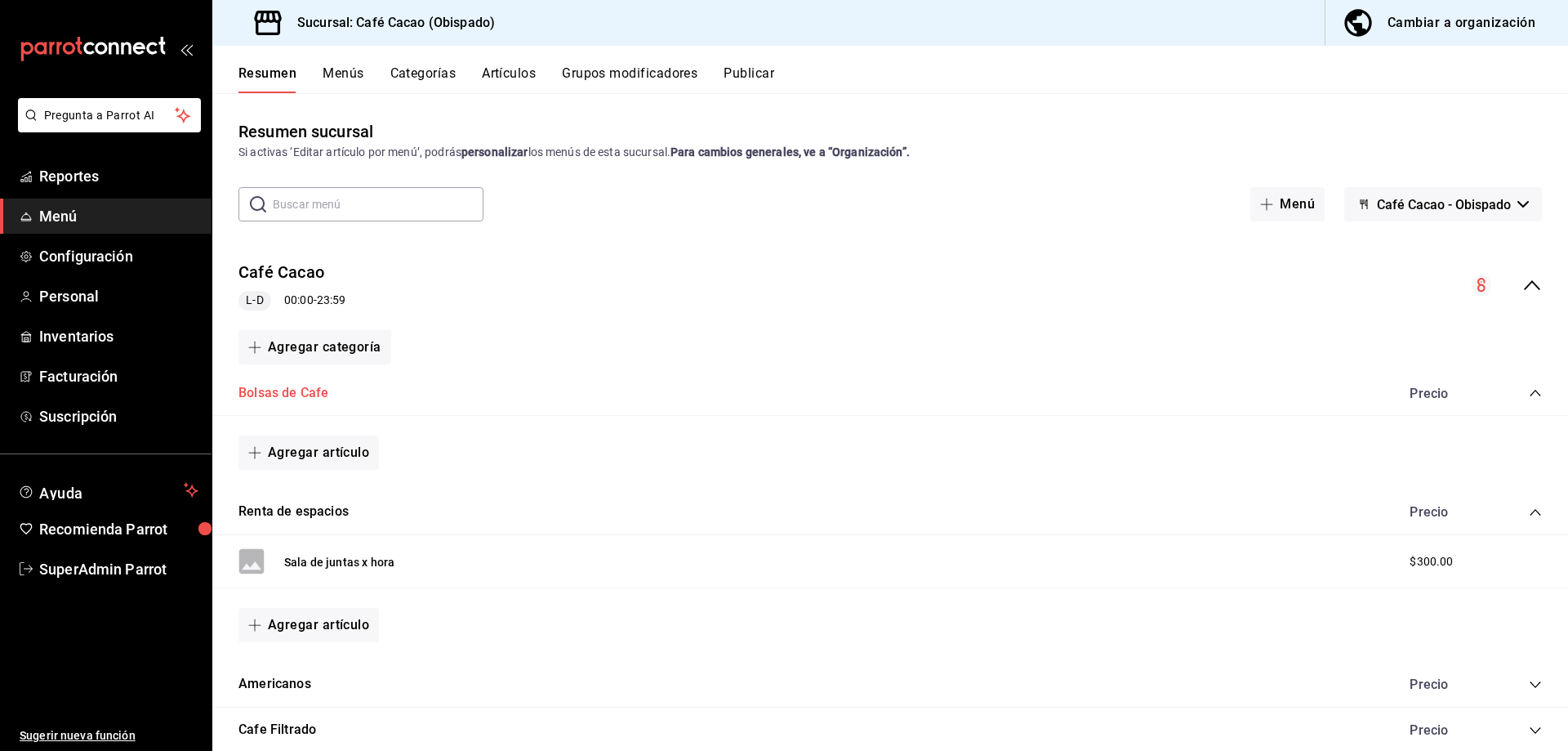
click at [294, 391] on button "Bolsas de Cafe" at bounding box center [283, 393] width 90 height 19
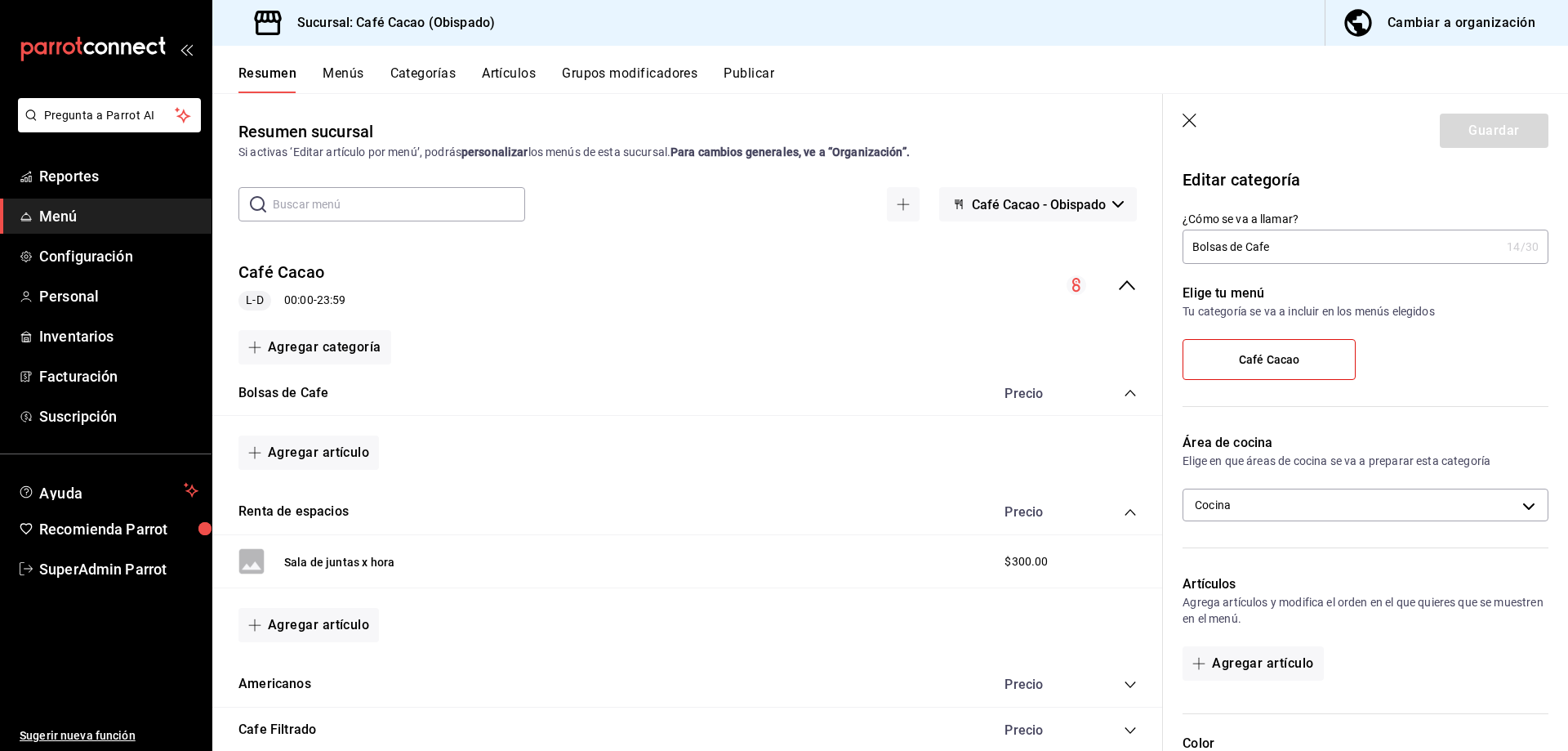
click at [1189, 120] on icon "button" at bounding box center [1189, 120] width 14 height 14
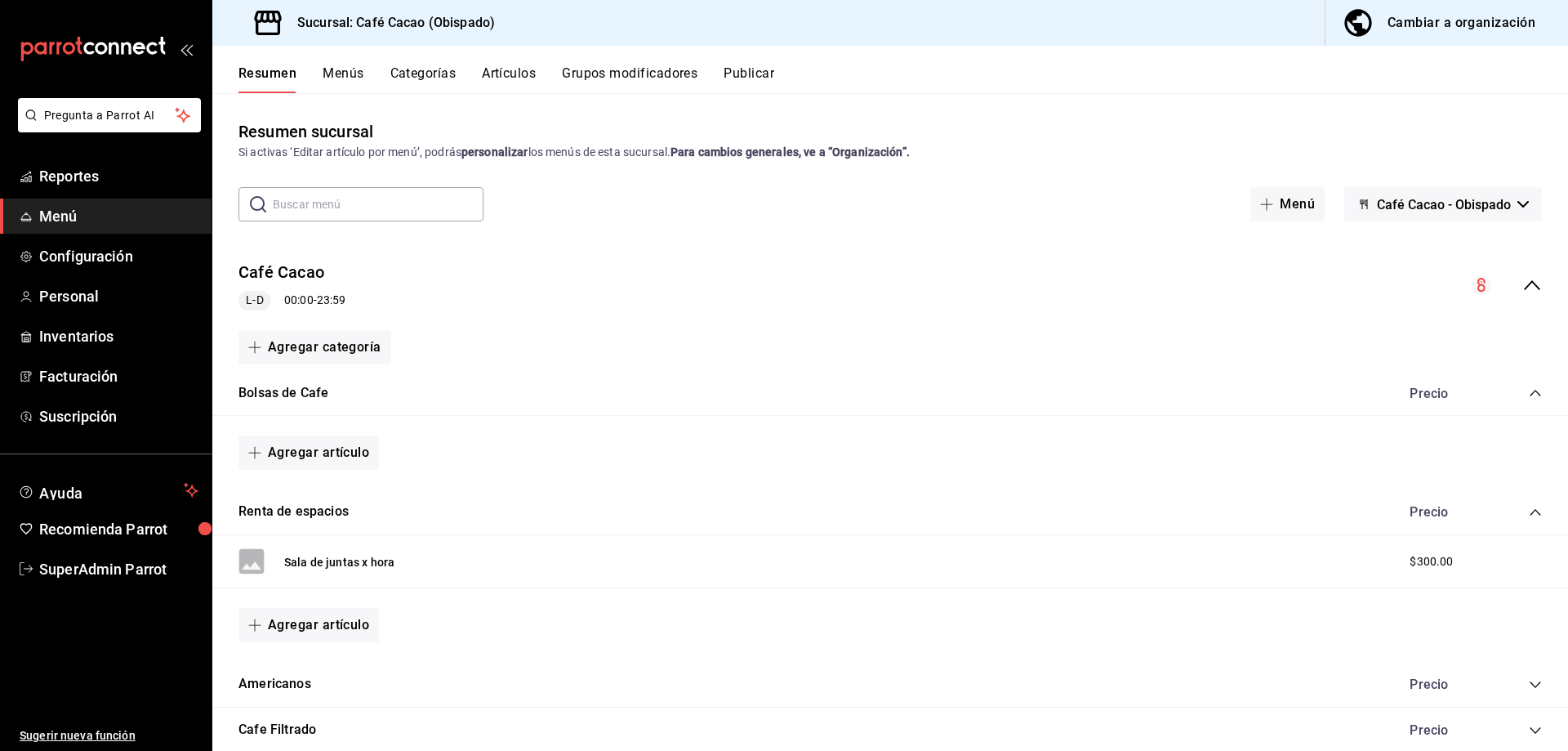
click at [1400, 40] on button "Cambiar a organización" at bounding box center [1439, 23] width 229 height 46
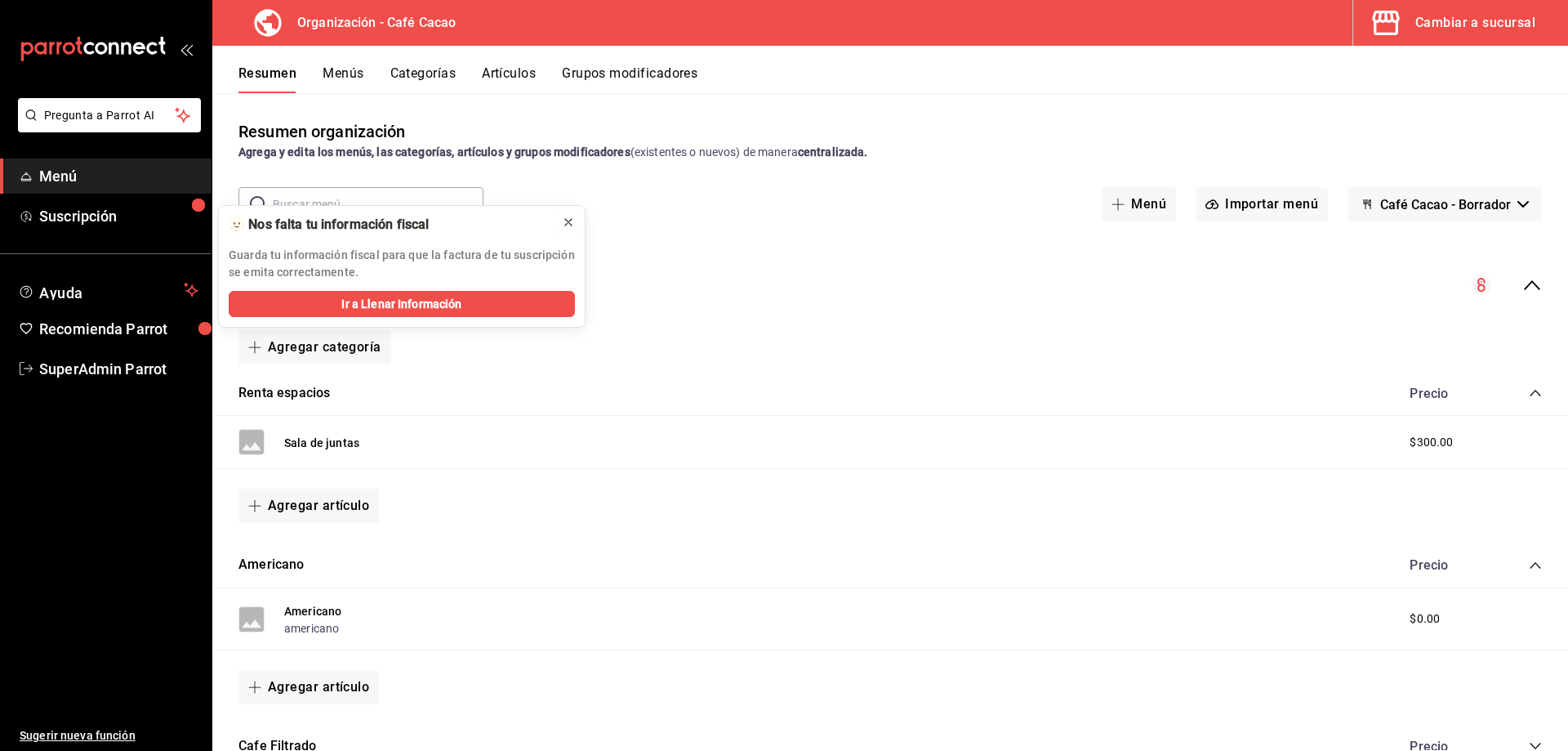
click at [568, 215] on icon at bounding box center [567, 221] width 13 height 13
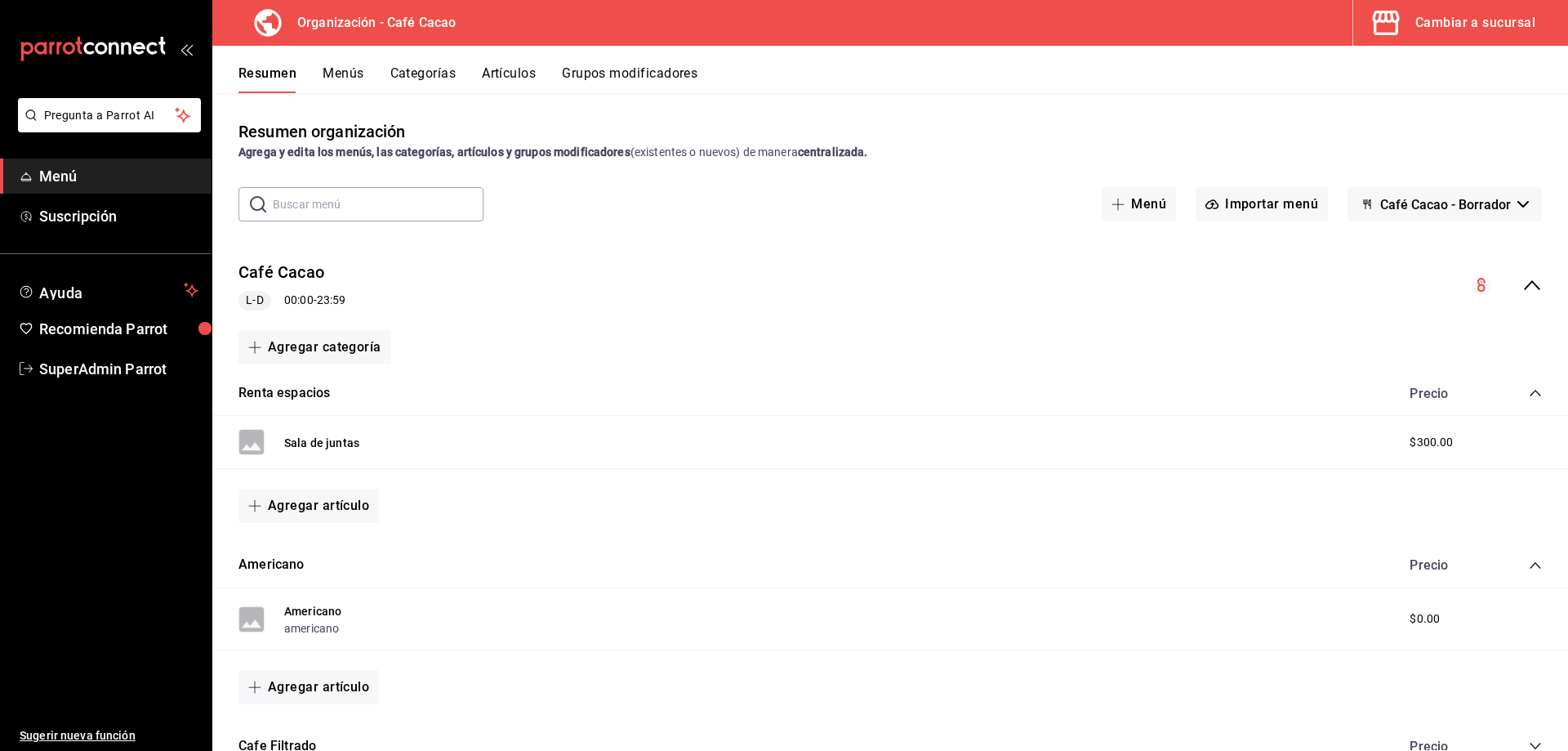
click at [1442, 11] on button "Cambiar a sucursal" at bounding box center [1453, 23] width 201 height 46
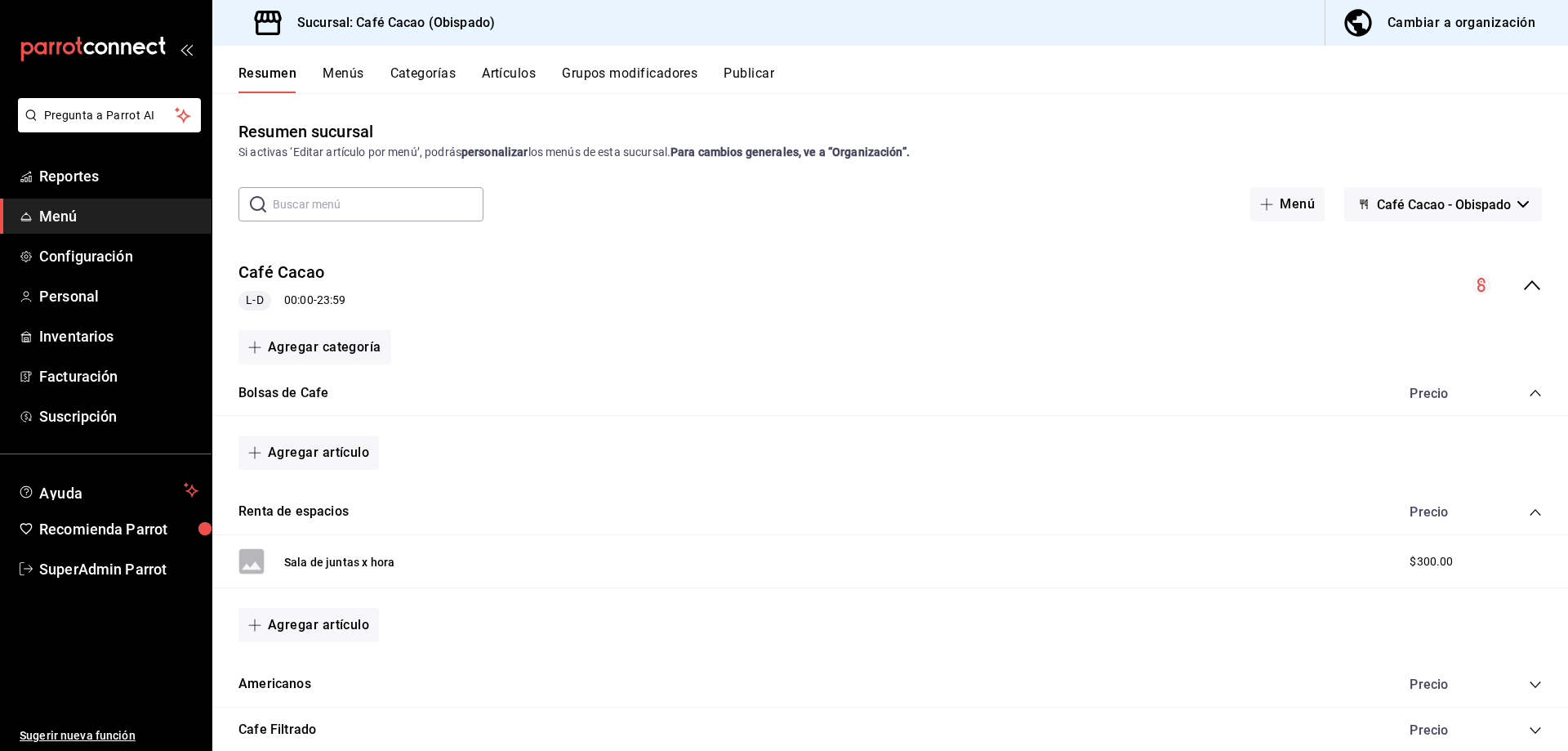
click at [1458, 0] on button "Cambiar a organización" at bounding box center [1439, 23] width 229 height 46
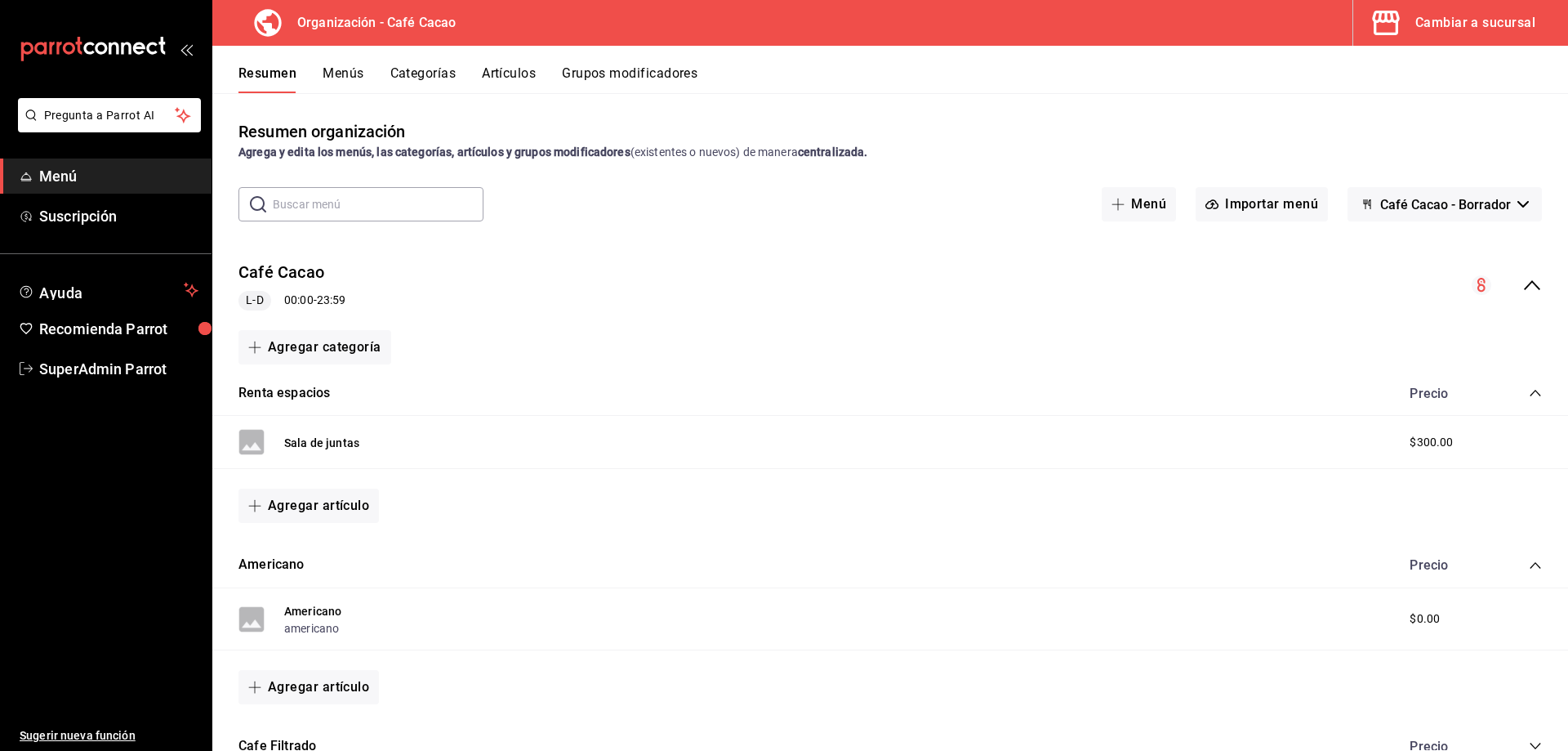
click at [342, 76] on button "Menús" at bounding box center [342, 79] width 41 height 28
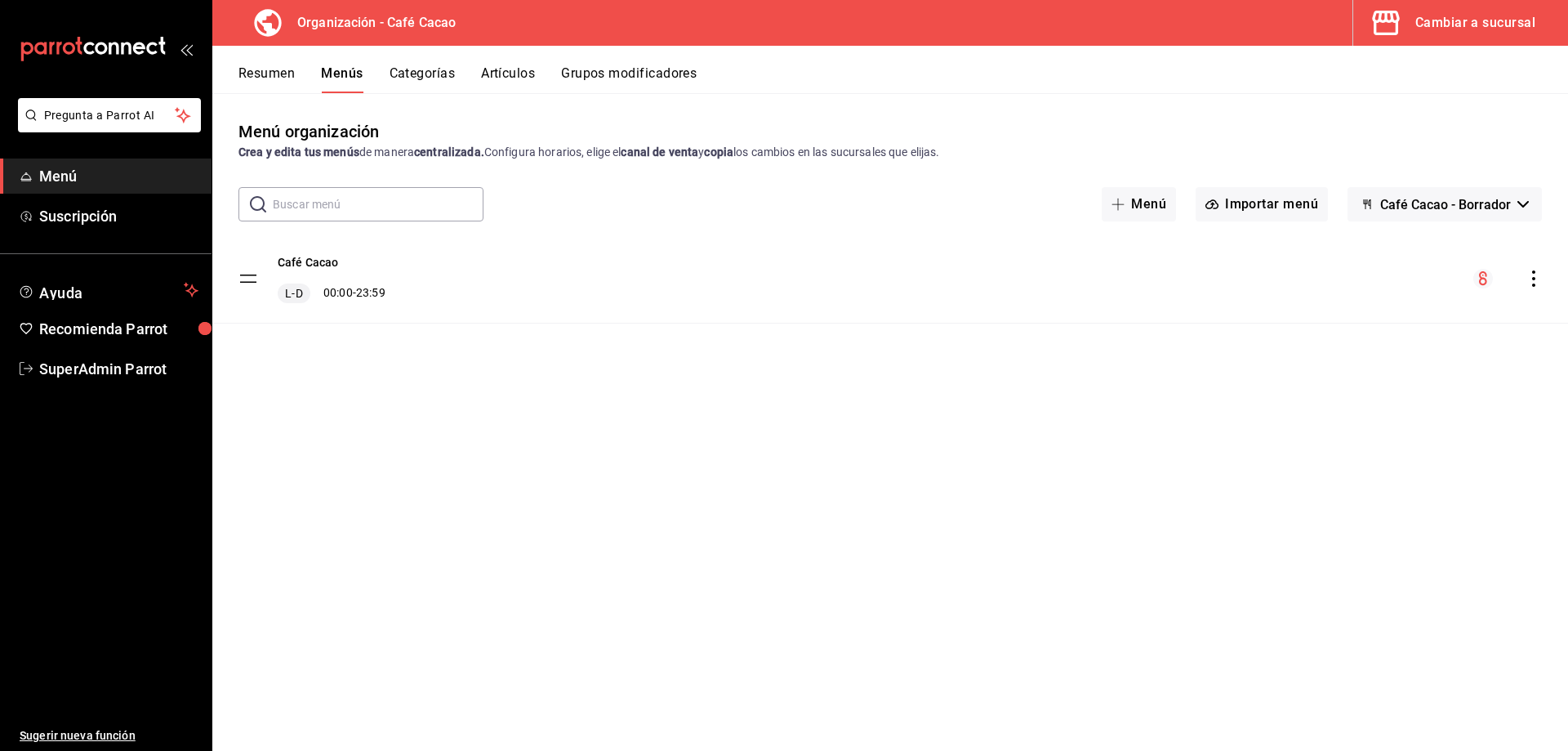
click at [403, 70] on button "Categorías" at bounding box center [422, 79] width 66 height 28
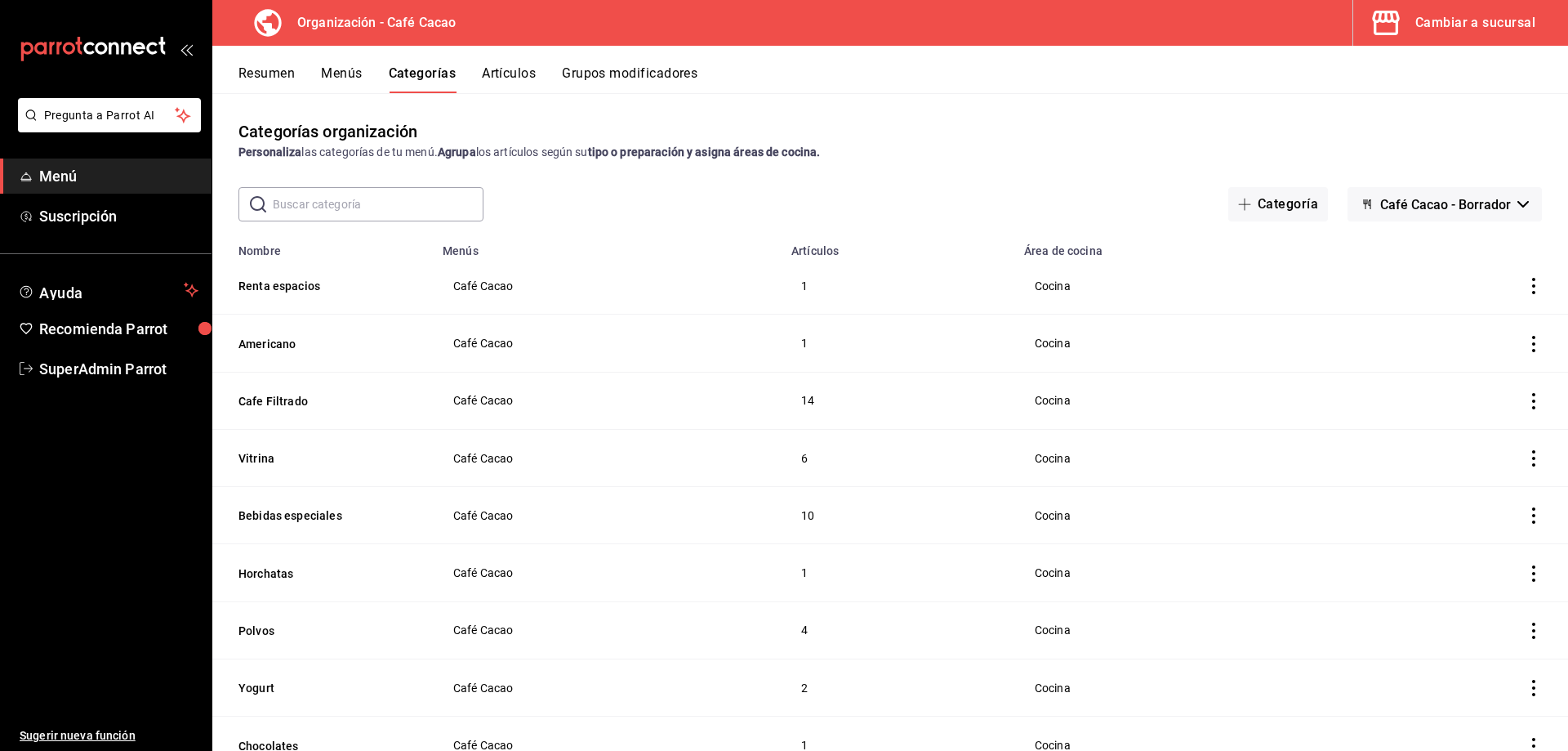
click at [289, 73] on button "Resumen" at bounding box center [266, 79] width 57 height 28
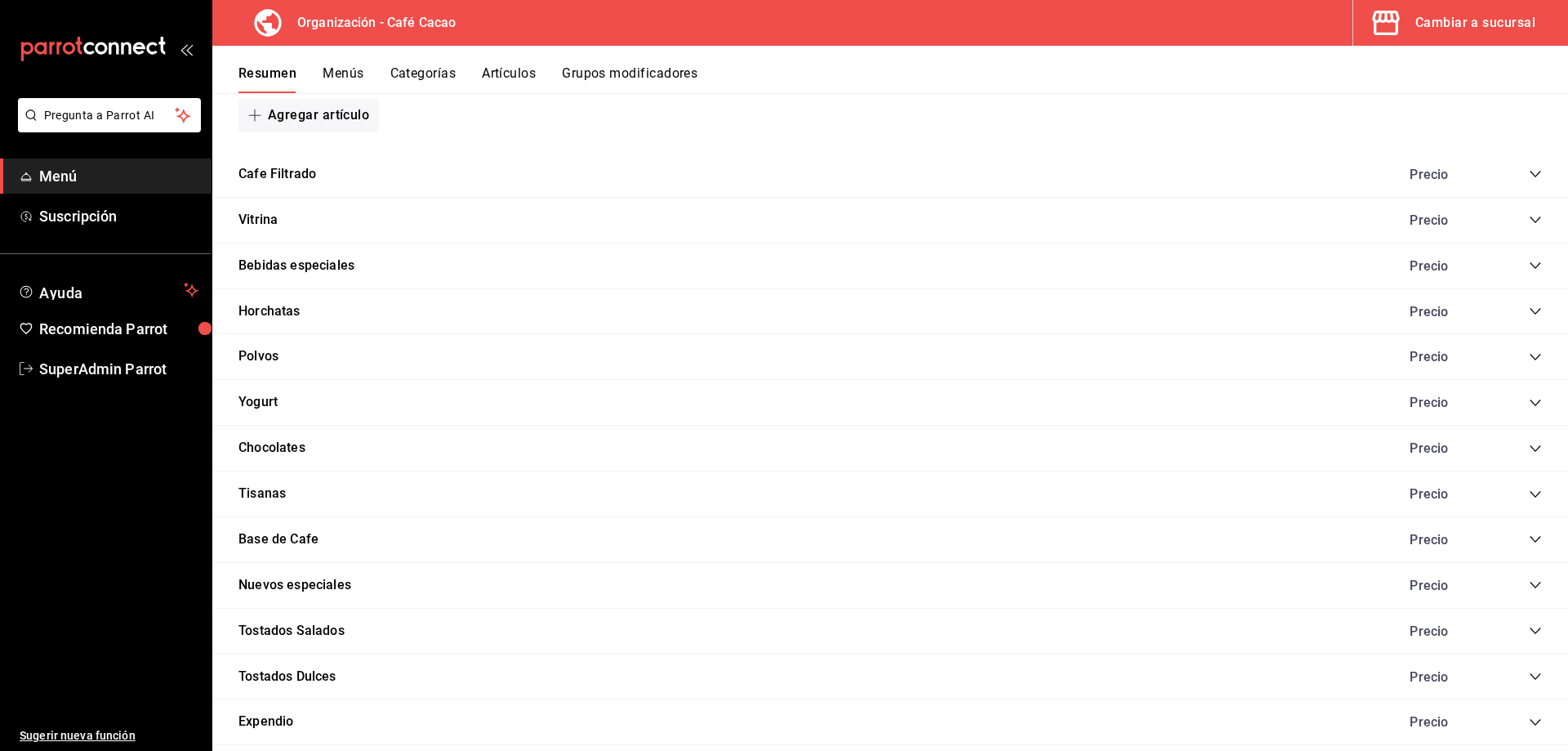
scroll to position [654, 0]
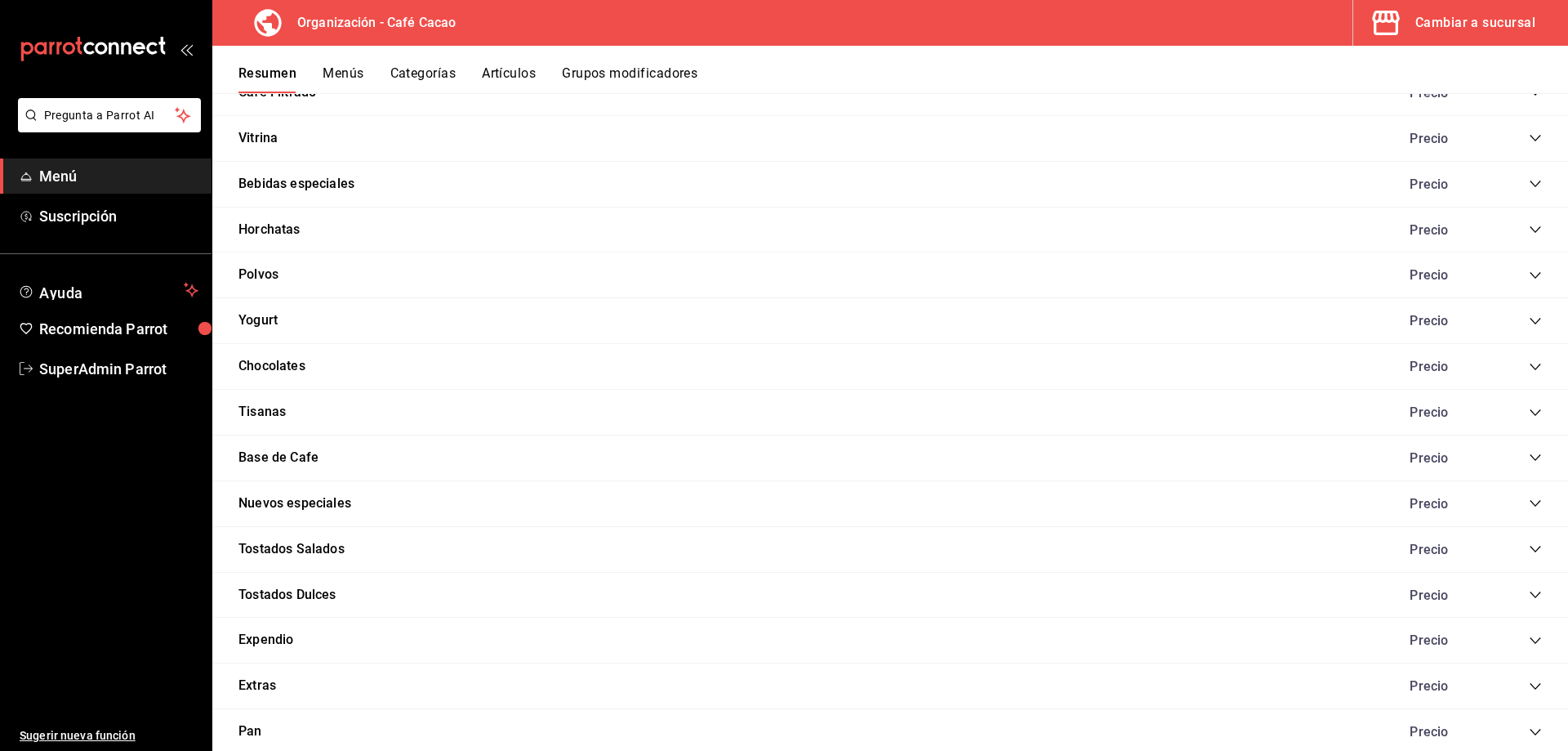
click at [1528, 461] on icon "collapse-category-row" at bounding box center [1534, 456] width 13 height 13
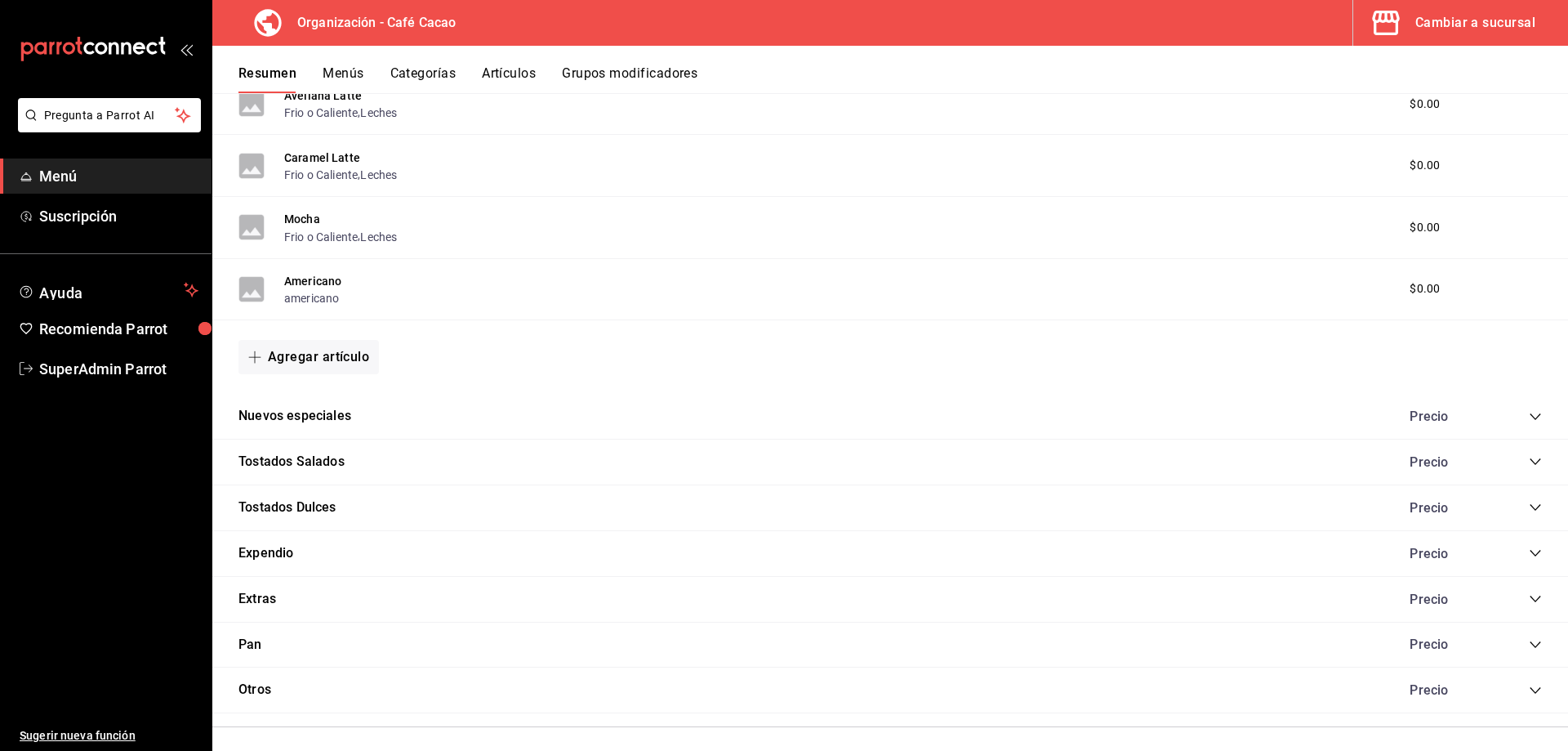
scroll to position [1485, 0]
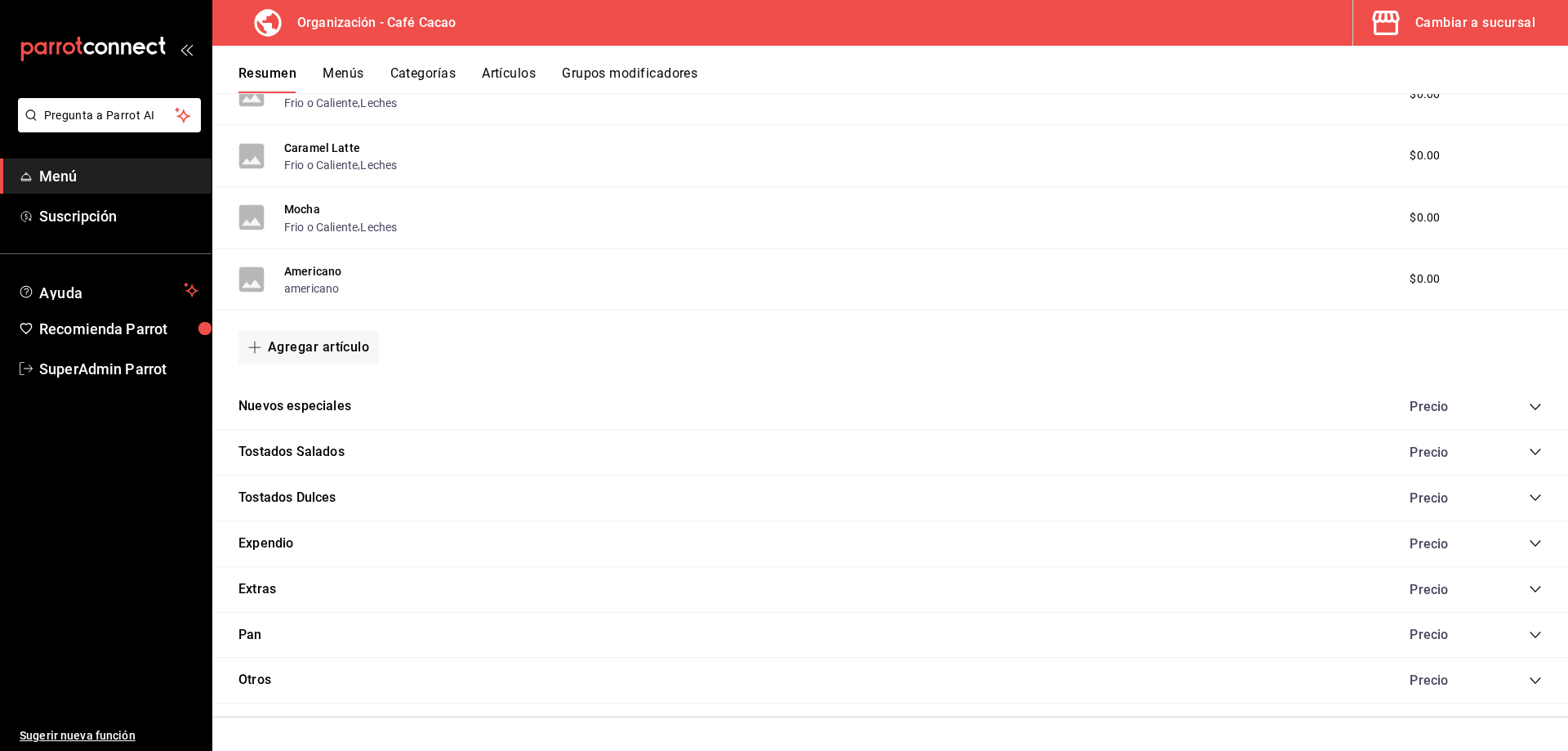
click at [1529, 543] on icon "collapse-category-row" at bounding box center [1534, 543] width 11 height 7
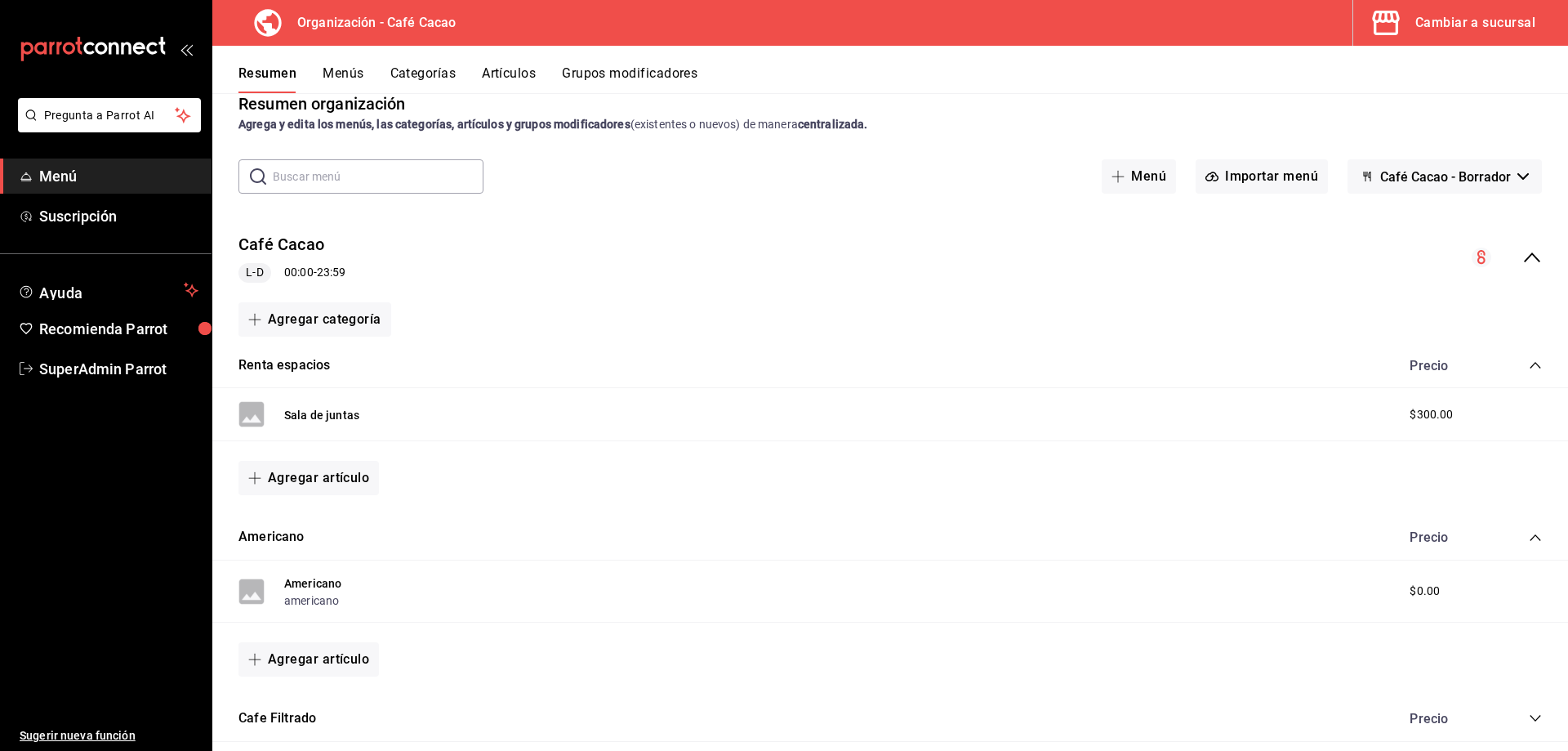
scroll to position [0, 0]
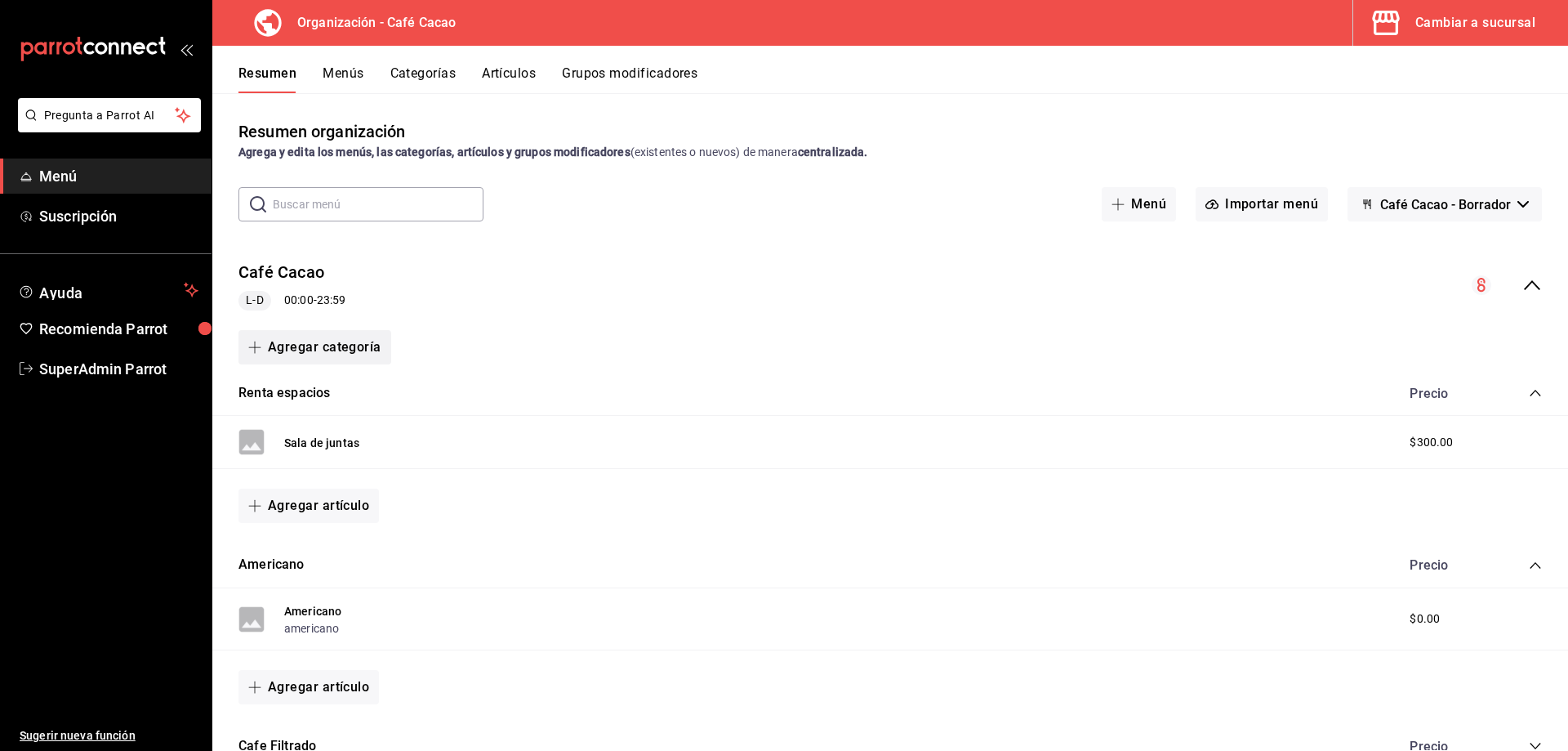
click at [344, 346] on button "Agregar categoría" at bounding box center [314, 347] width 153 height 35
click at [323, 434] on li "Categoría nueva" at bounding box center [307, 431] width 140 height 40
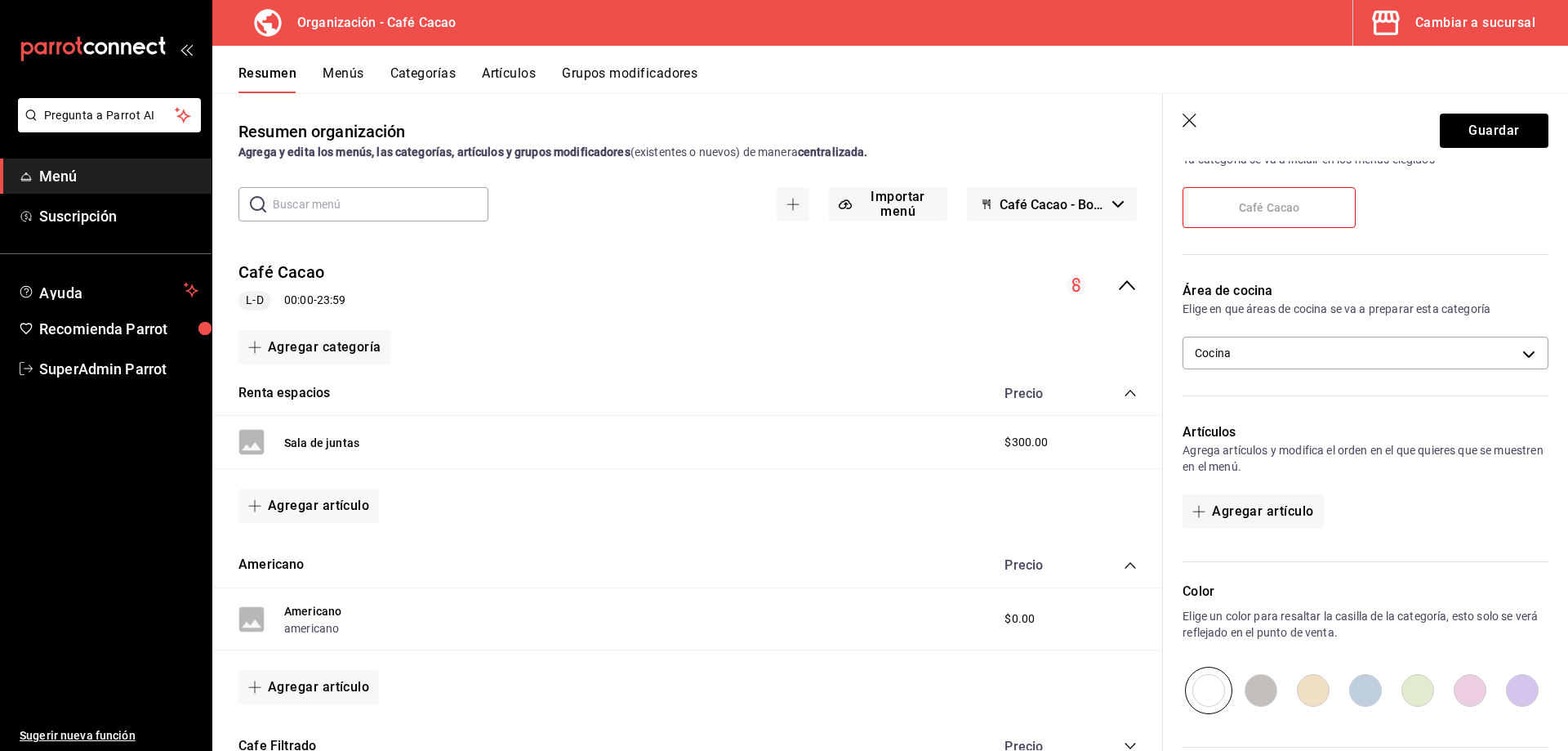
scroll to position [245, 0]
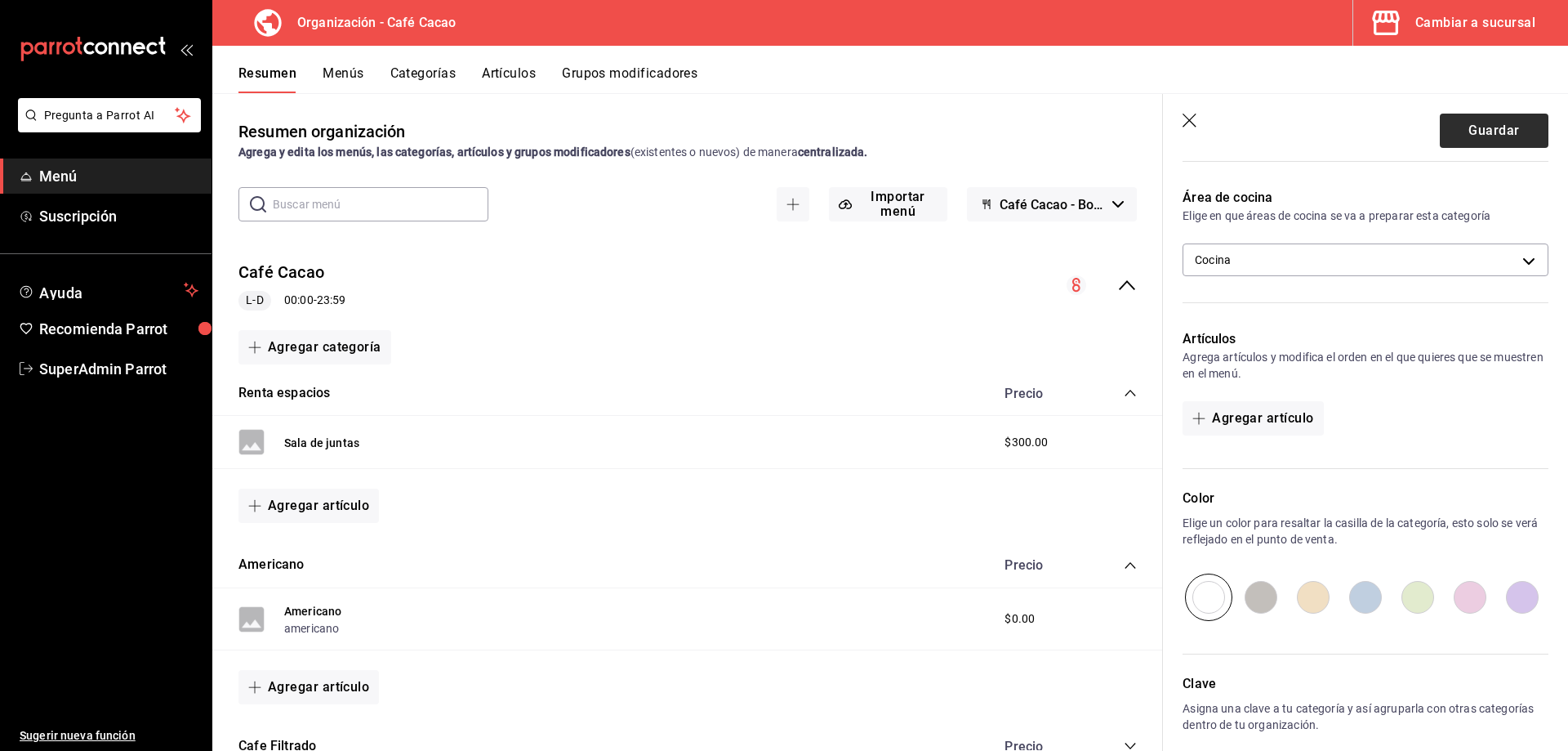
type input "Bolsas de Cafe"
click at [1451, 137] on button "Guardar" at bounding box center [1493, 130] width 108 height 35
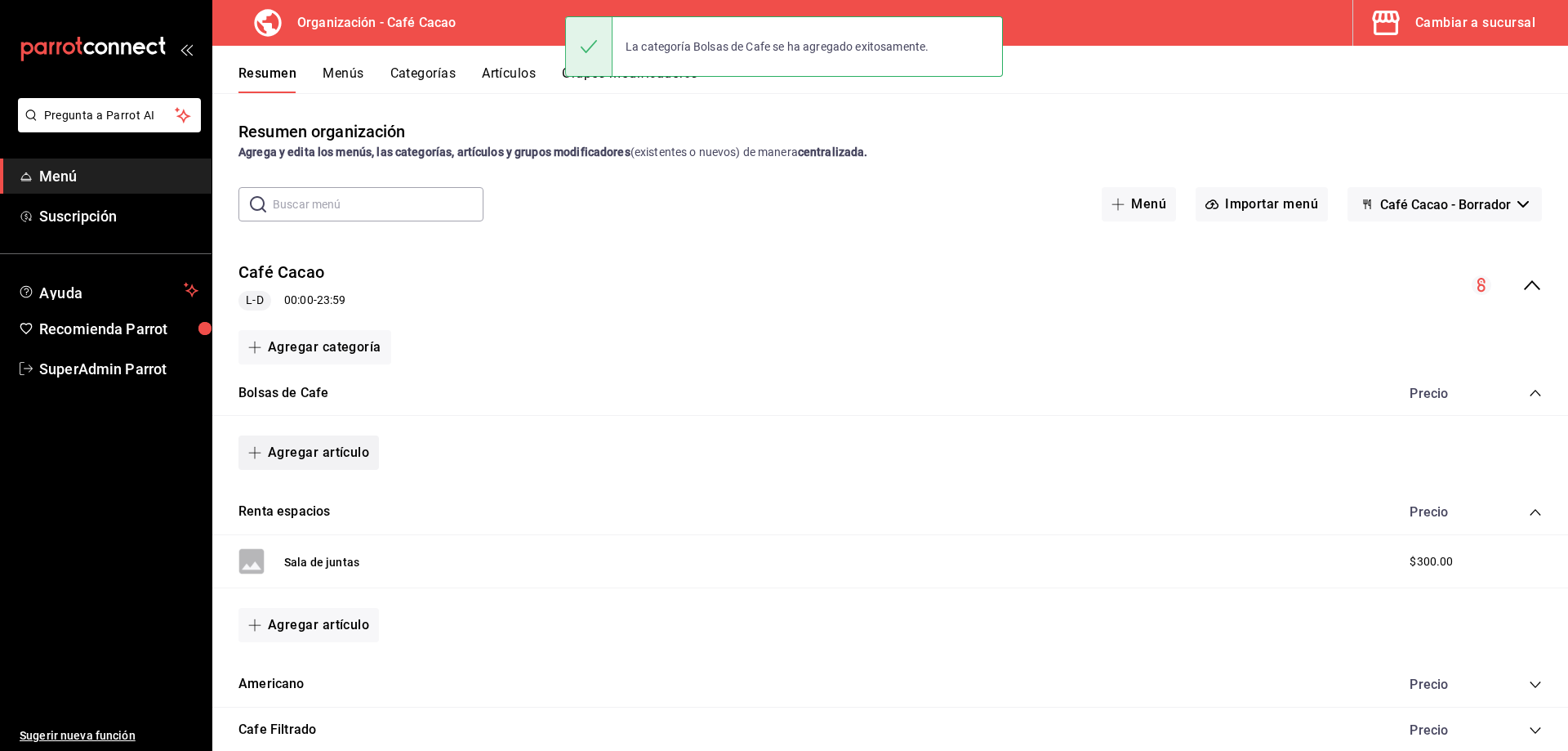
click at [331, 446] on button "Agregar artículo" at bounding box center [308, 452] width 141 height 35
click at [328, 529] on li "Artículo nuevo" at bounding box center [302, 536] width 128 height 40
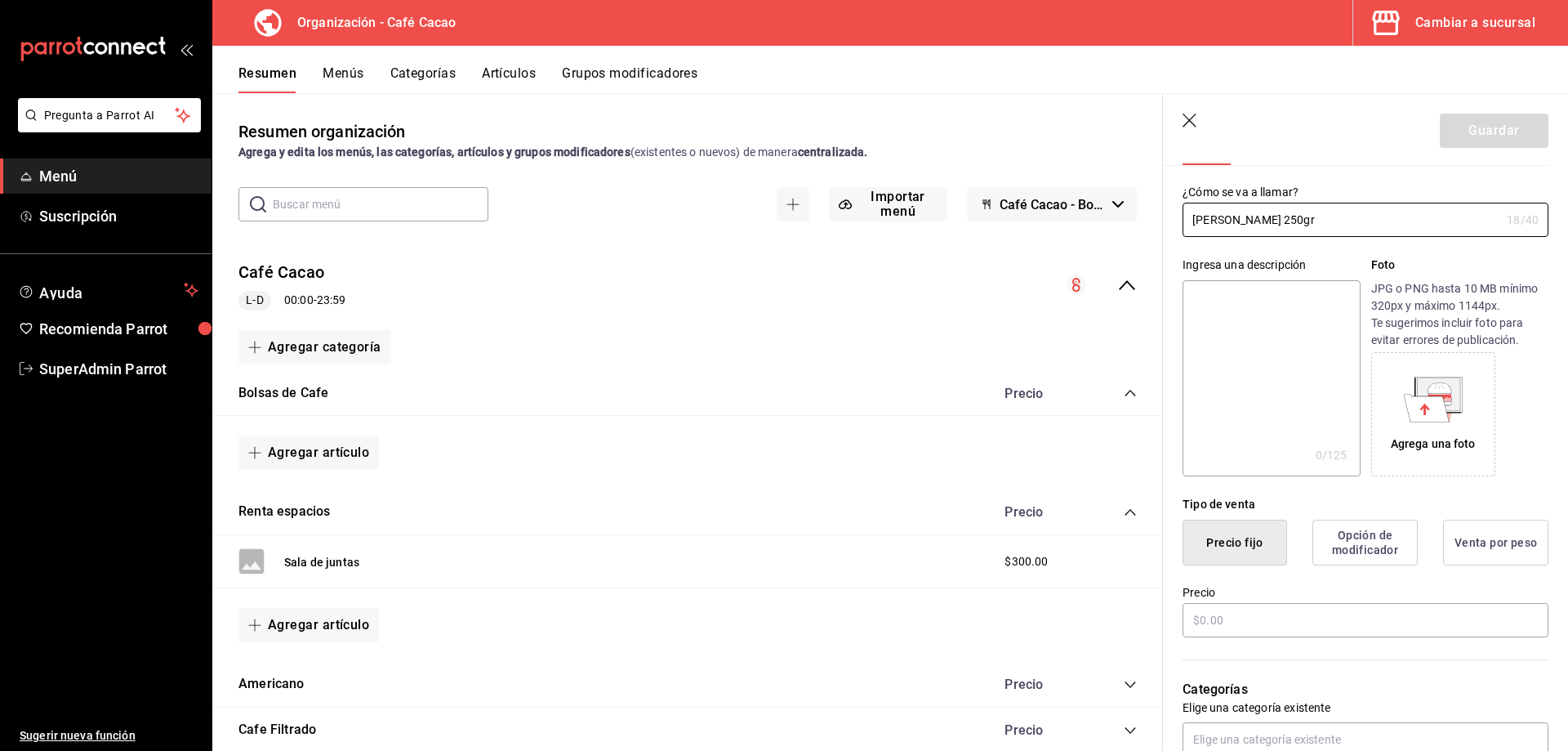
scroll to position [164, 0]
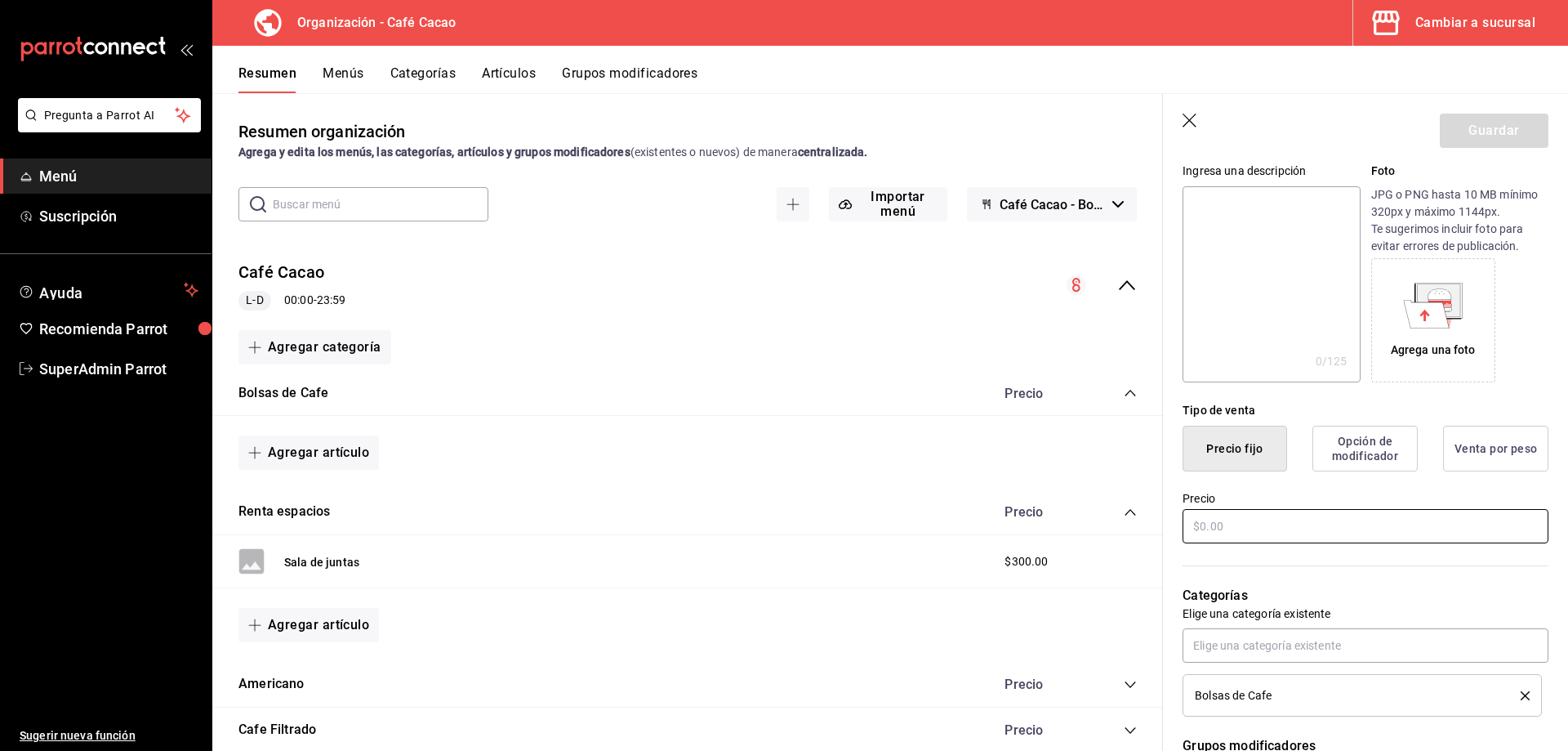
type input "[PERSON_NAME] 250gr"
click at [1265, 524] on input "text" at bounding box center [1365, 526] width 366 height 35
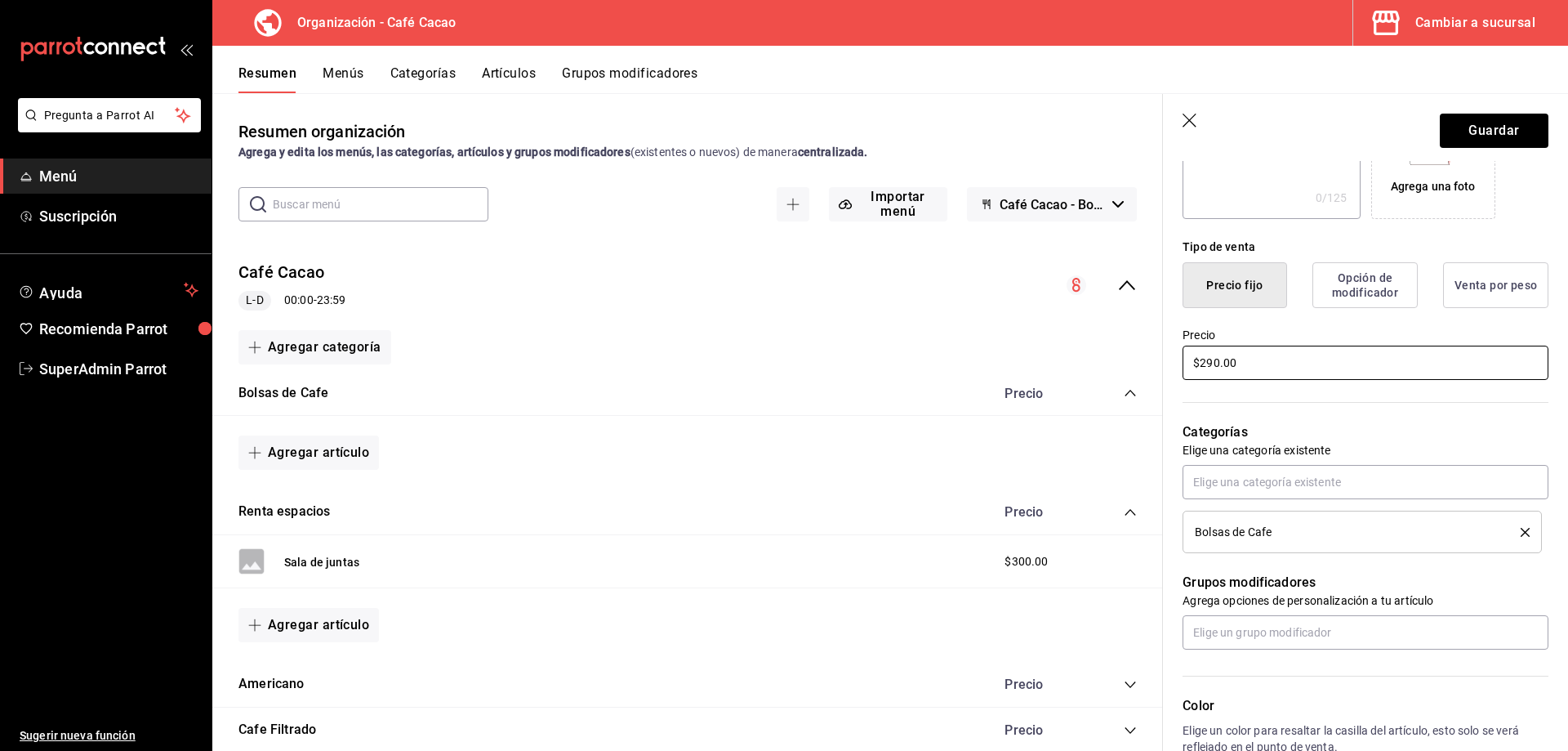
scroll to position [0, 0]
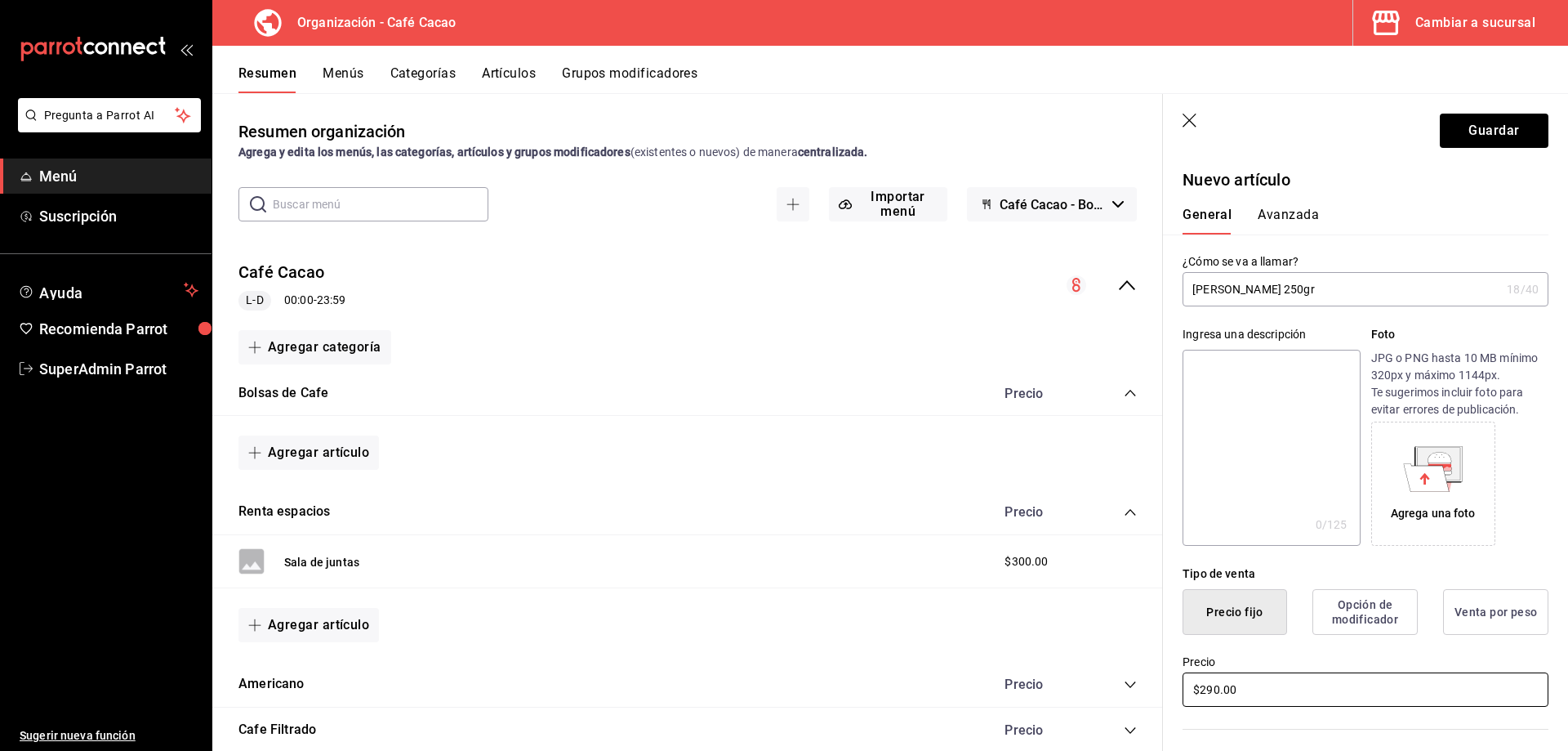
type input "$290.00"
click at [1294, 214] on button "Avanzada" at bounding box center [1288, 220] width 61 height 28
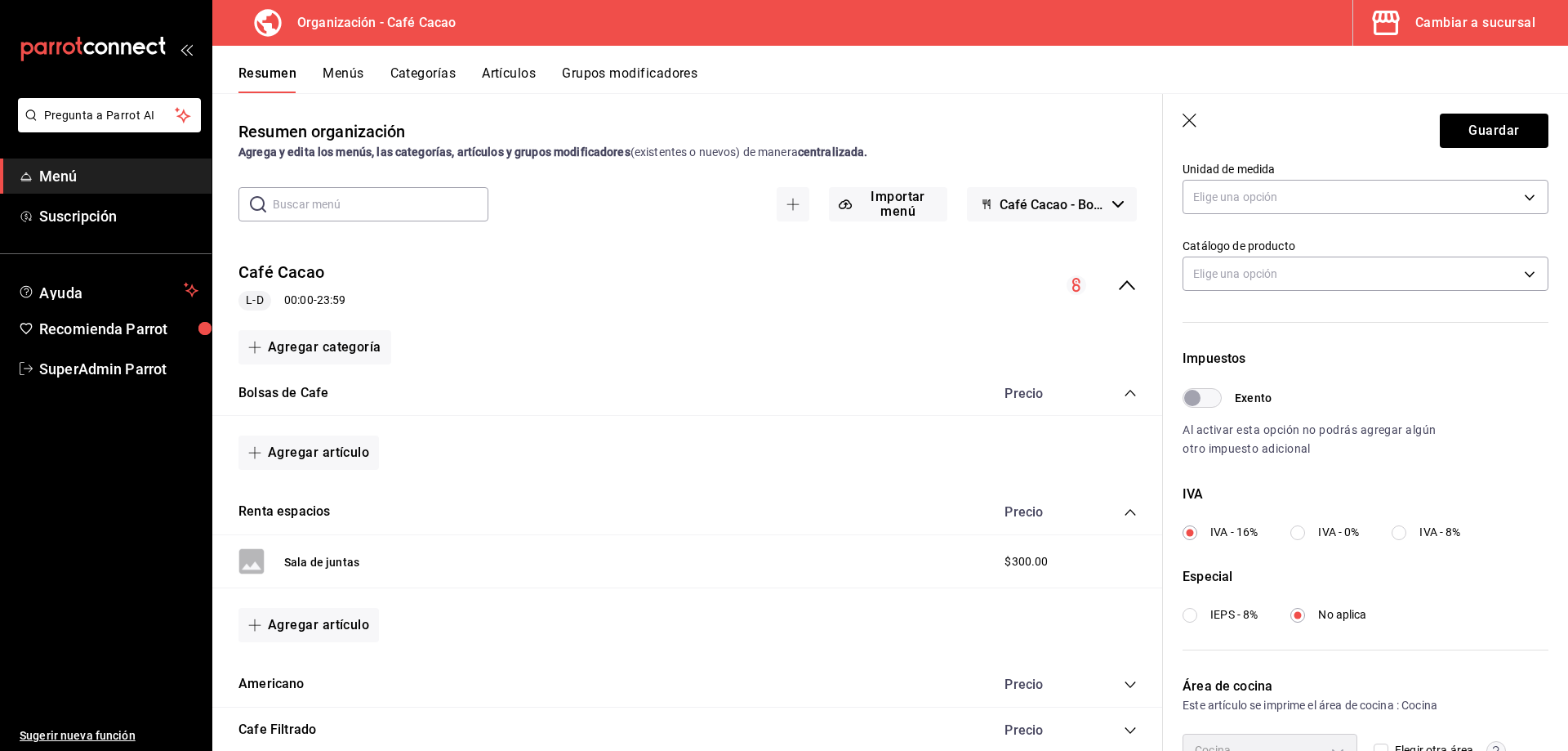
scroll to position [326, 0]
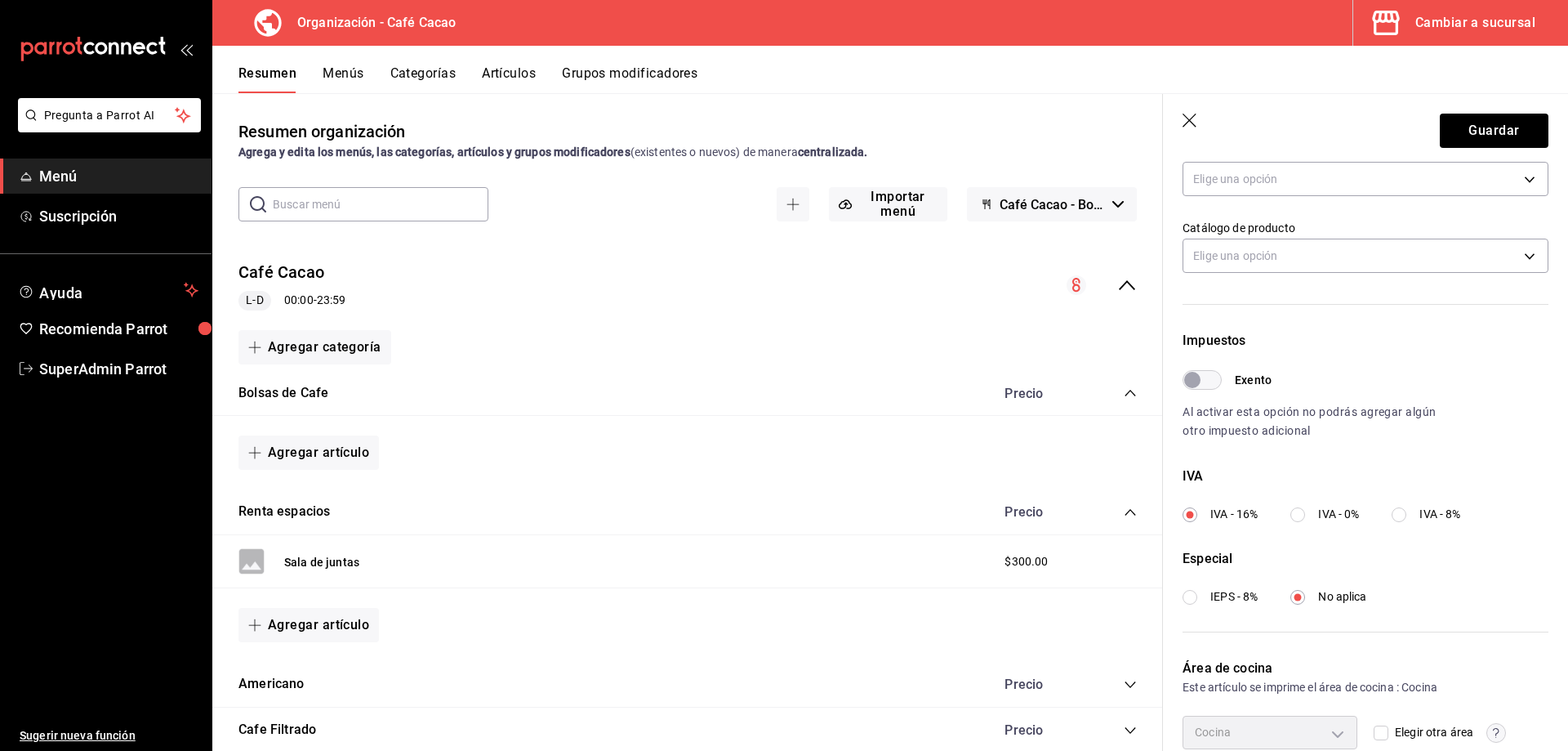
click at [1198, 384] on input "Exento" at bounding box center [1191, 380] width 59 height 20
checkbox input "true"
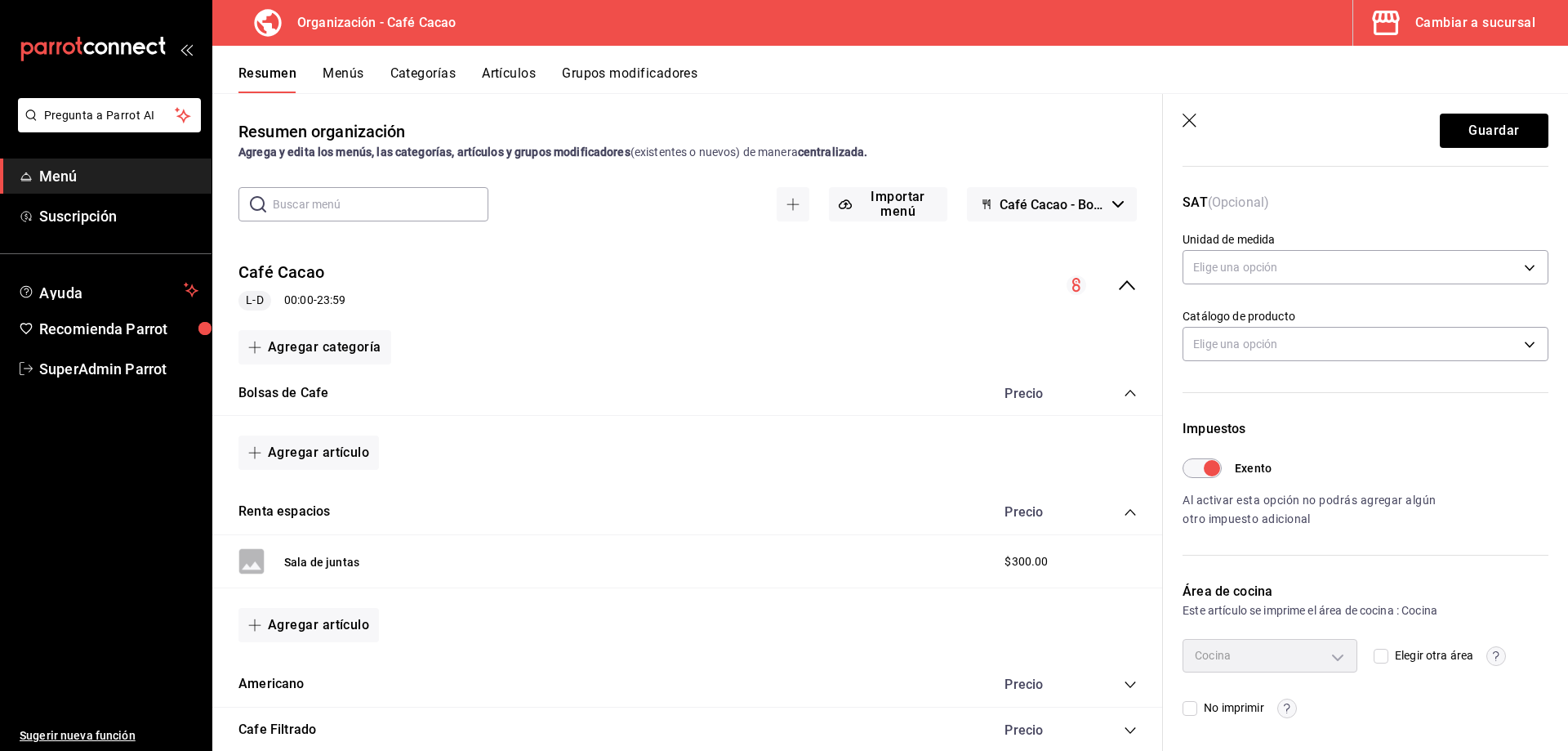
scroll to position [0, 0]
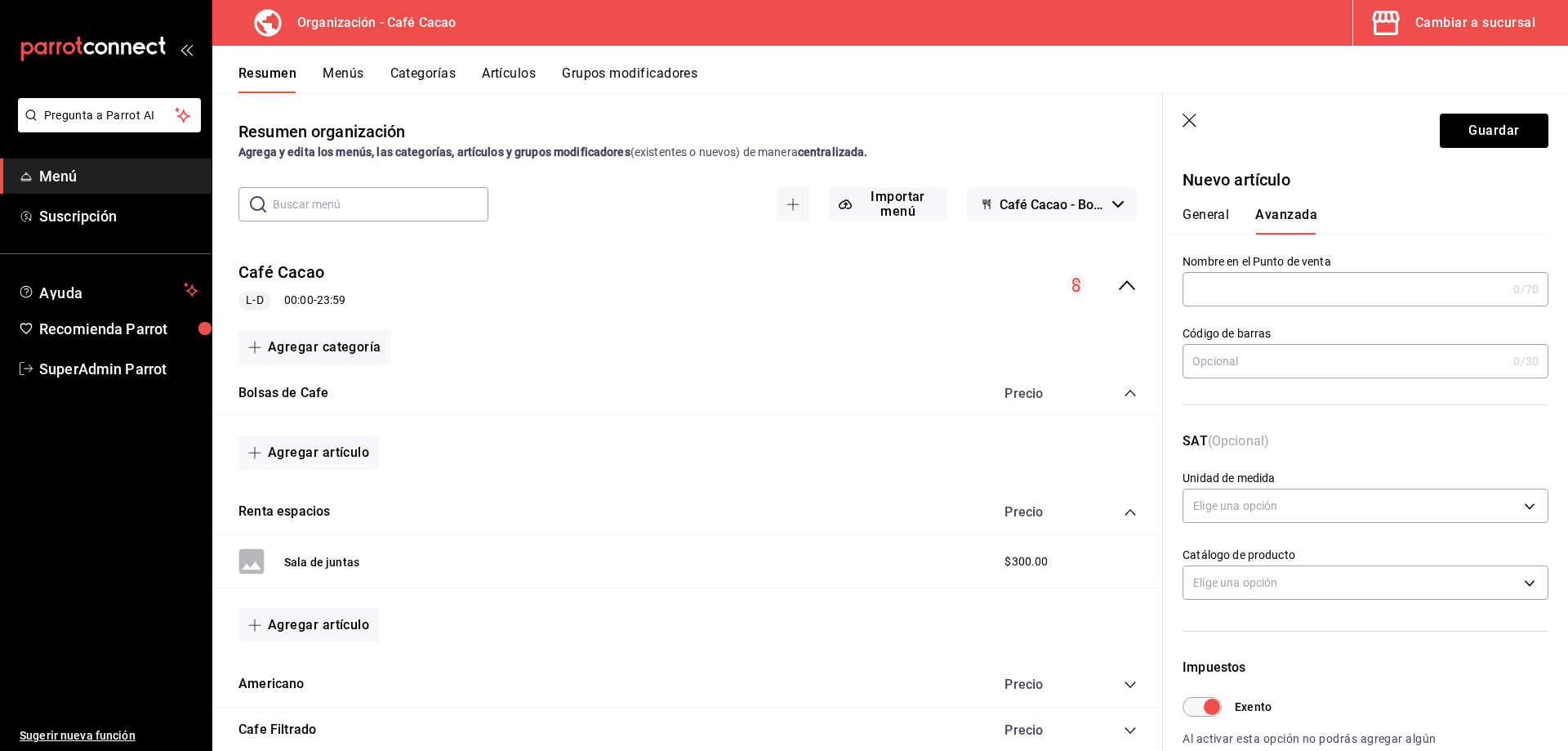
click at [1214, 219] on button "General" at bounding box center [1205, 220] width 47 height 28
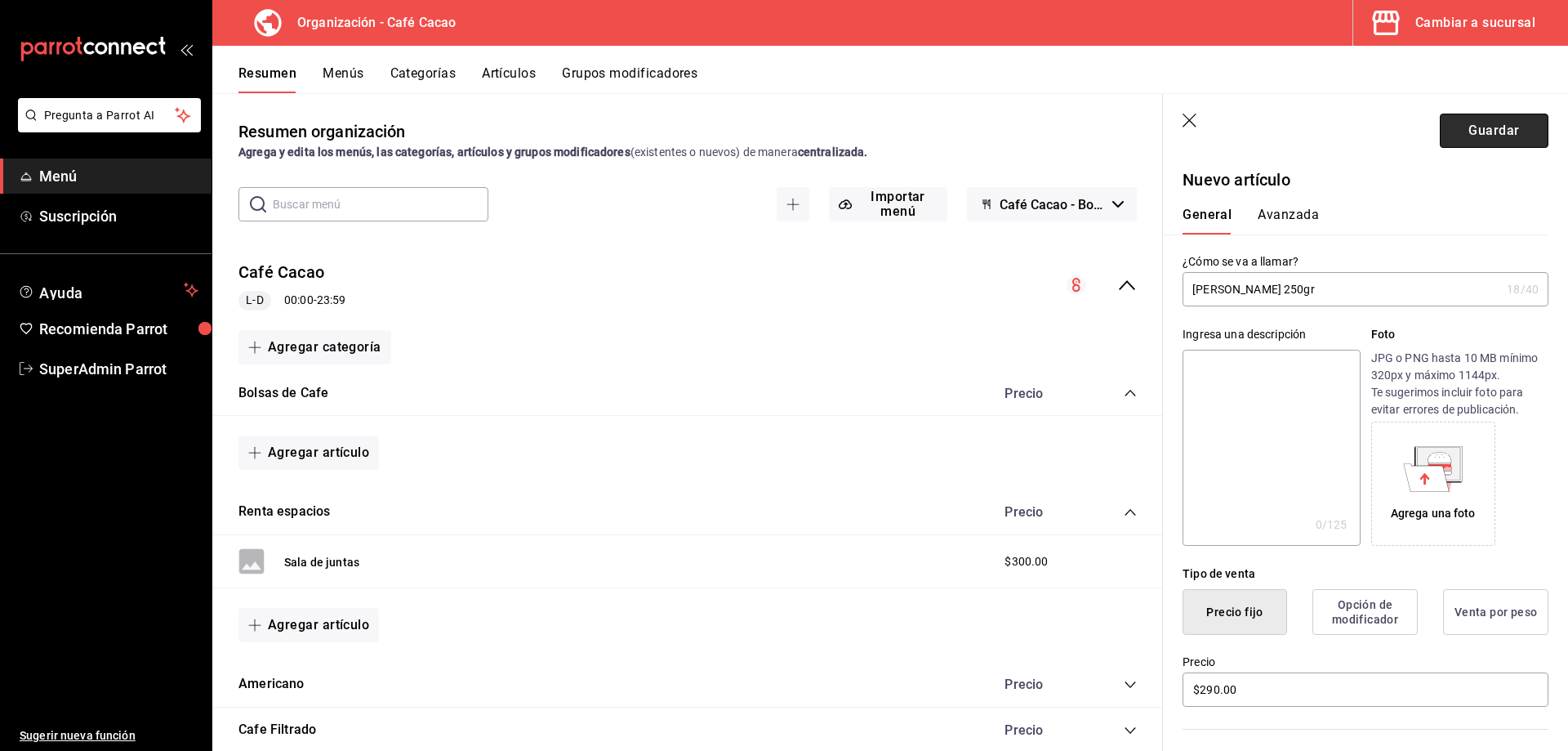
click at [1483, 140] on button "Guardar" at bounding box center [1493, 130] width 108 height 35
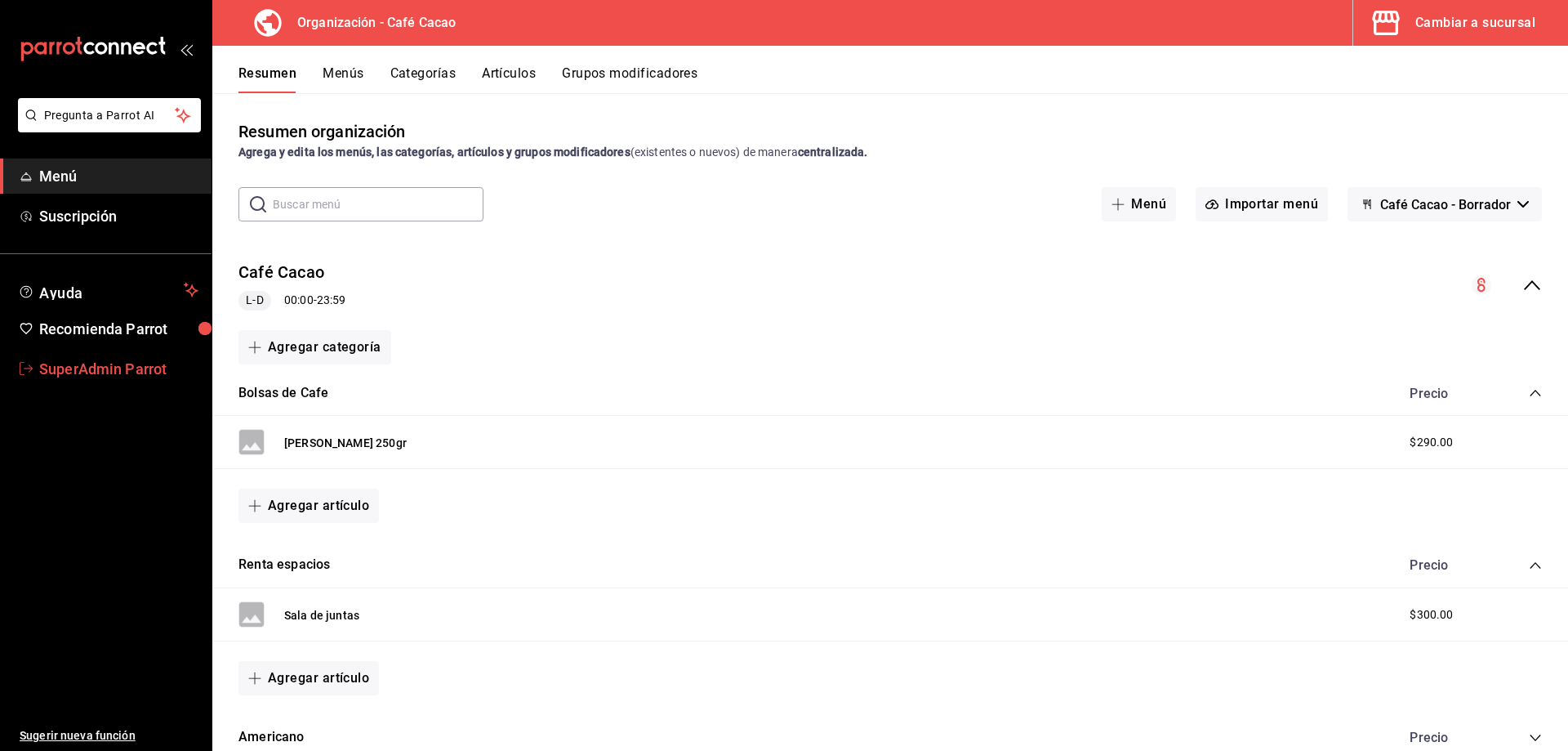
click at [55, 379] on span "SuperAdmin Parrot" at bounding box center [119, 369] width 160 height 22
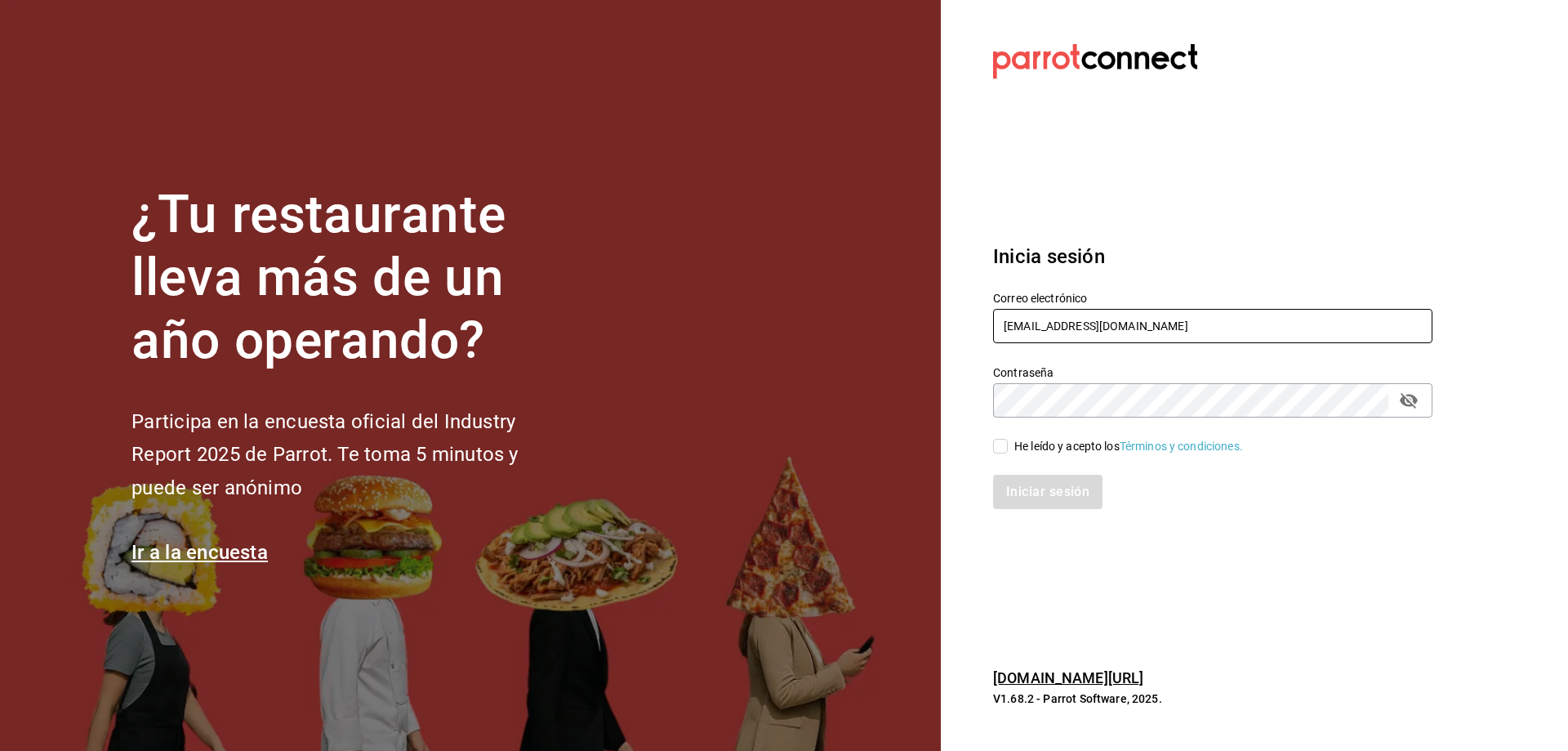
click at [1100, 320] on input "[EMAIL_ADDRESS][DOMAIN_NAME]" at bounding box center [1212, 325] width 439 height 35
type input "[EMAIL_ADDRESS][DOMAIN_NAME]"
click at [1000, 447] on input "He leído y acepto los Términos y condiciones." at bounding box center [1000, 445] width 15 height 15
checkbox input "true"
click at [1051, 487] on button "Iniciar sesión" at bounding box center [1048, 491] width 111 height 35
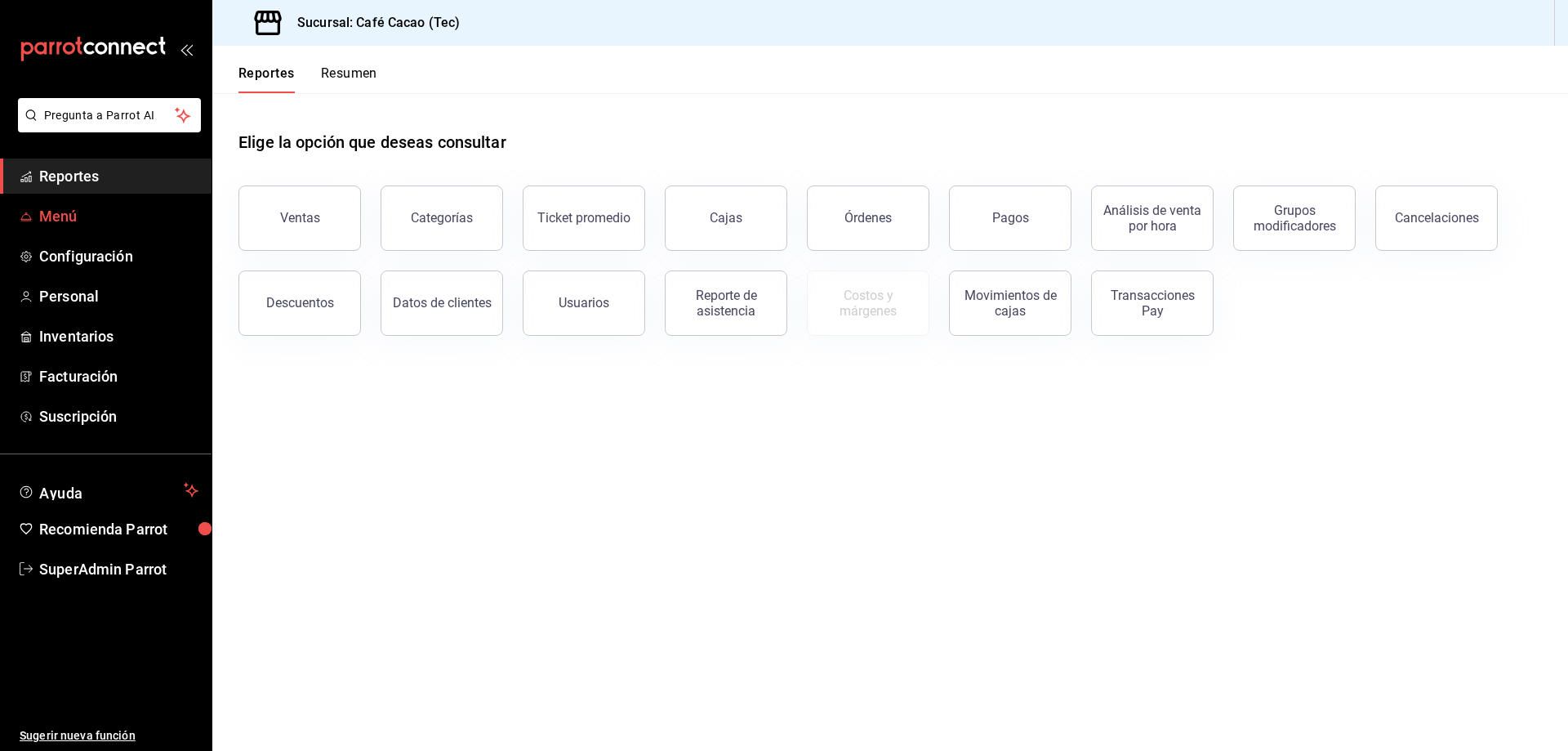
click at [74, 221] on span "Menú" at bounding box center [119, 216] width 160 height 22
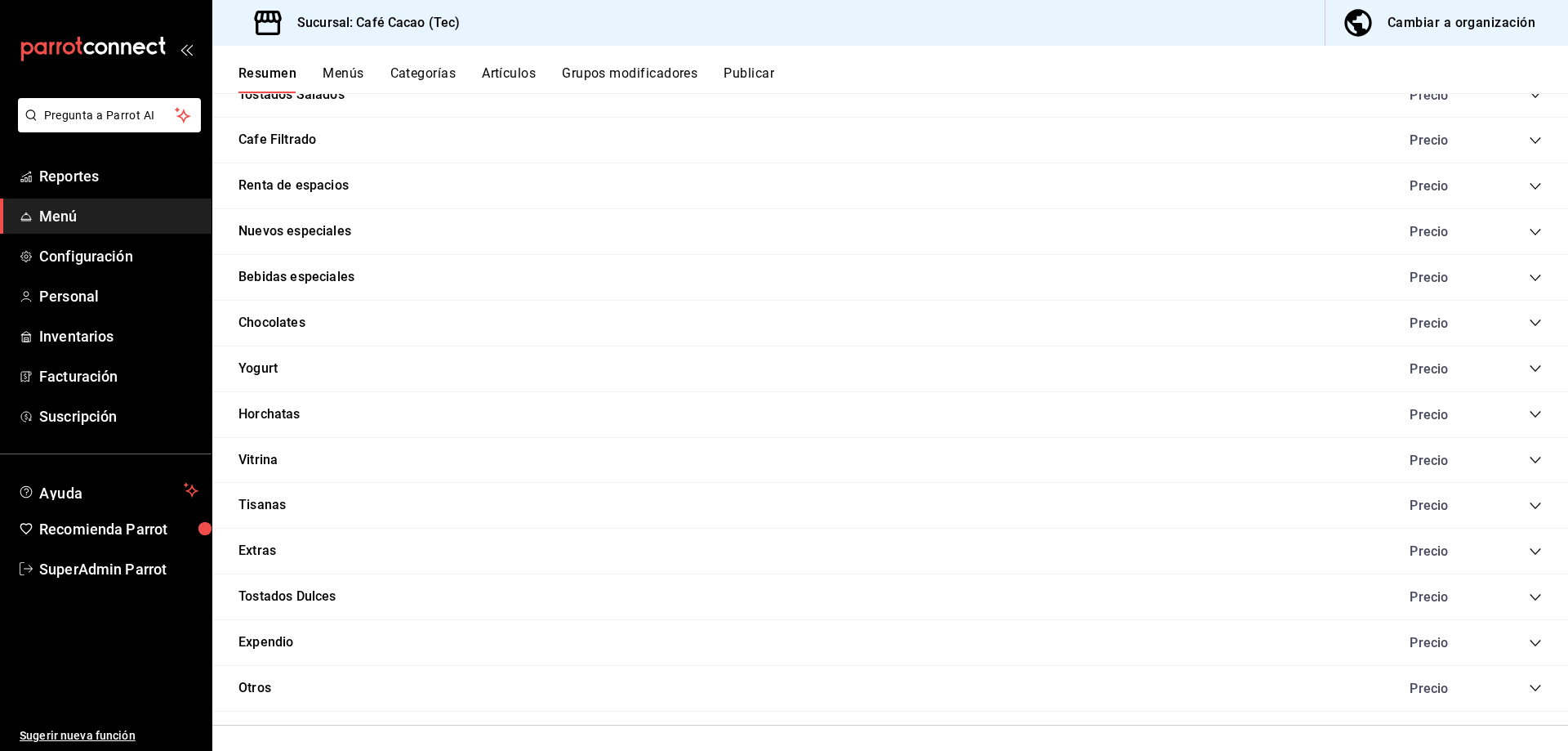
scroll to position [2579, 0]
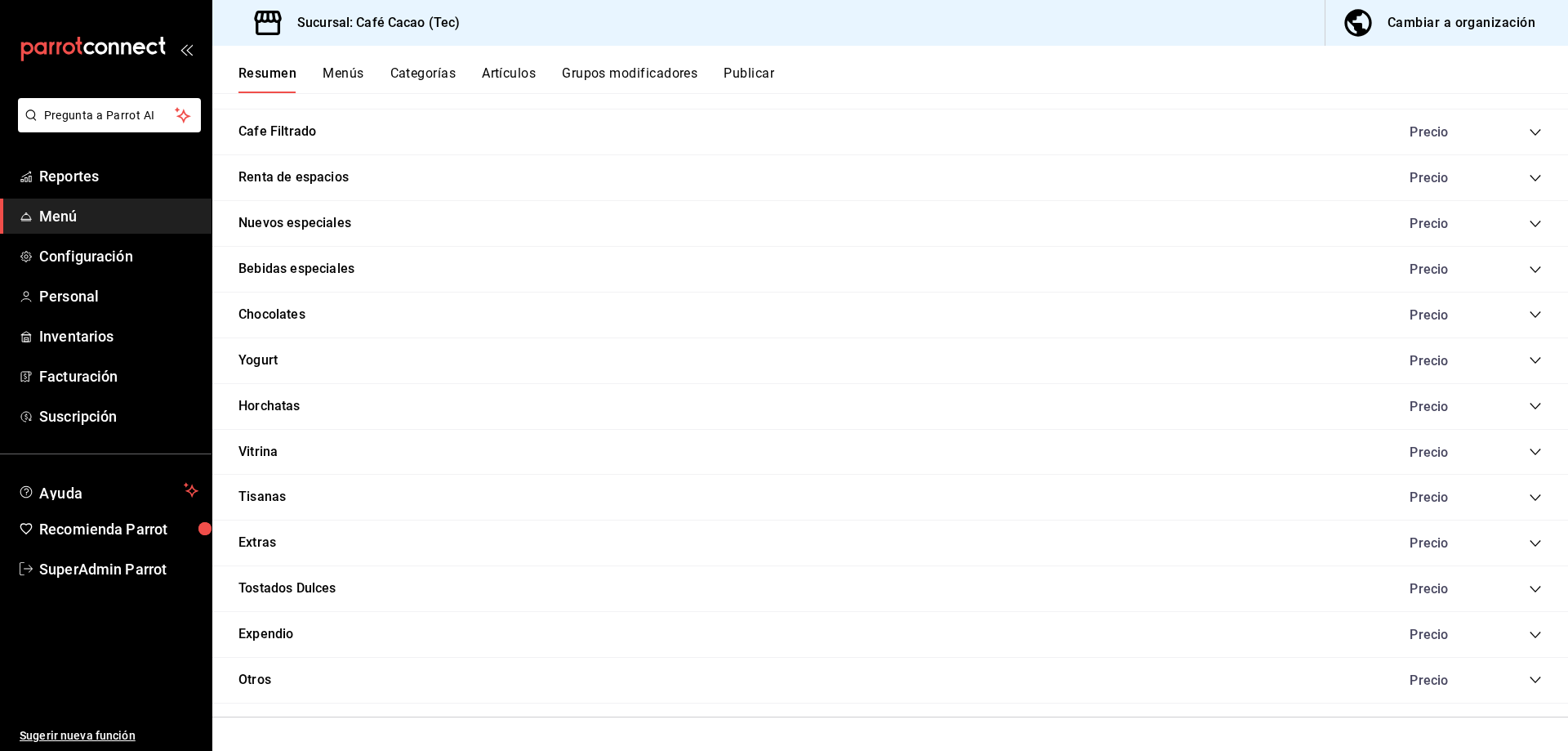
click at [1528, 631] on icon "collapse-category-row" at bounding box center [1534, 634] width 13 height 13
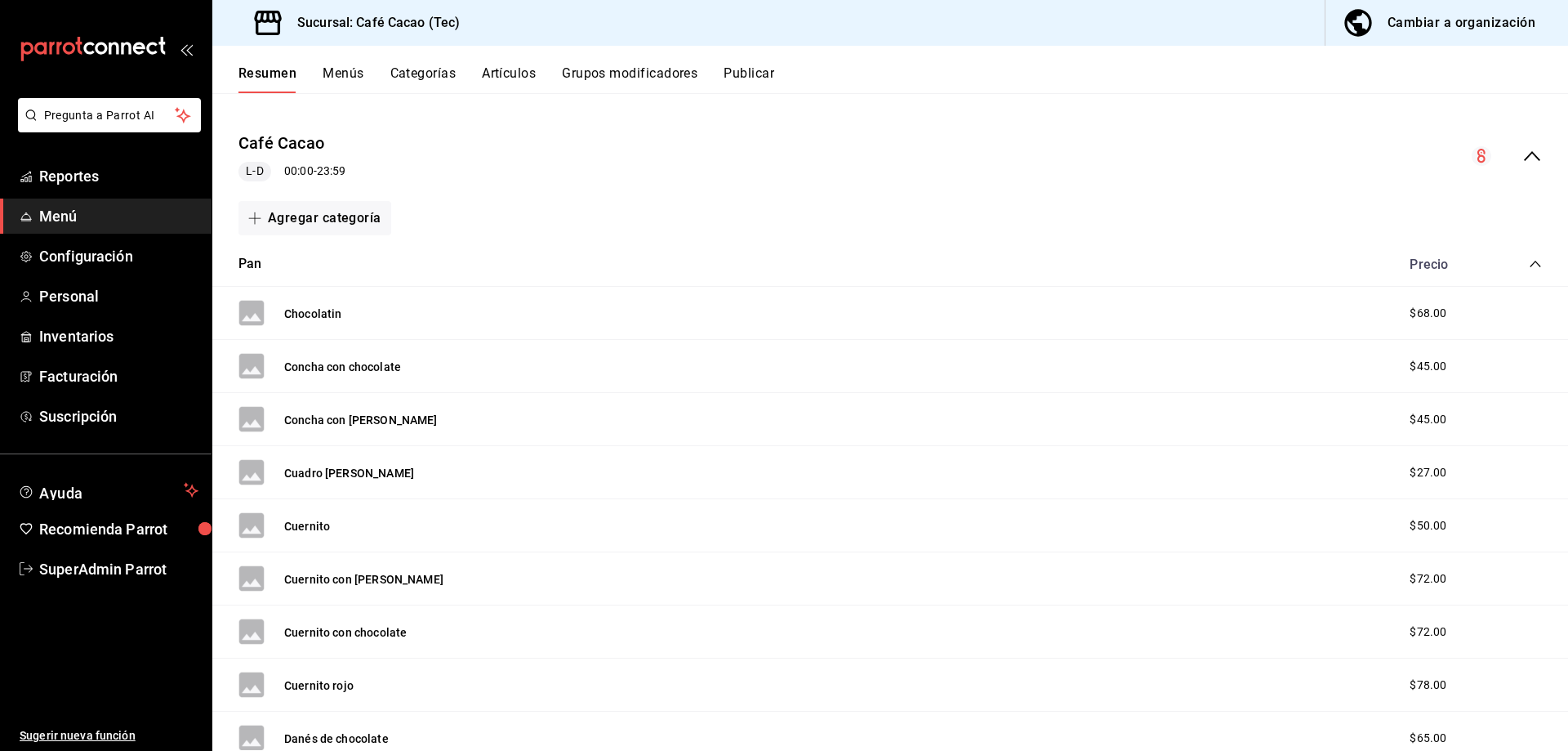
scroll to position [0, 0]
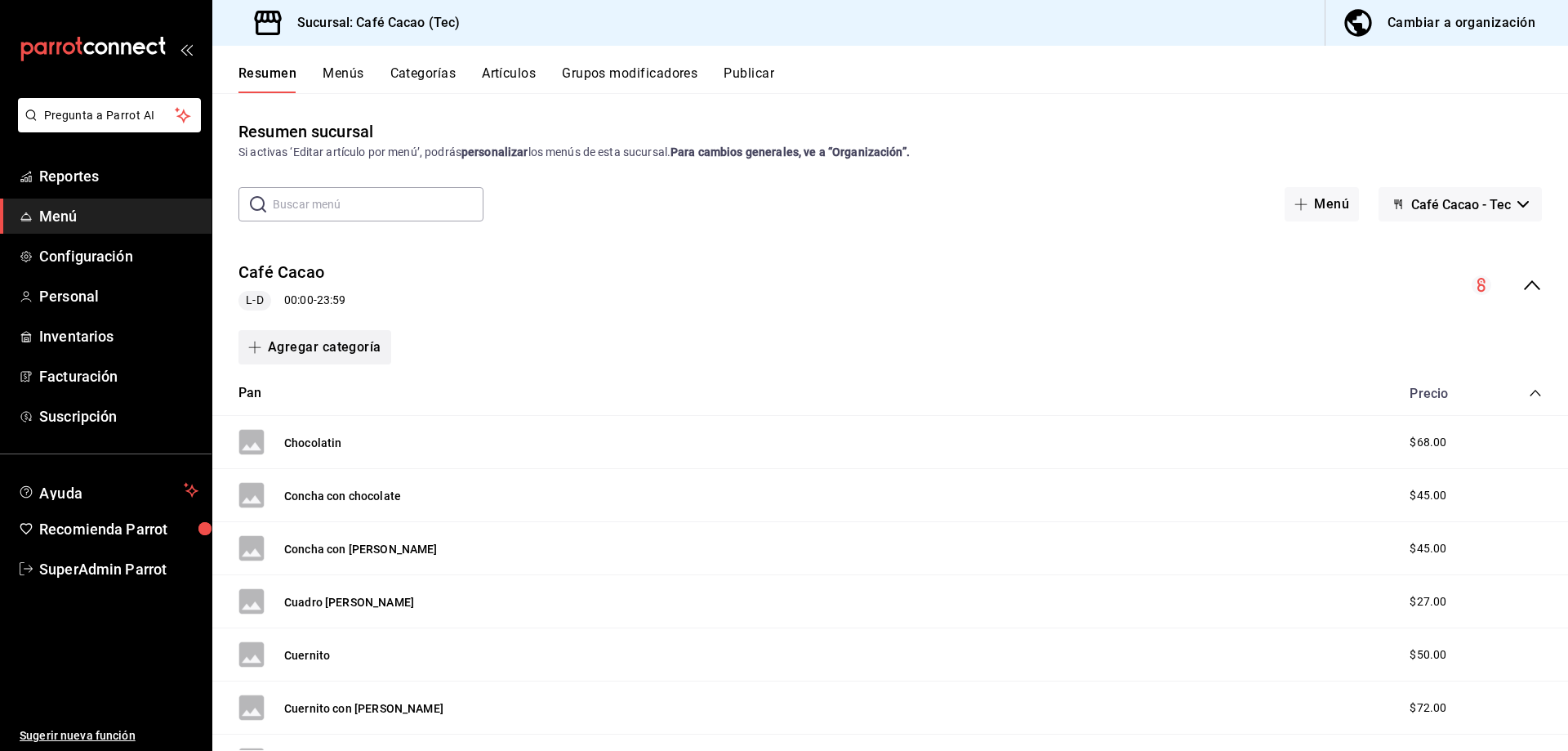
click at [359, 349] on button "Agregar categoría" at bounding box center [314, 347] width 153 height 35
click at [332, 426] on li "Categoría nueva" at bounding box center [307, 431] width 140 height 40
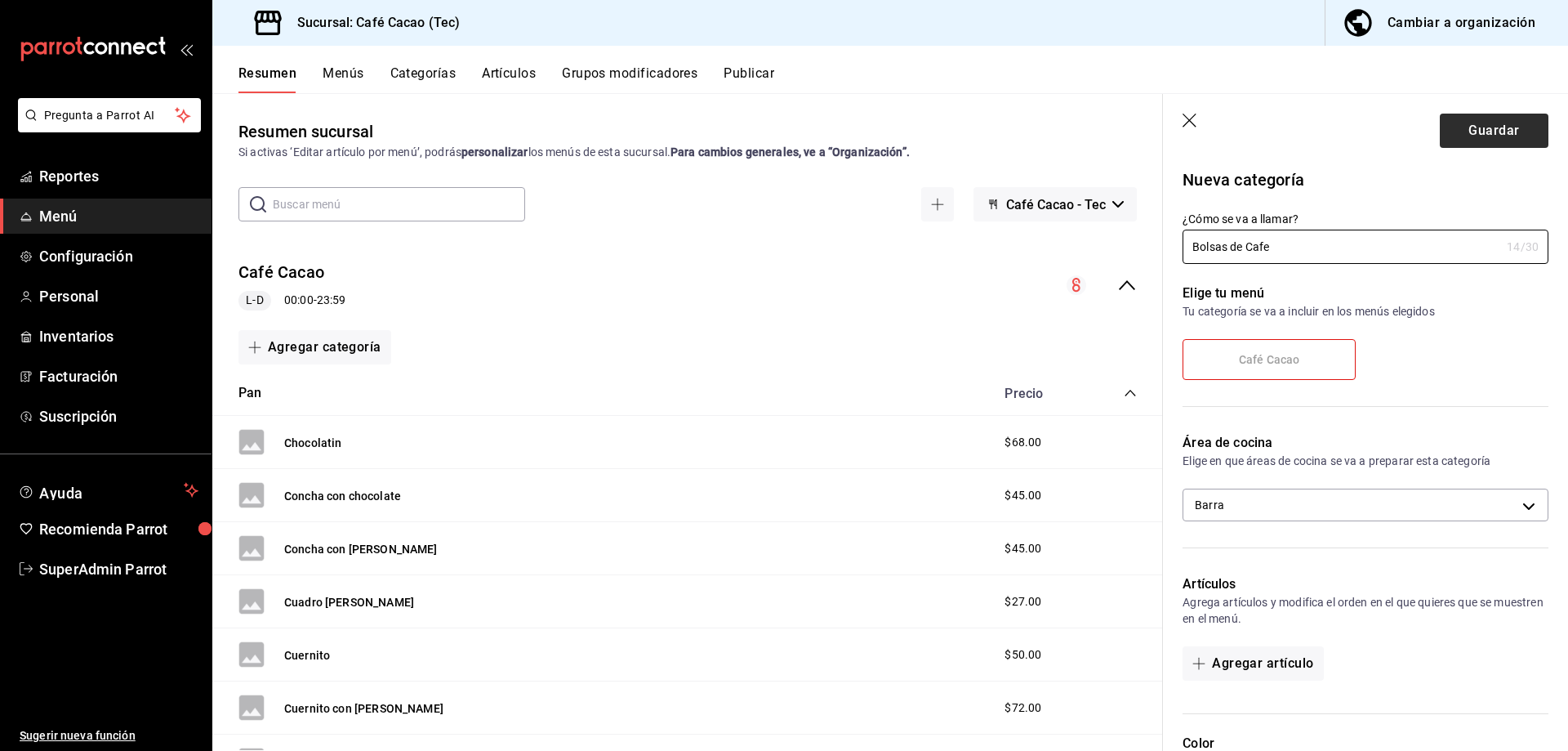
type input "Bolsas de Cafe"
click at [1480, 128] on button "Guardar" at bounding box center [1493, 130] width 108 height 35
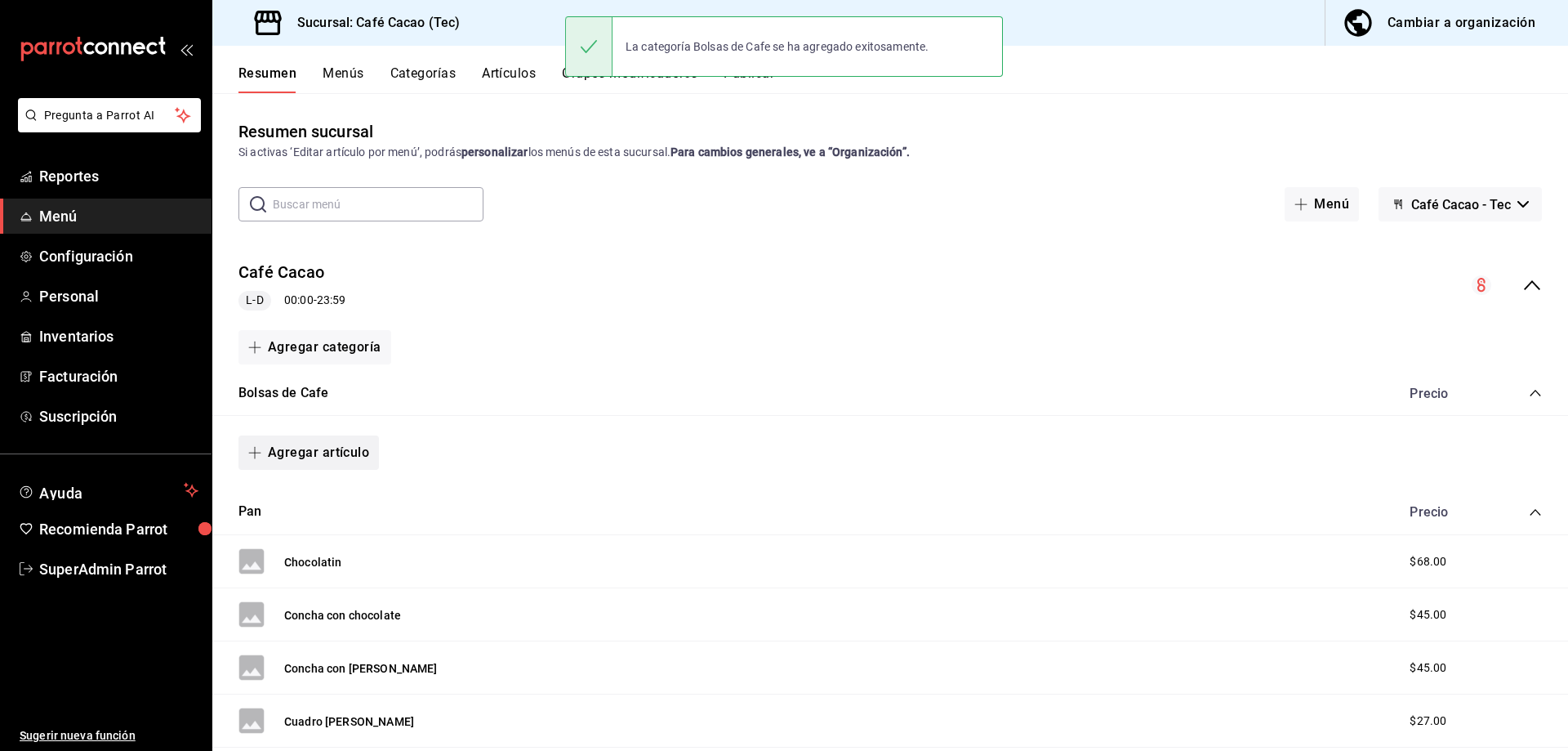
click at [311, 455] on button "Agregar artículo" at bounding box center [308, 452] width 141 height 35
click at [305, 543] on li "Artículo nuevo" at bounding box center [302, 536] width 128 height 40
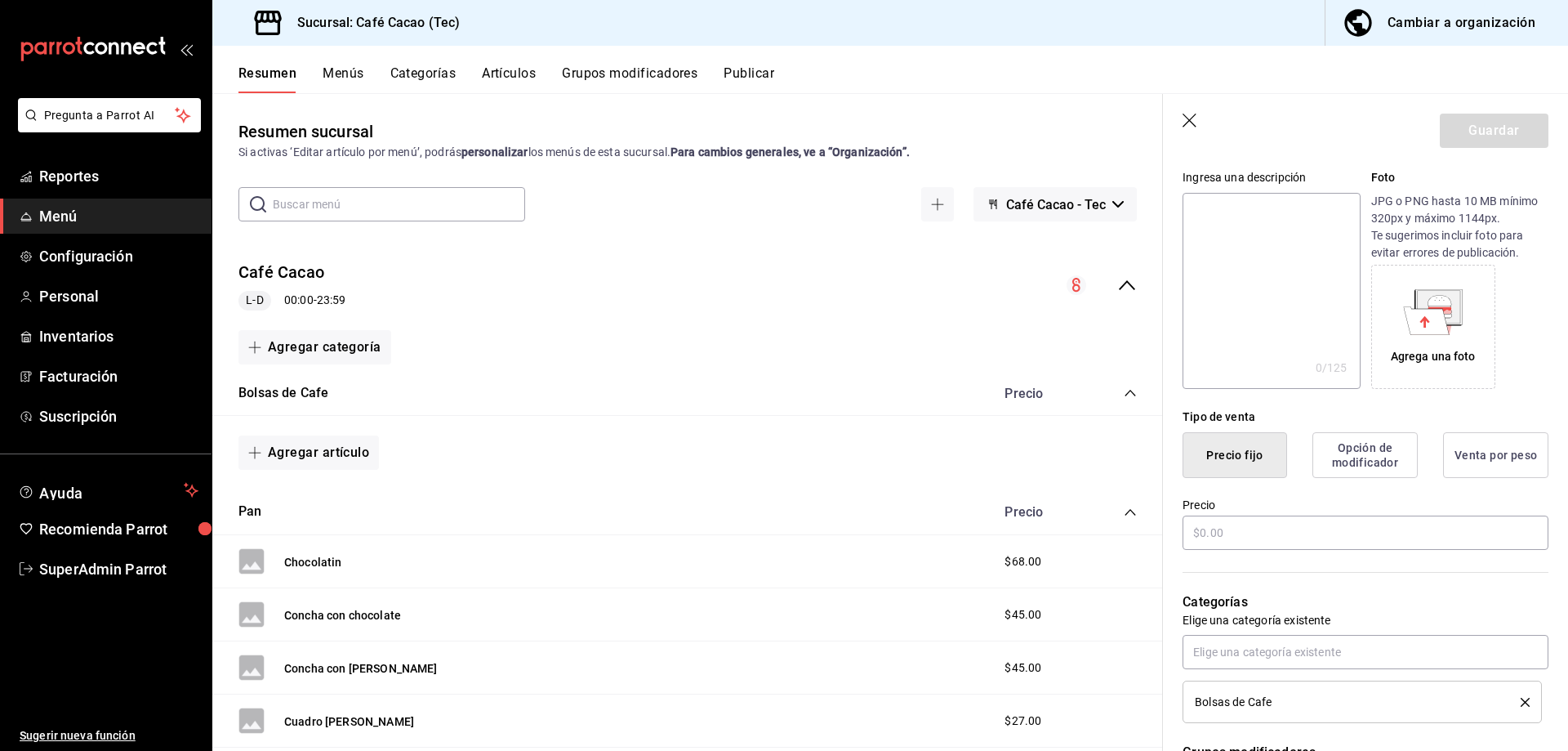
scroll to position [164, 0]
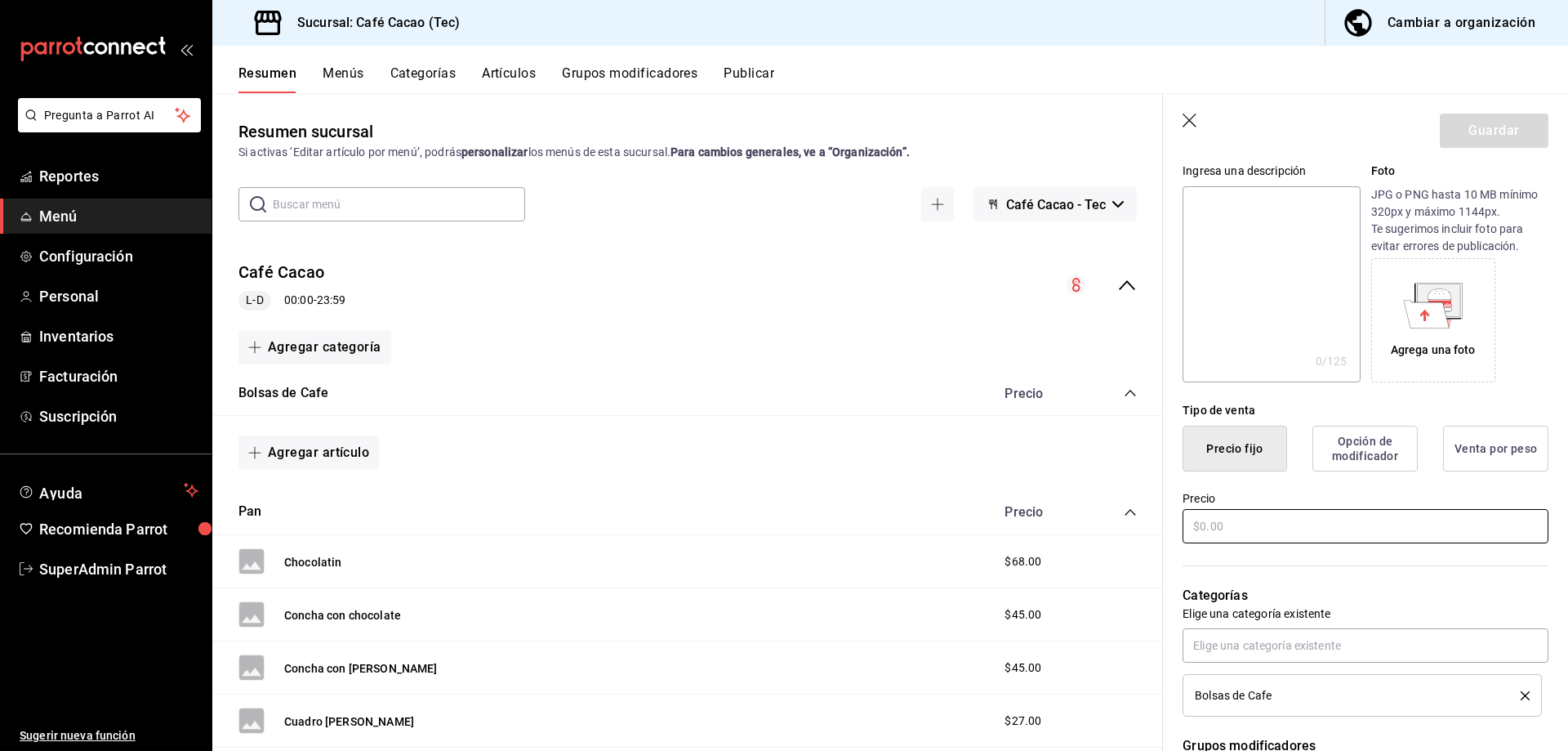
type input "[PERSON_NAME] 250gr"
click at [1263, 528] on input "text" at bounding box center [1365, 526] width 366 height 35
type input "$290.00"
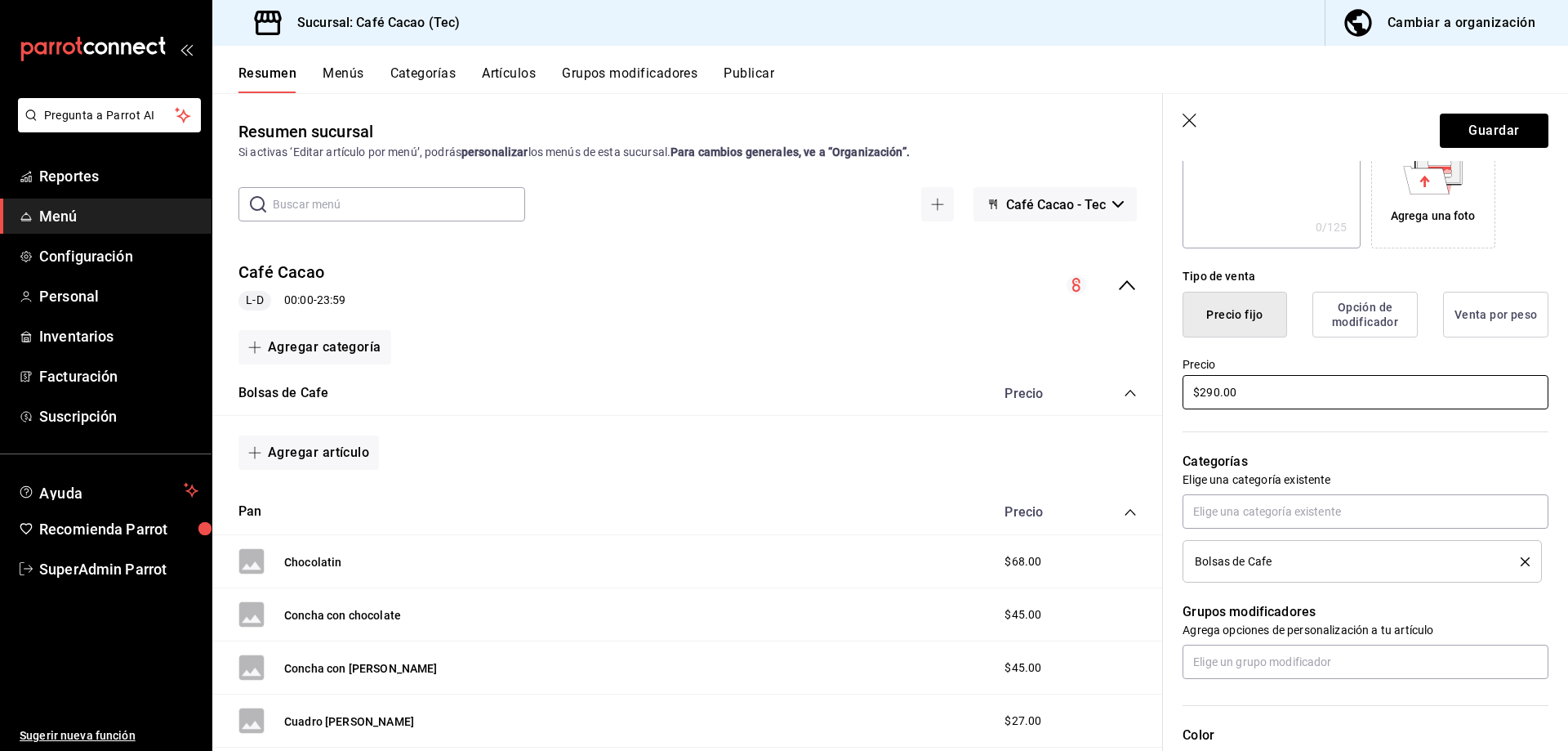
scroll to position [409, 0]
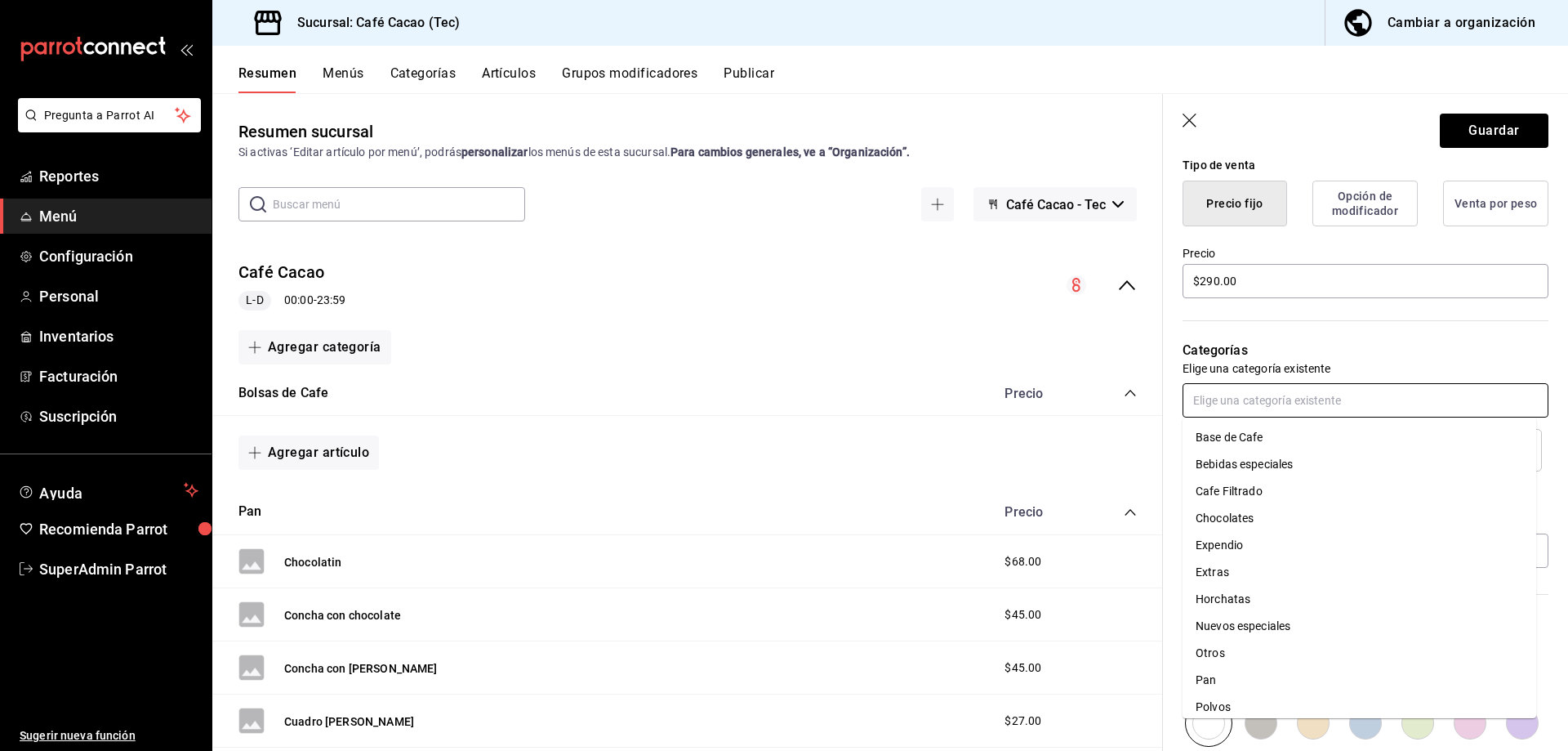
click at [1347, 405] on input "text" at bounding box center [1365, 400] width 366 height 35
click at [1347, 306] on div "Categorías Elige una categoría existente Bolsas de Cafe" at bounding box center [1355, 386] width 386 height 171
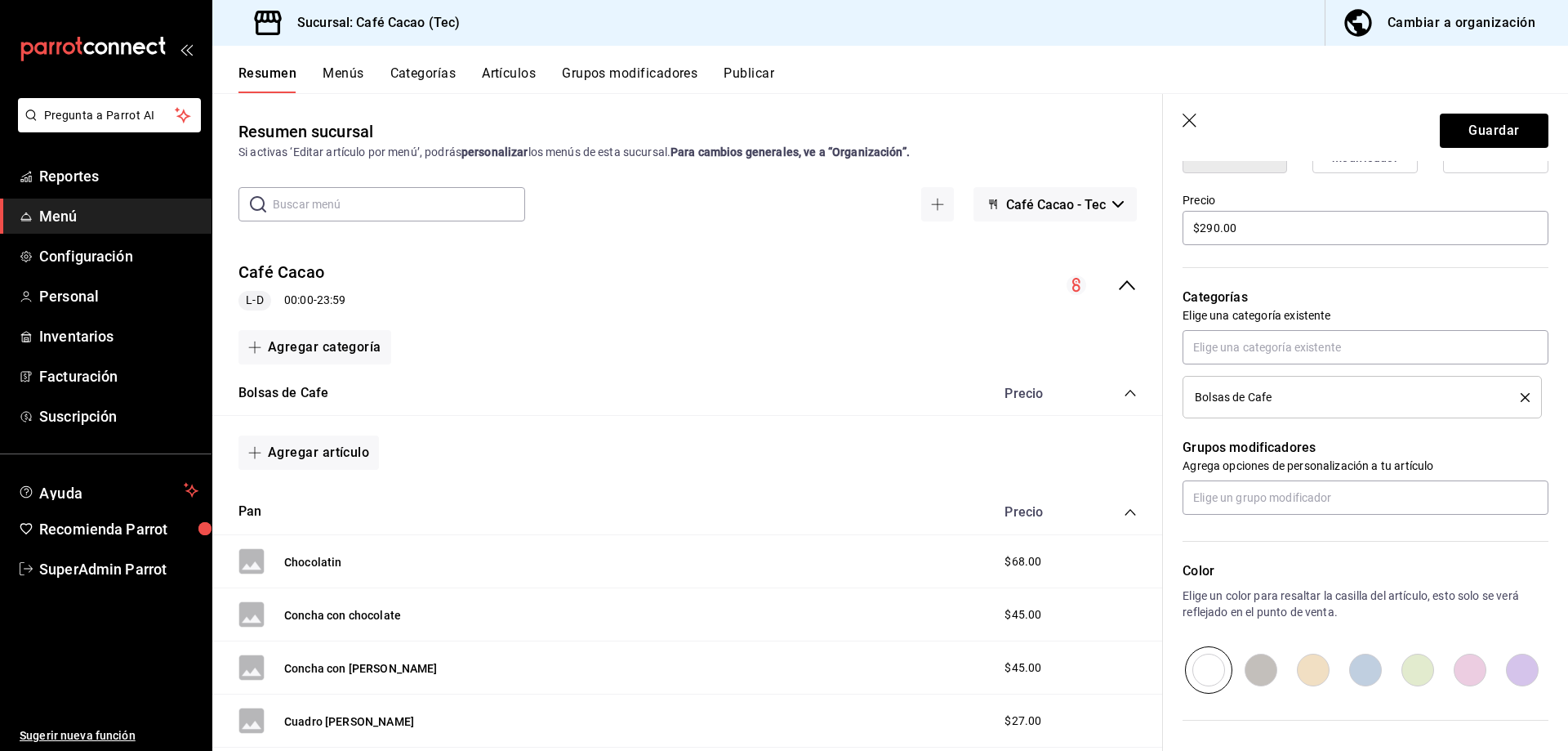
scroll to position [490, 0]
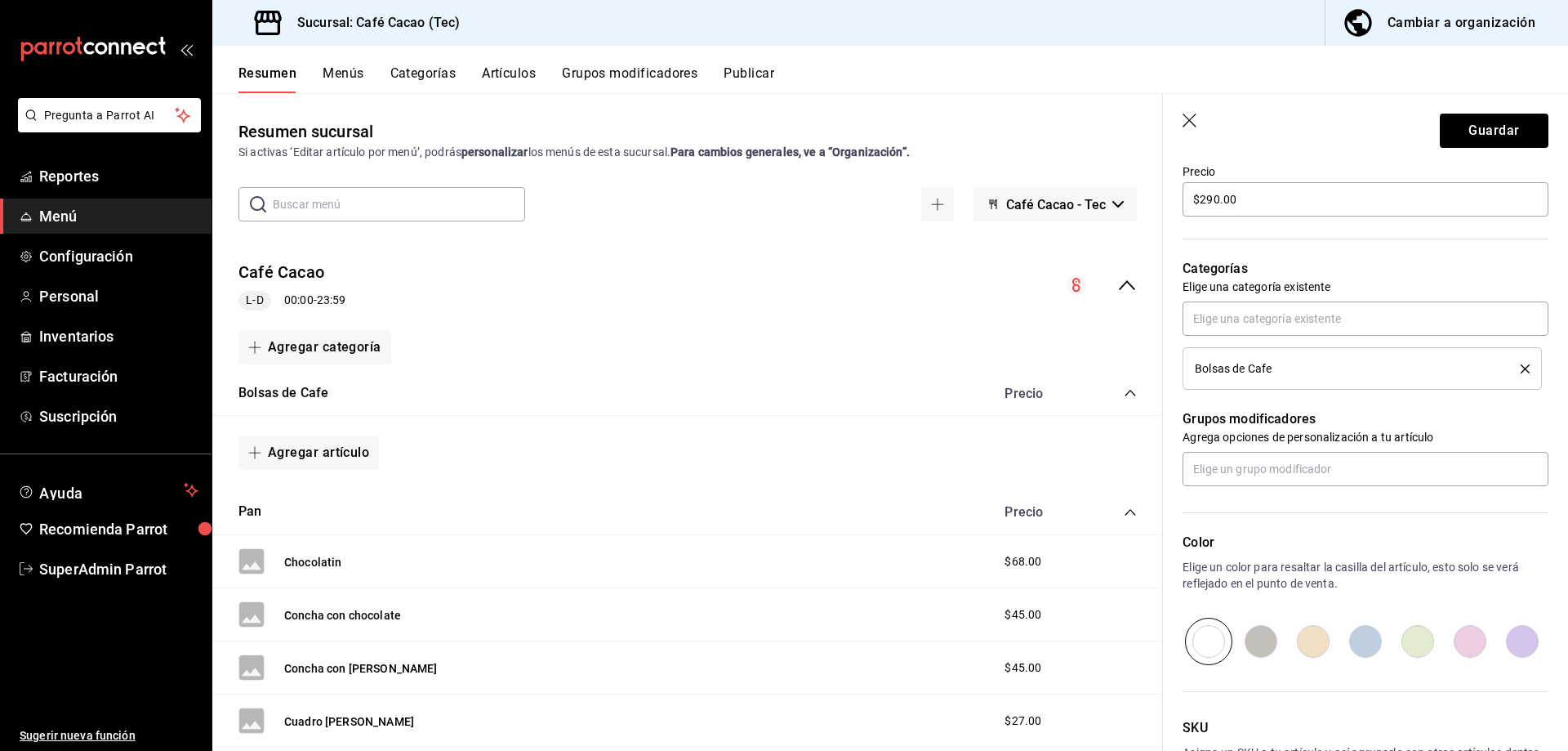
click at [1252, 635] on input "radio" at bounding box center [1261, 641] width 53 height 48
radio input "true"
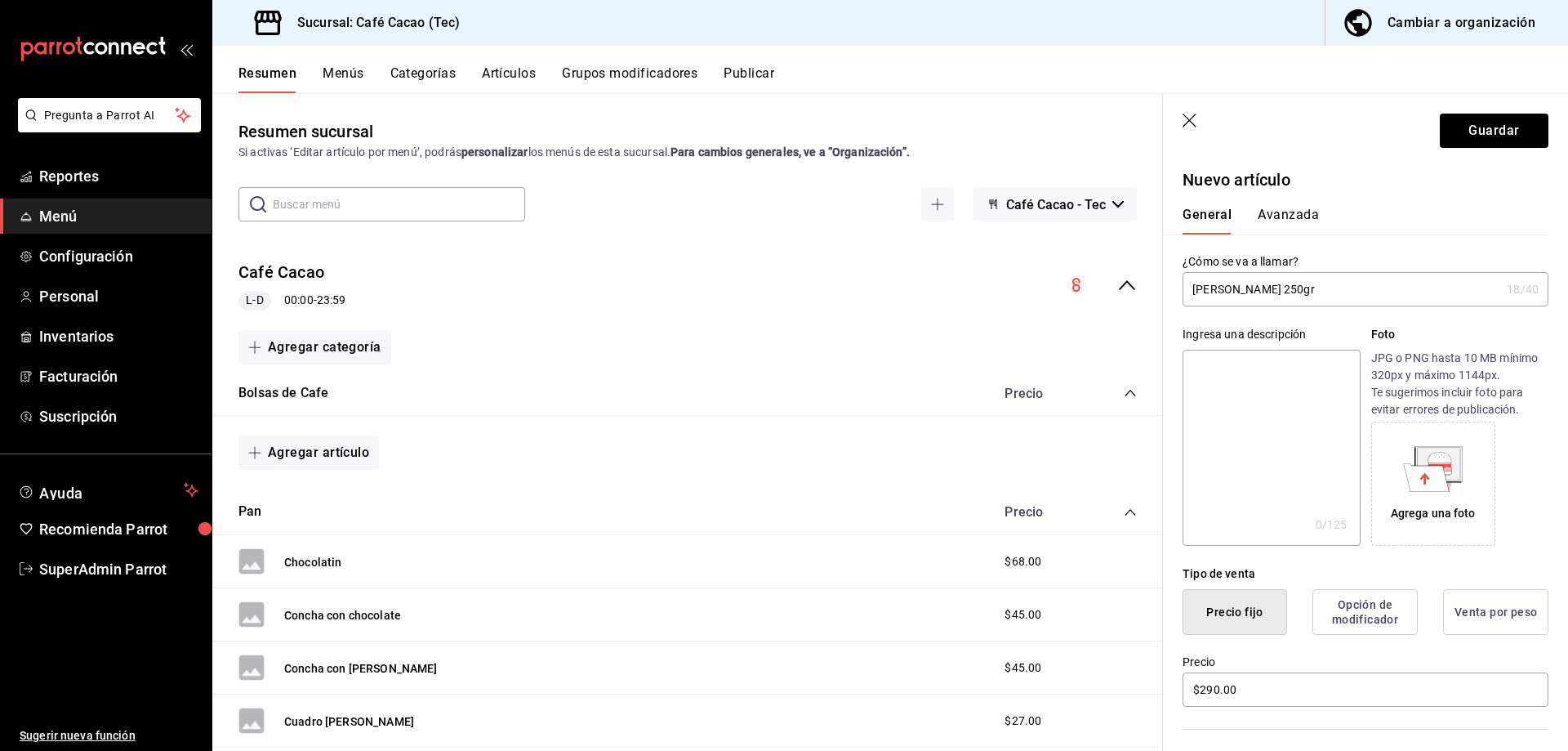
click at [1280, 219] on button "Avanzada" at bounding box center [1288, 220] width 61 height 28
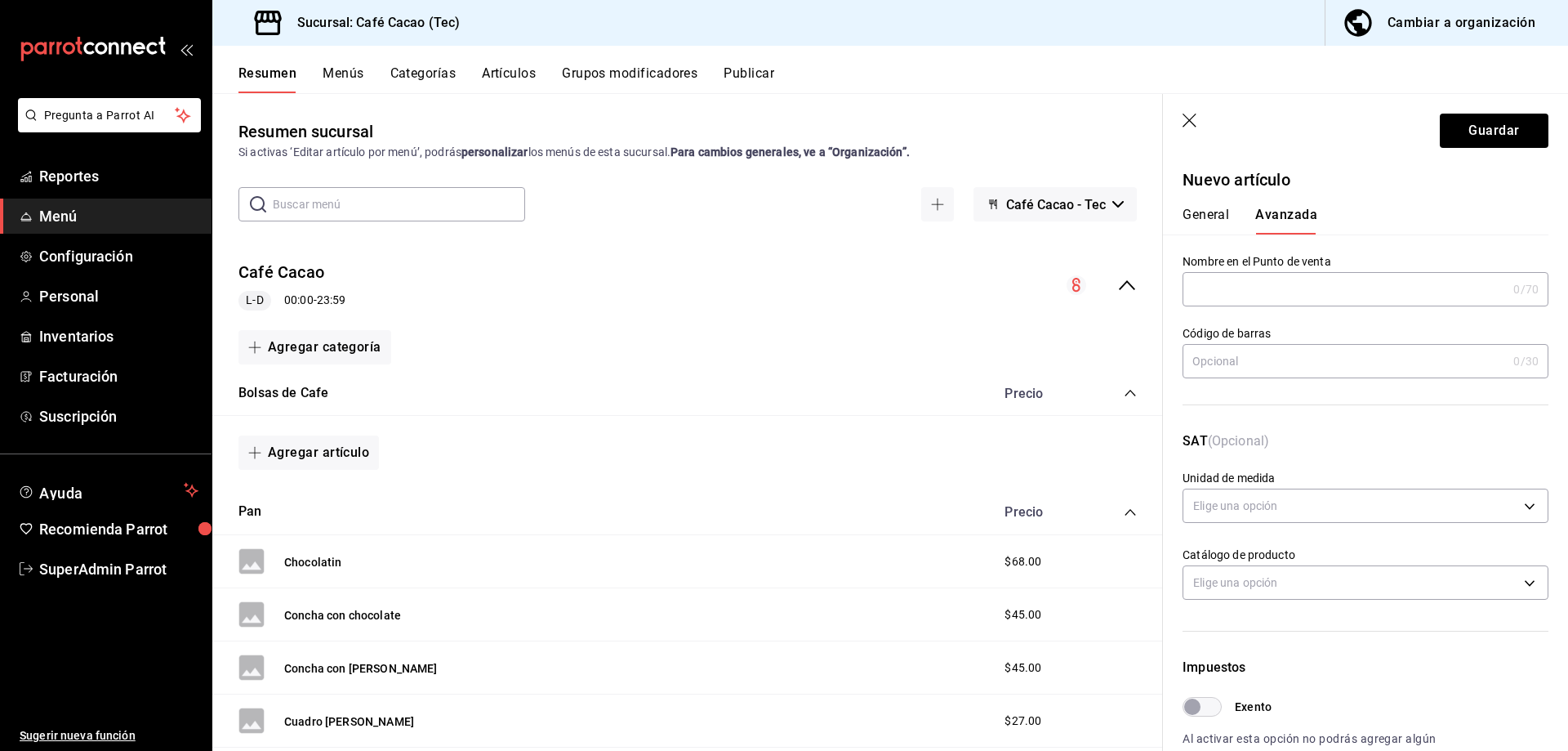
scroll to position [245, 0]
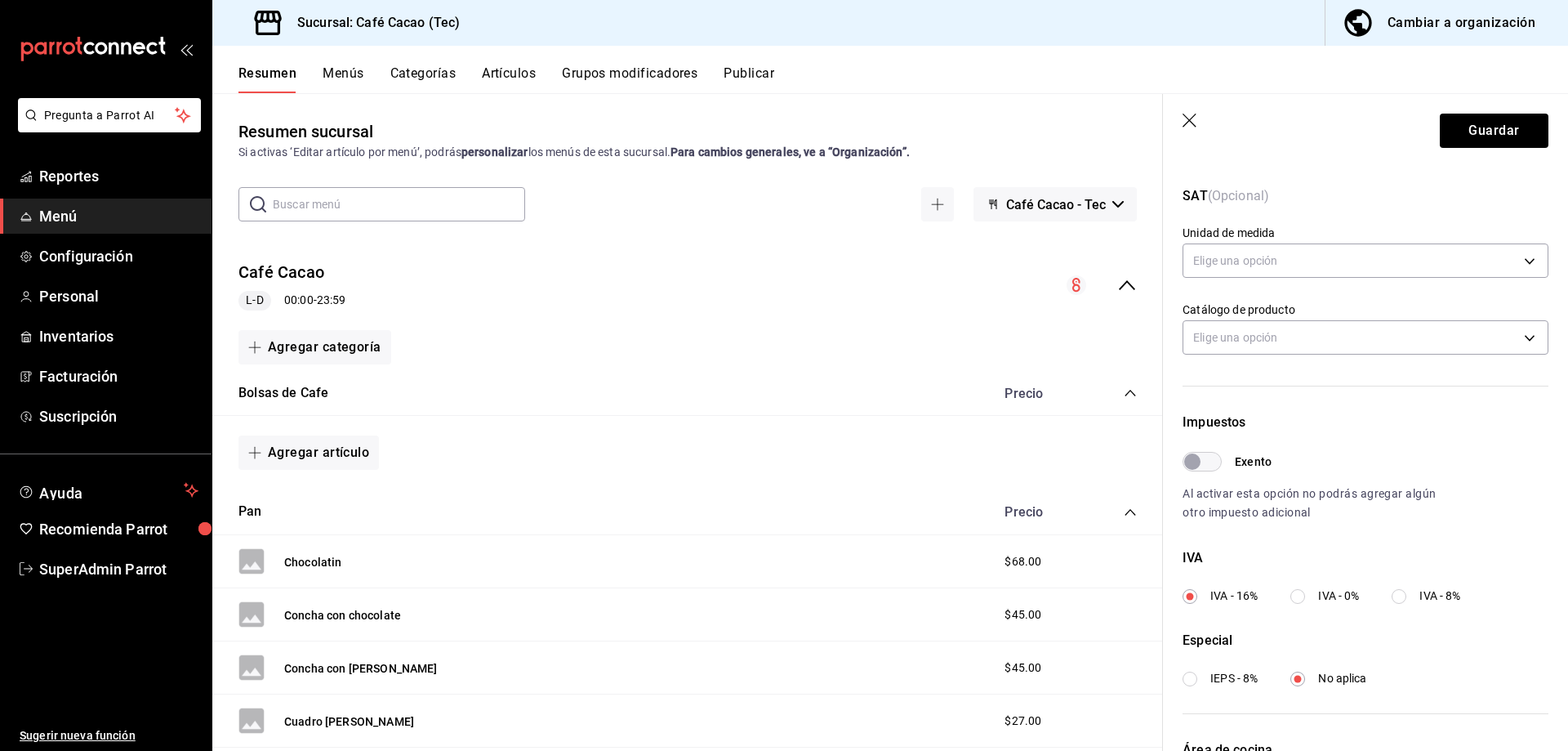
click at [1208, 463] on input "Exento" at bounding box center [1191, 461] width 59 height 20
checkbox input "true"
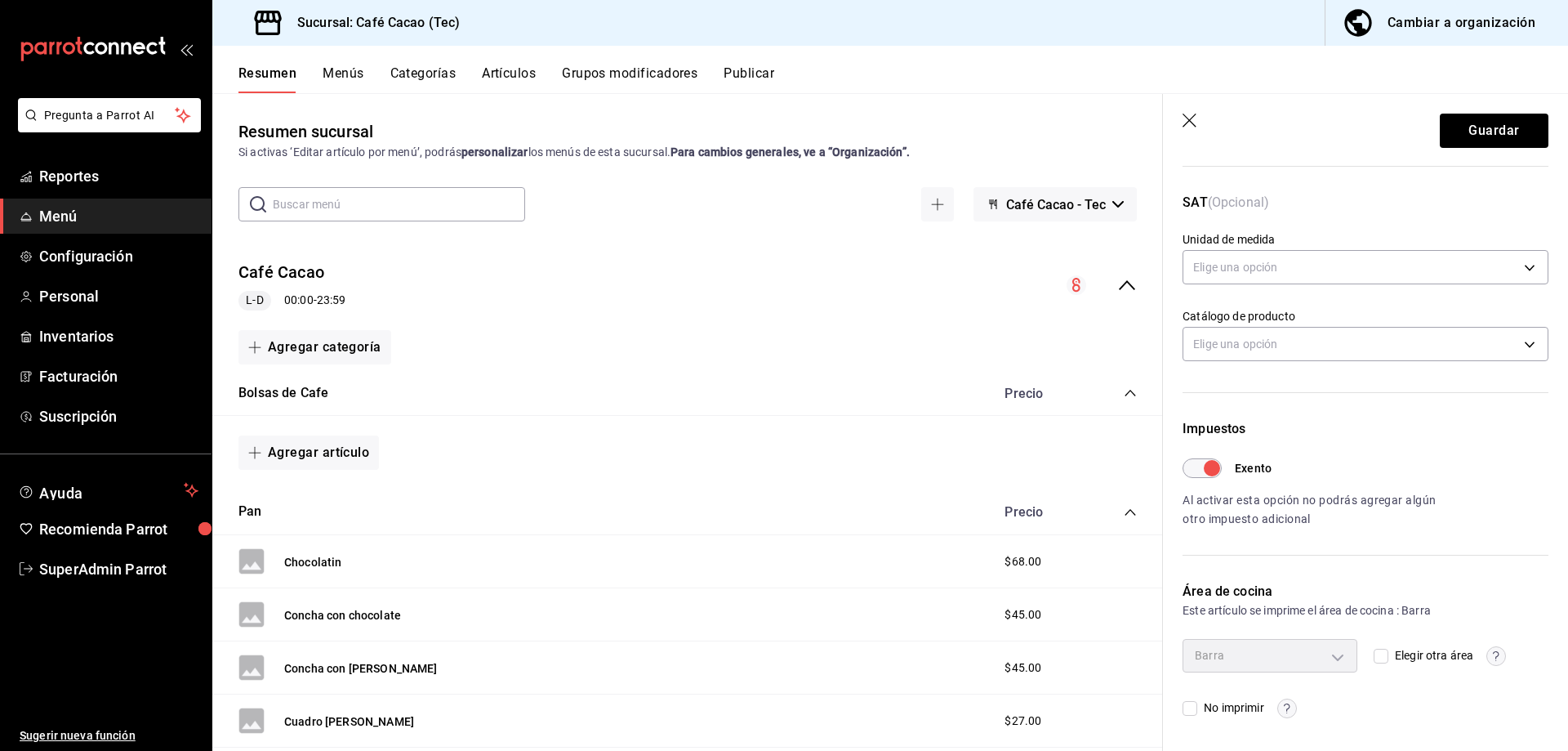
scroll to position [238, 0]
click at [1475, 141] on button "Guardar" at bounding box center [1493, 130] width 108 height 35
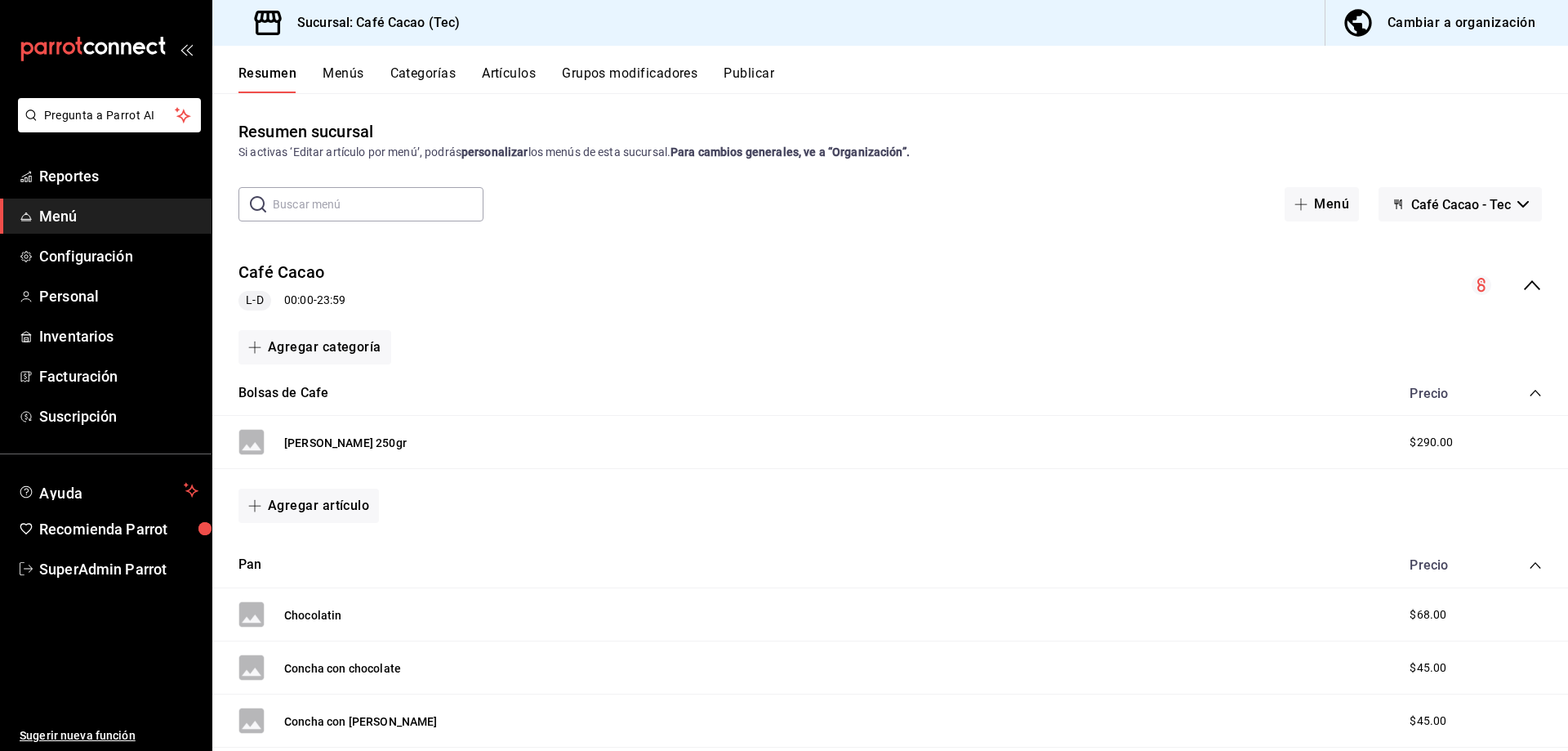
click at [1441, 26] on div "Cambiar a organización" at bounding box center [1461, 23] width 148 height 23
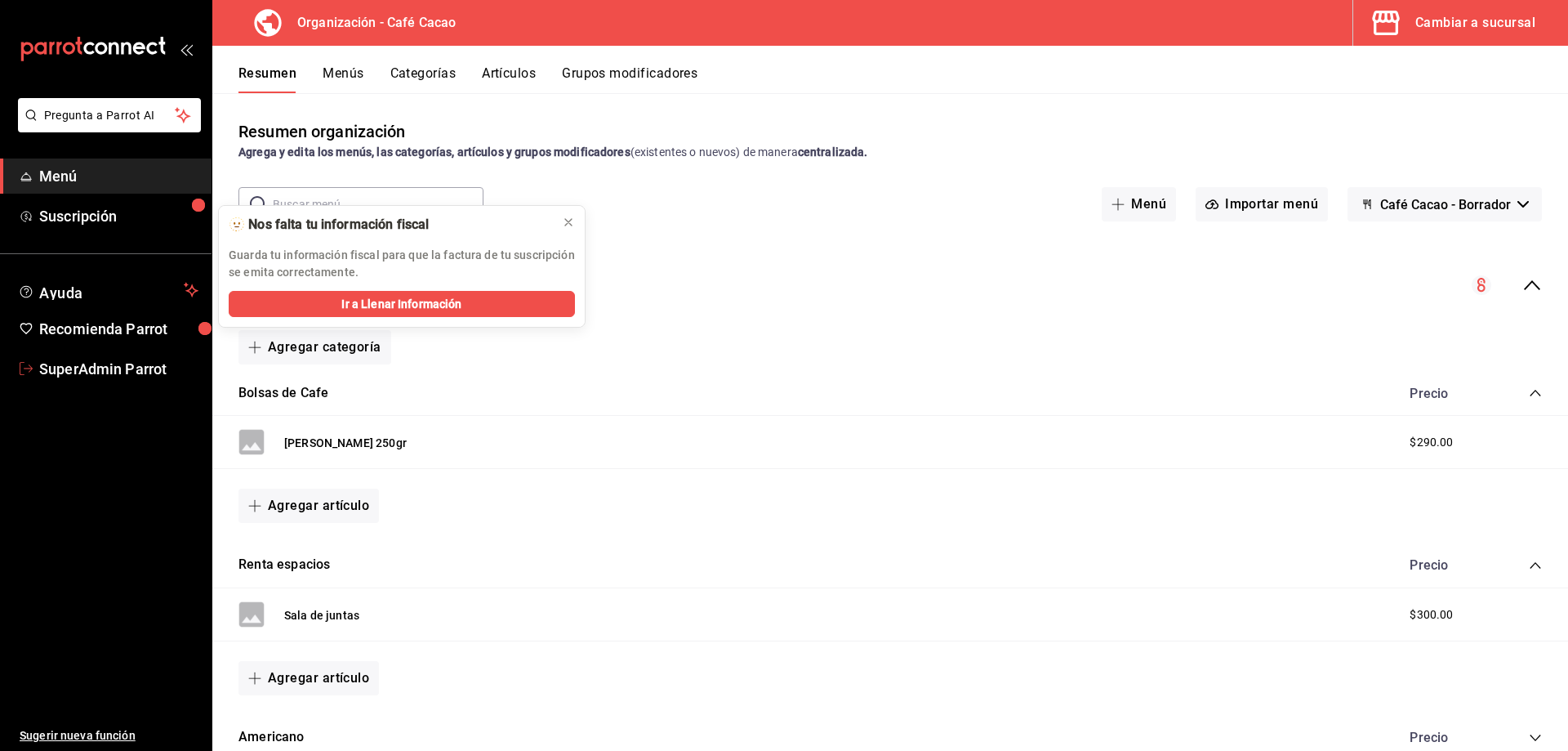
click at [155, 358] on span "SuperAdmin Parrot" at bounding box center [119, 369] width 160 height 22
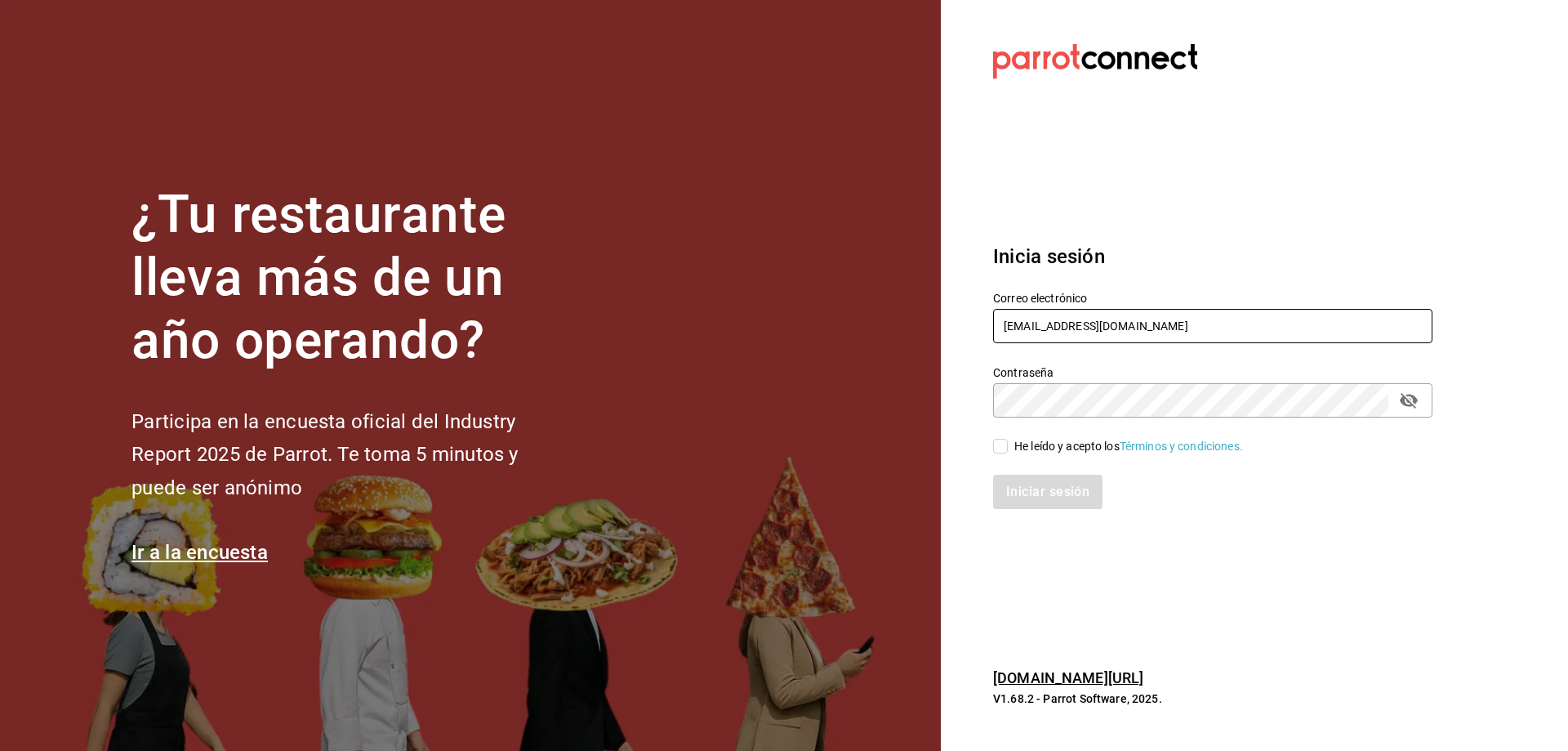
click at [1129, 316] on input "[EMAIL_ADDRESS][DOMAIN_NAME]" at bounding box center [1212, 325] width 439 height 35
type input "[EMAIL_ADDRESS][DOMAIN_NAME]"
click at [1006, 445] on input "He leído y acepto los Términos y condiciones." at bounding box center [1000, 445] width 15 height 15
checkbox input "true"
click at [1037, 478] on button "Iniciar sesión" at bounding box center [1048, 491] width 111 height 35
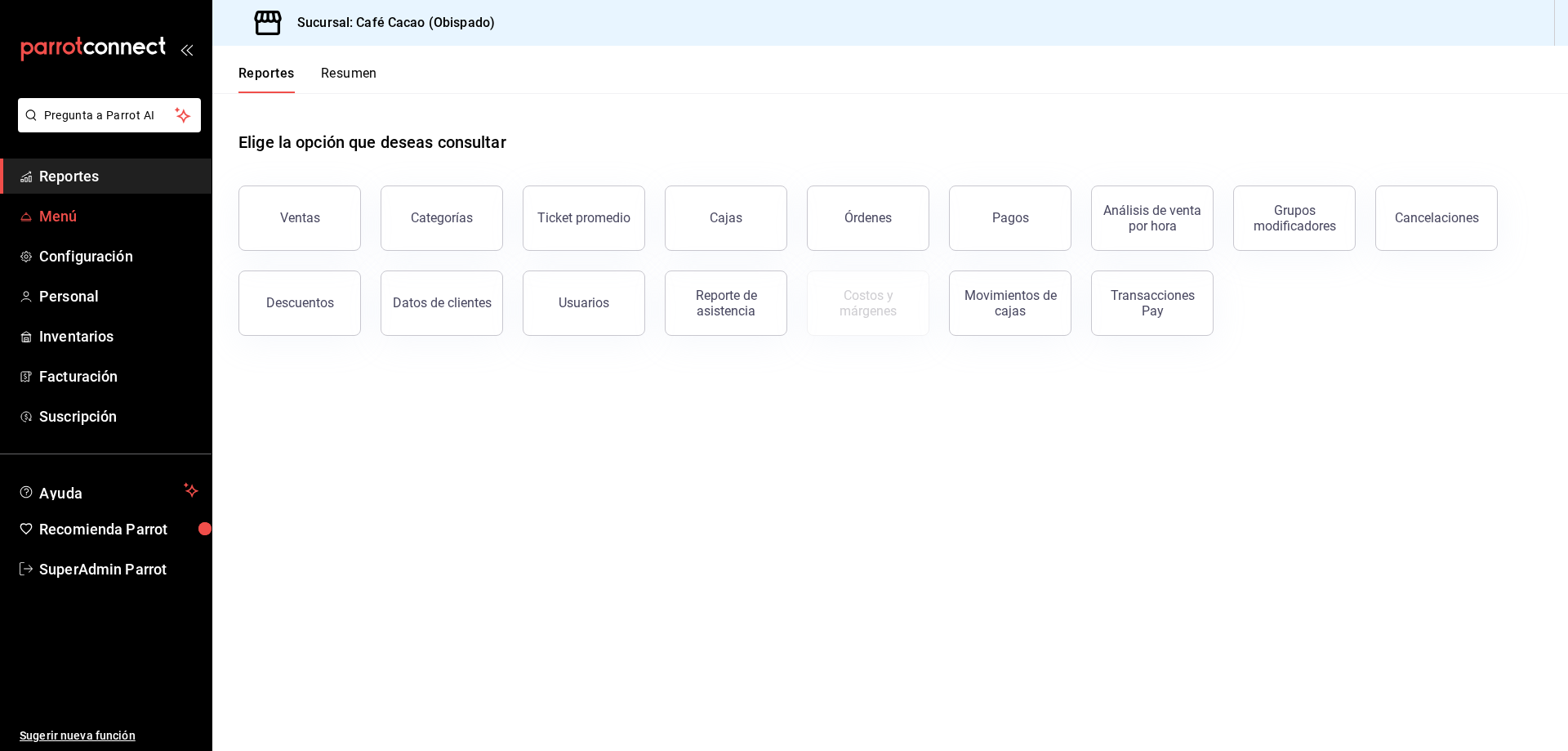
click at [82, 203] on link "Menú" at bounding box center [105, 215] width 211 height 35
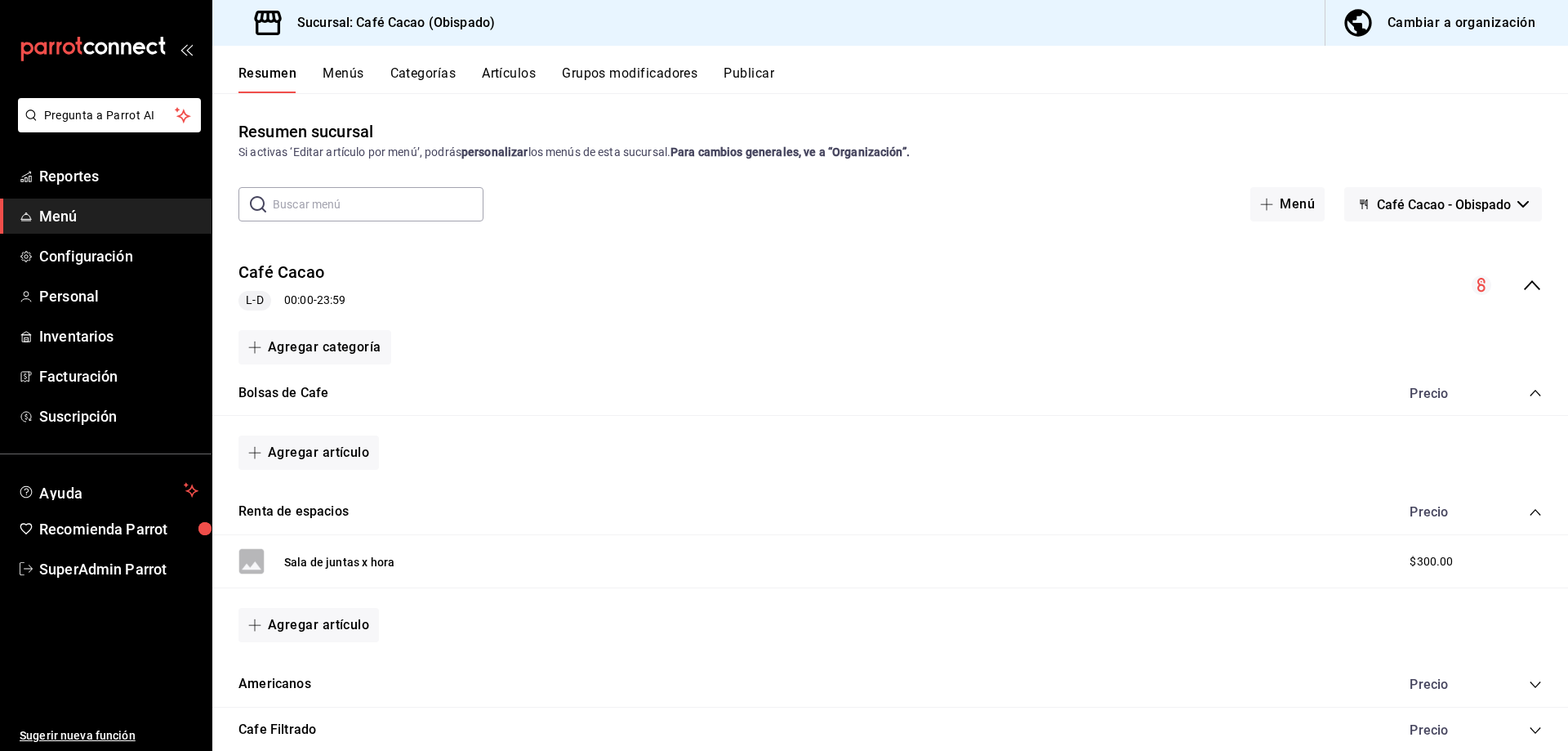
drag, startPoint x: 1446, startPoint y: 47, endPoint x: 1453, endPoint y: 22, distance: 26.0
click at [1452, 34] on div "Sucursal: Café Cacao (Obispado) Cambiar a organización Resumen Menús Categorías…" at bounding box center [890, 375] width 1356 height 751
click at [1453, 20] on div "Cambiar a organización" at bounding box center [1461, 23] width 148 height 23
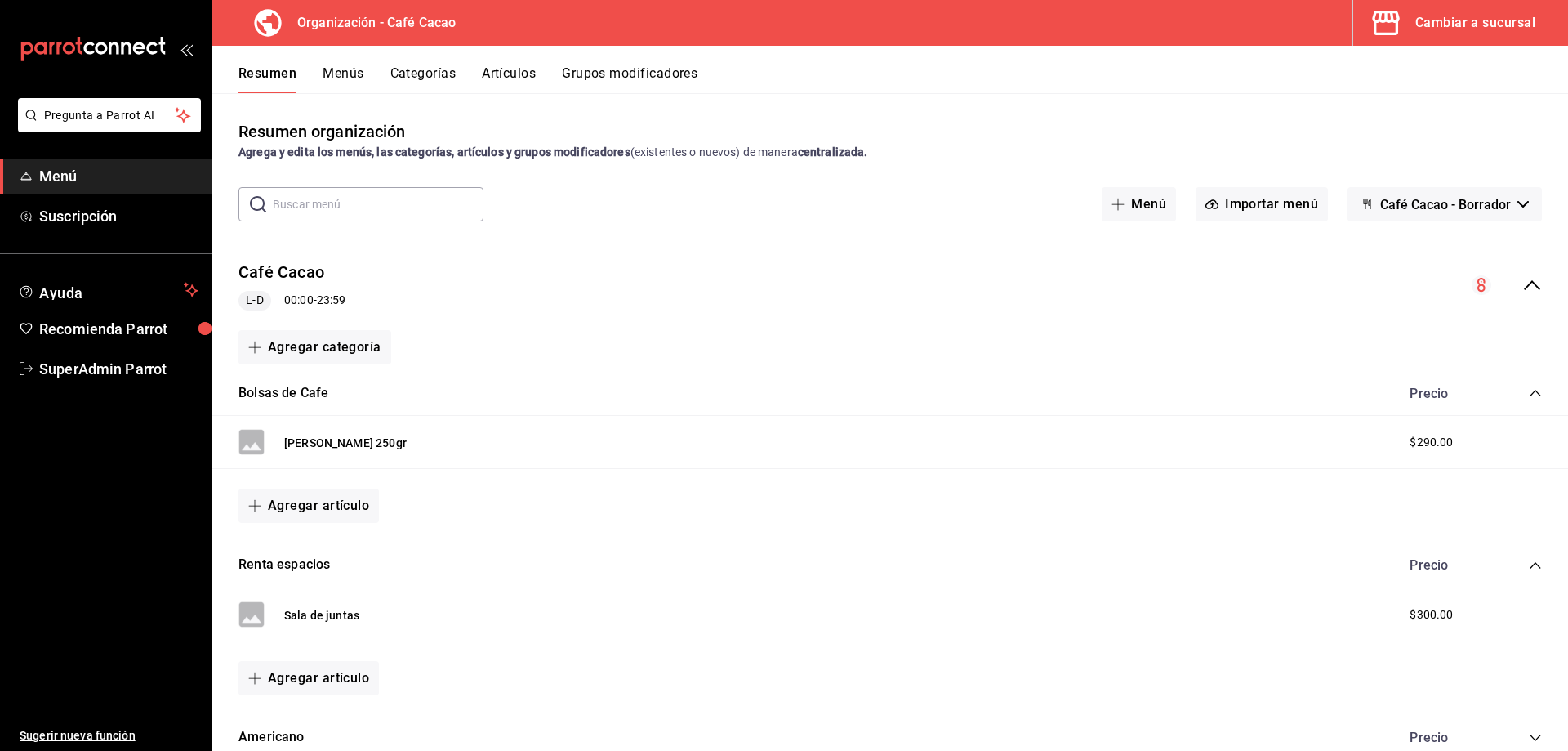
click at [1476, 37] on button "Cambiar a sucursal" at bounding box center [1453, 23] width 201 height 46
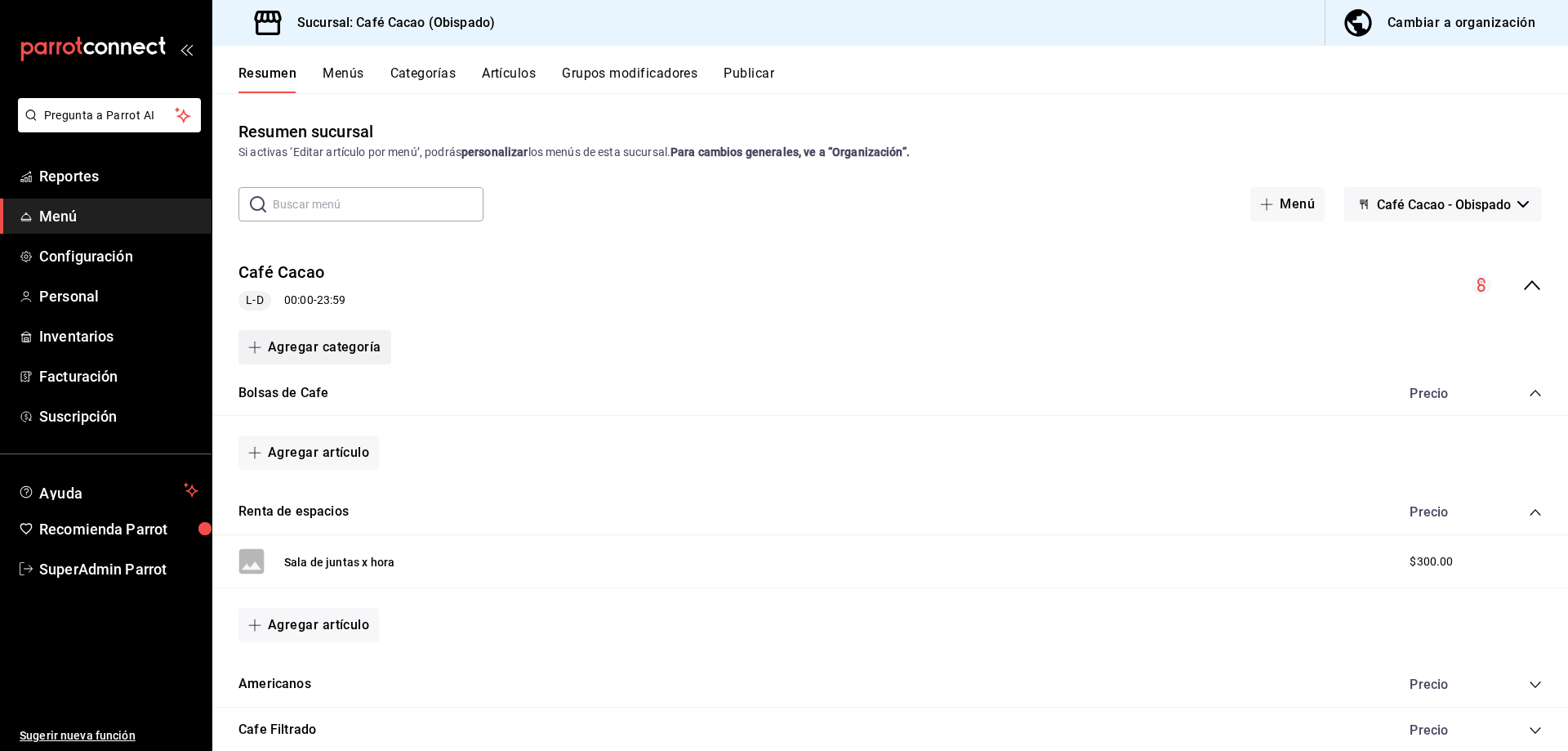
click at [300, 352] on button "Agregar categoría" at bounding box center [314, 347] width 153 height 35
click at [443, 358] on div at bounding box center [784, 375] width 1568 height 751
click at [317, 459] on button "Agregar artículo" at bounding box center [308, 452] width 141 height 35
click at [315, 537] on li "Artículo nuevo" at bounding box center [302, 536] width 128 height 40
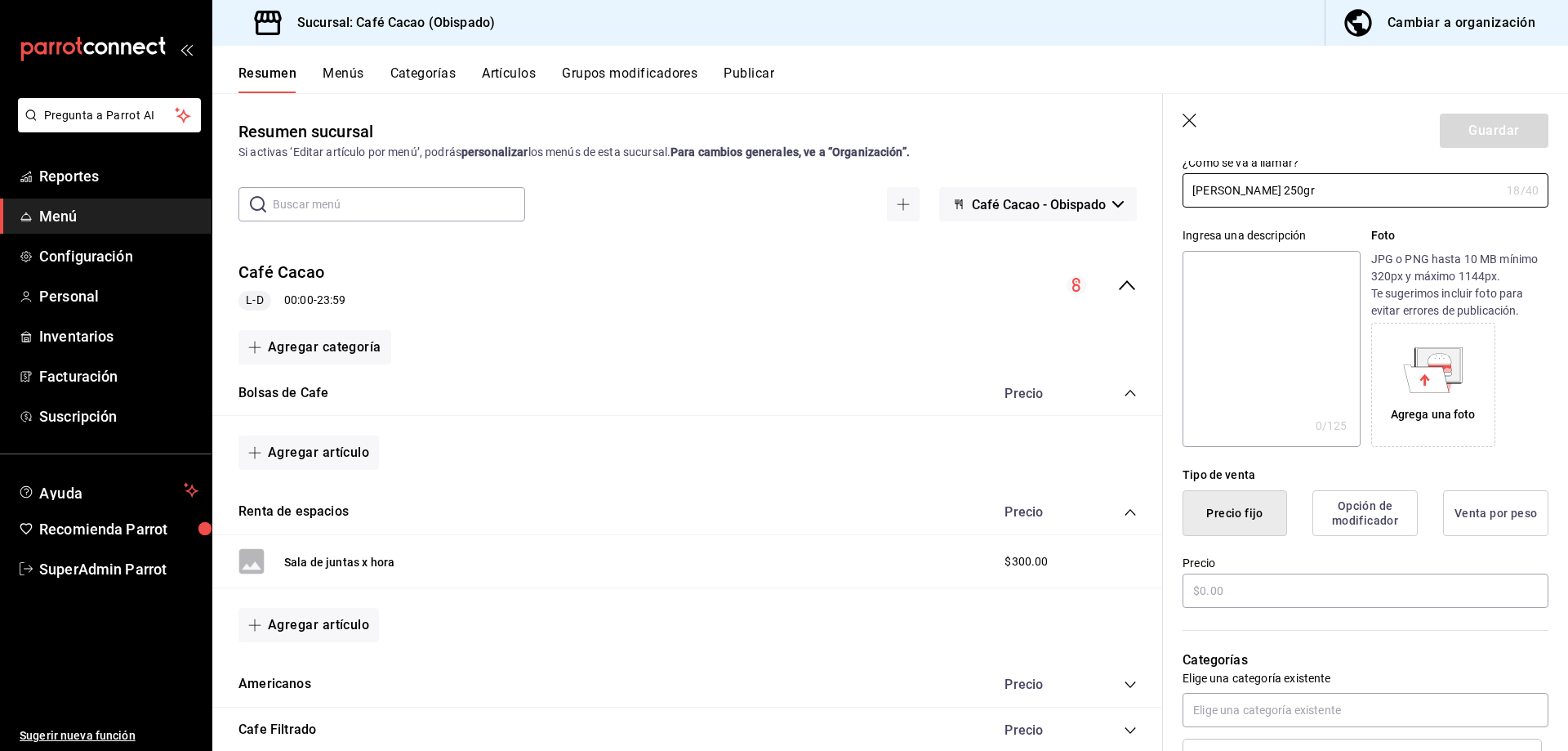
scroll to position [326, 0]
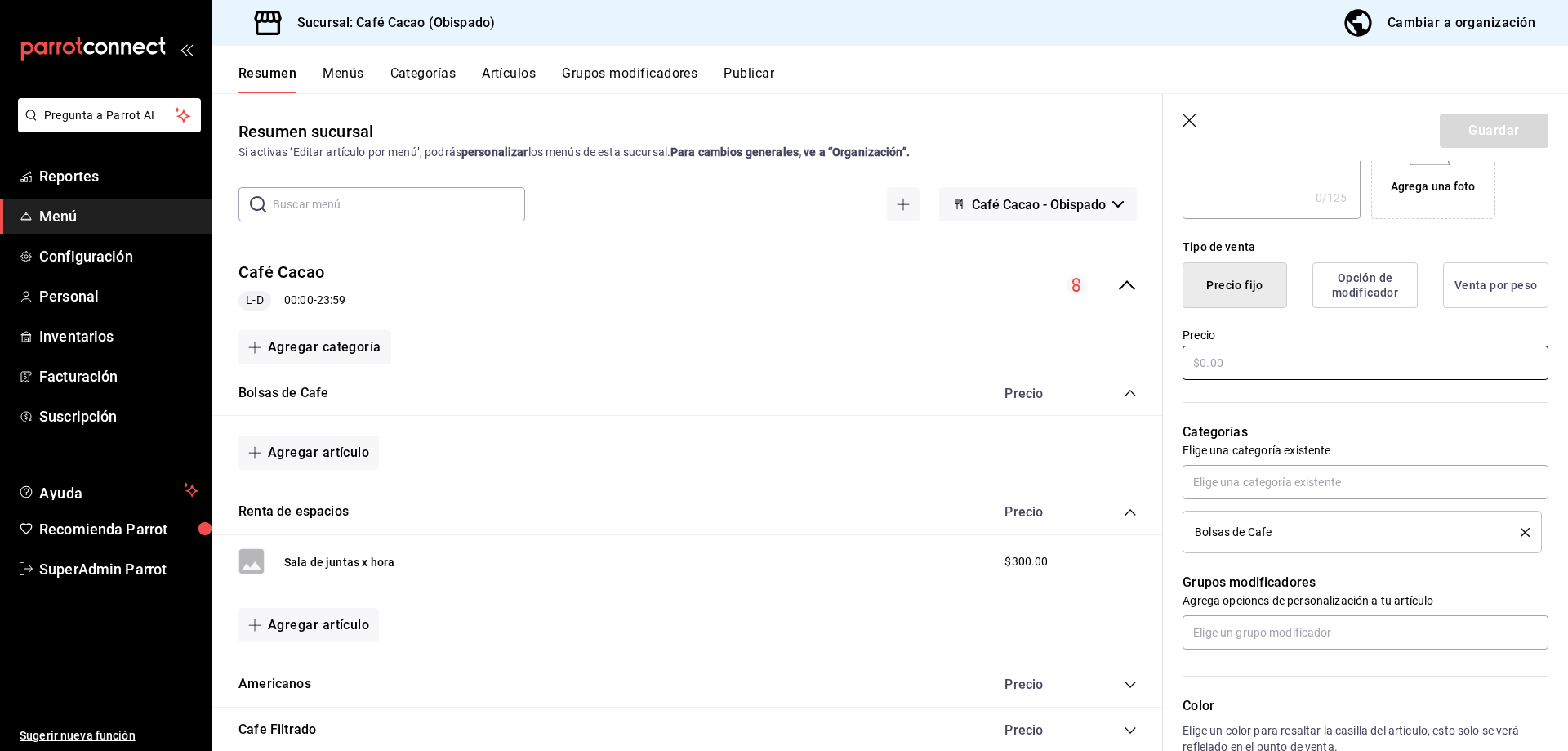
type input "[PERSON_NAME] 250gr"
click at [1325, 366] on input "text" at bounding box center [1365, 362] width 366 height 35
type input "$290.00"
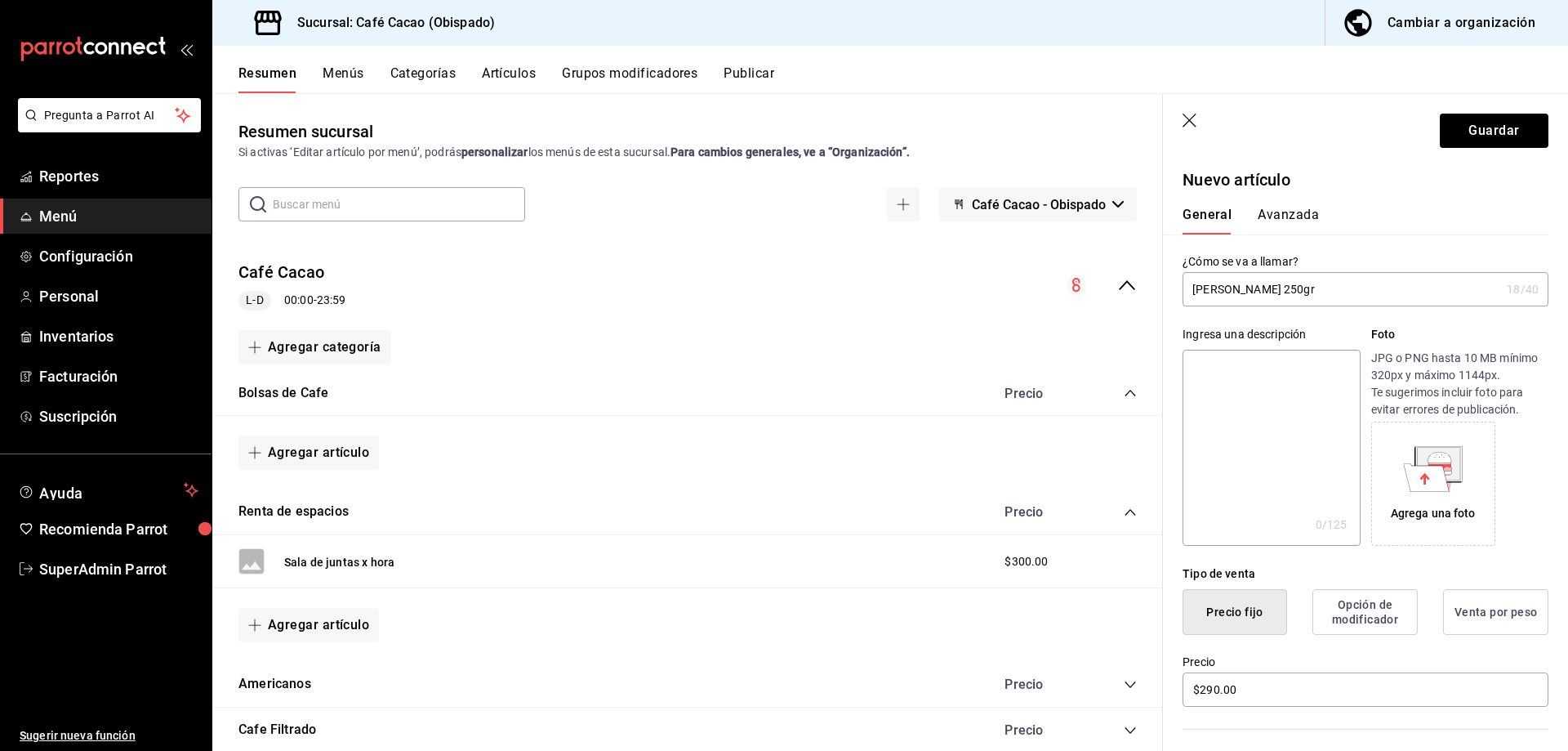
click at [1290, 219] on button "Avanzada" at bounding box center [1288, 220] width 61 height 28
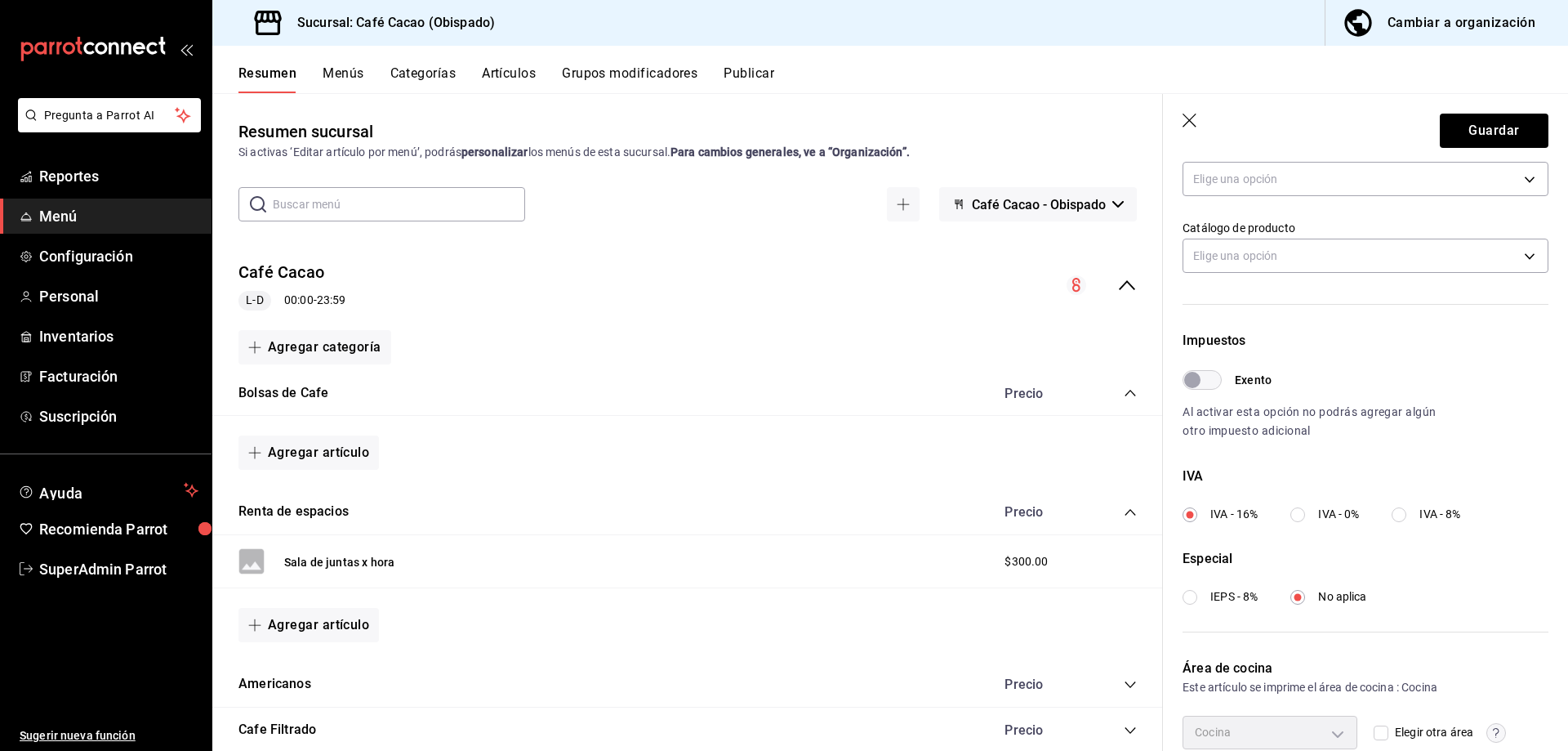
click at [1194, 382] on input "Exento" at bounding box center [1191, 380] width 59 height 20
checkbox input "true"
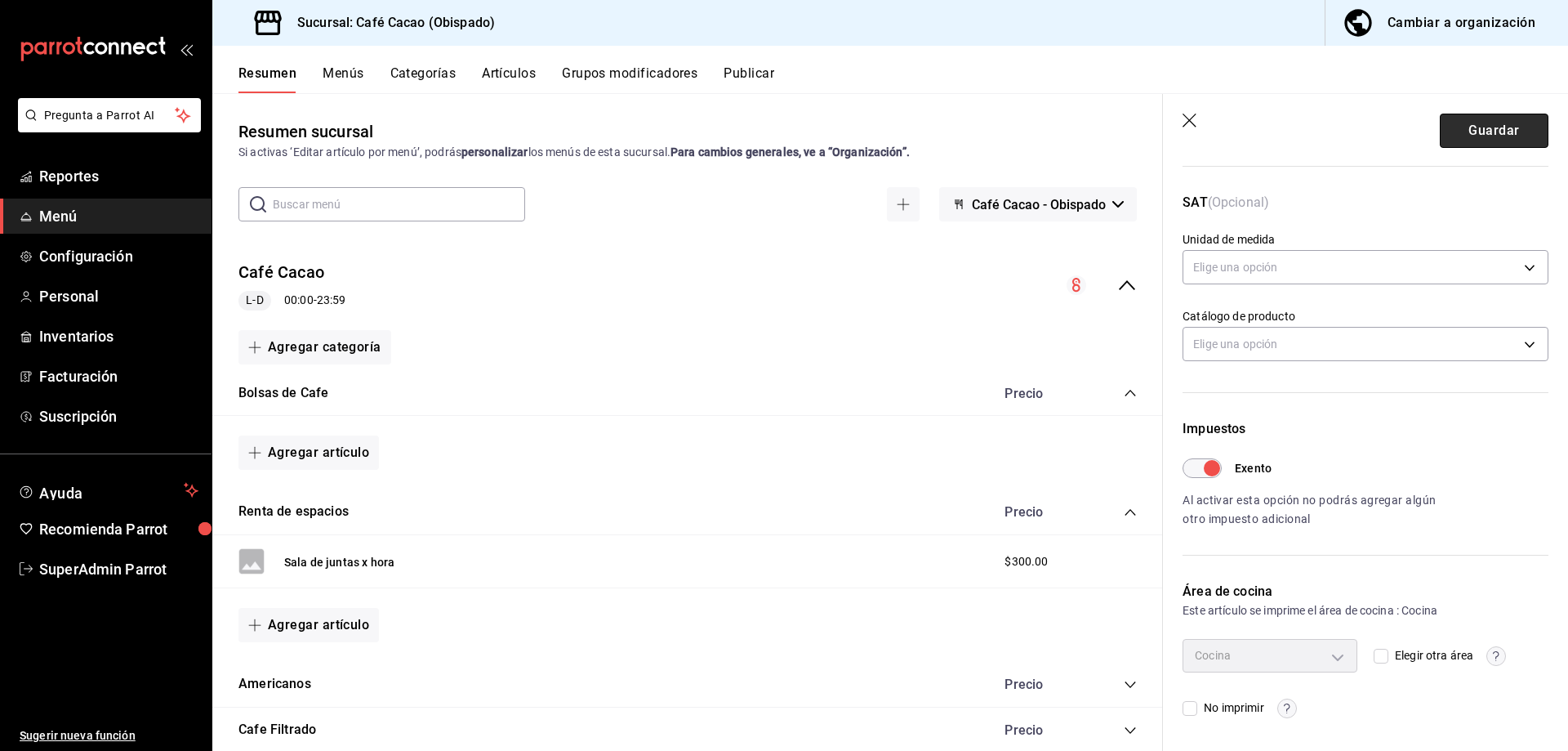
click at [1469, 141] on button "Guardar" at bounding box center [1493, 130] width 108 height 35
